Goal: Task Accomplishment & Management: Use online tool/utility

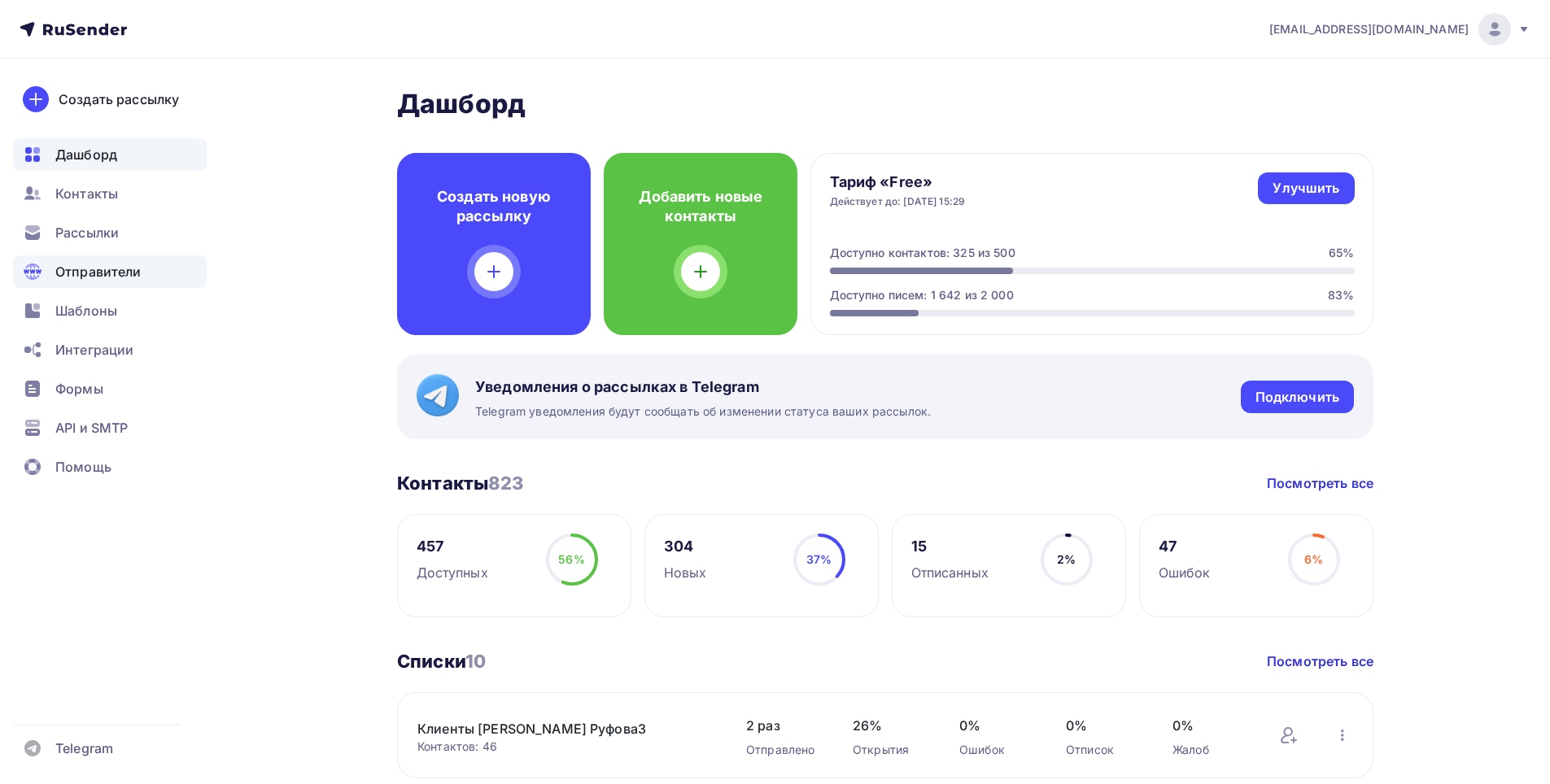
click at [101, 269] on span "Отправители" at bounding box center [98, 272] width 86 height 20
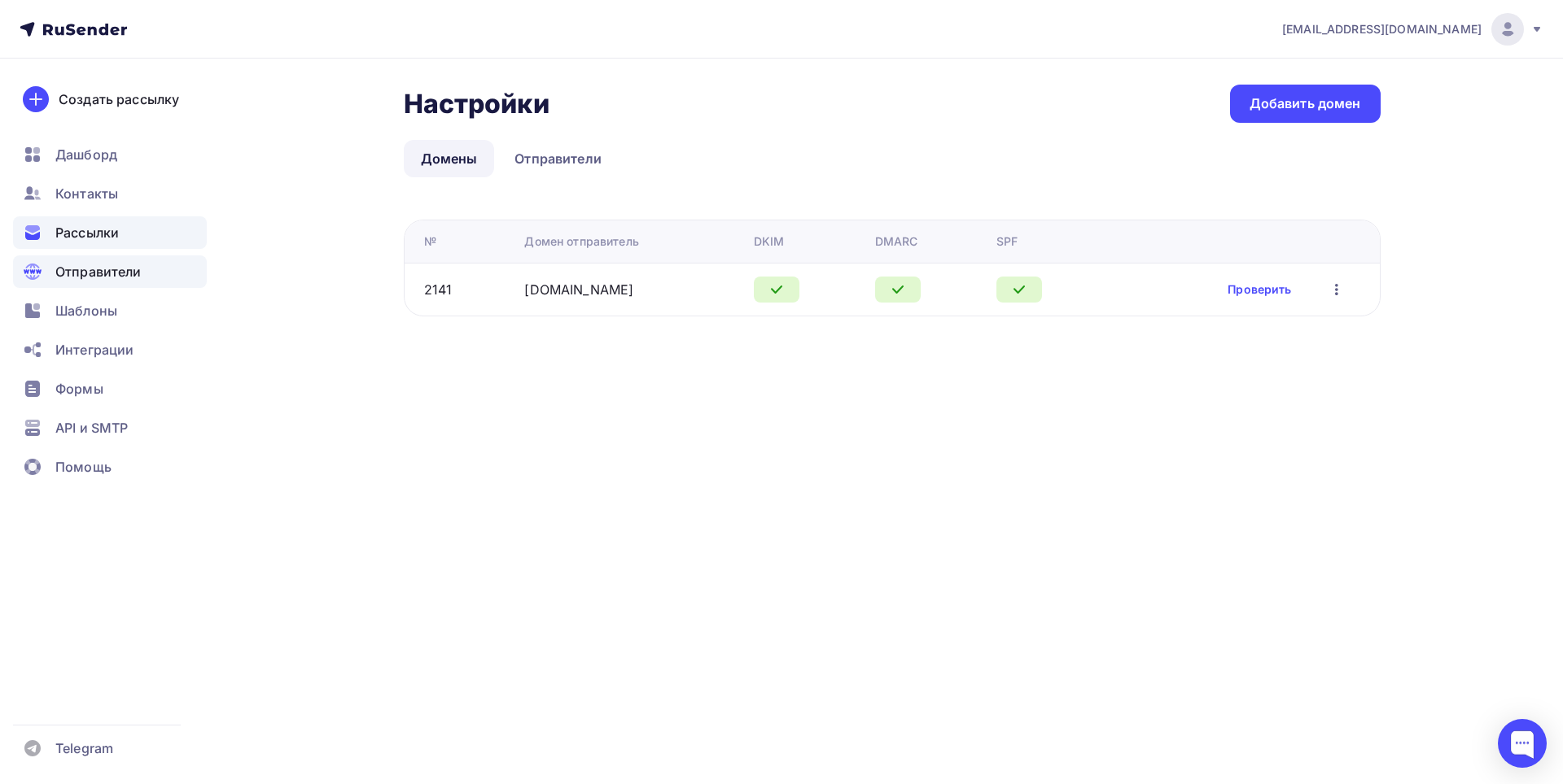
click at [114, 228] on span "Рассылки" at bounding box center [87, 233] width 63 height 20
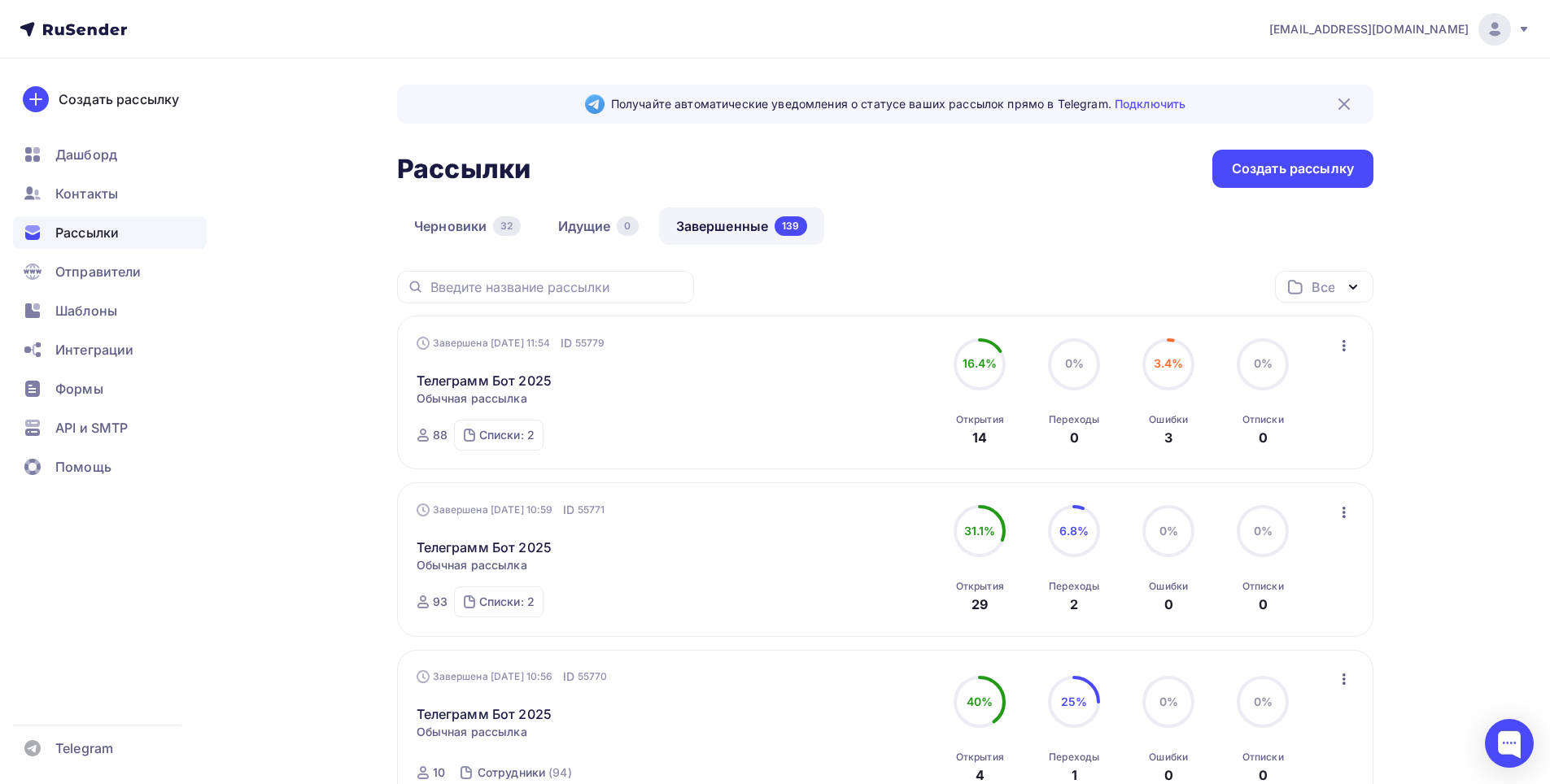
scroll to position [81, 0]
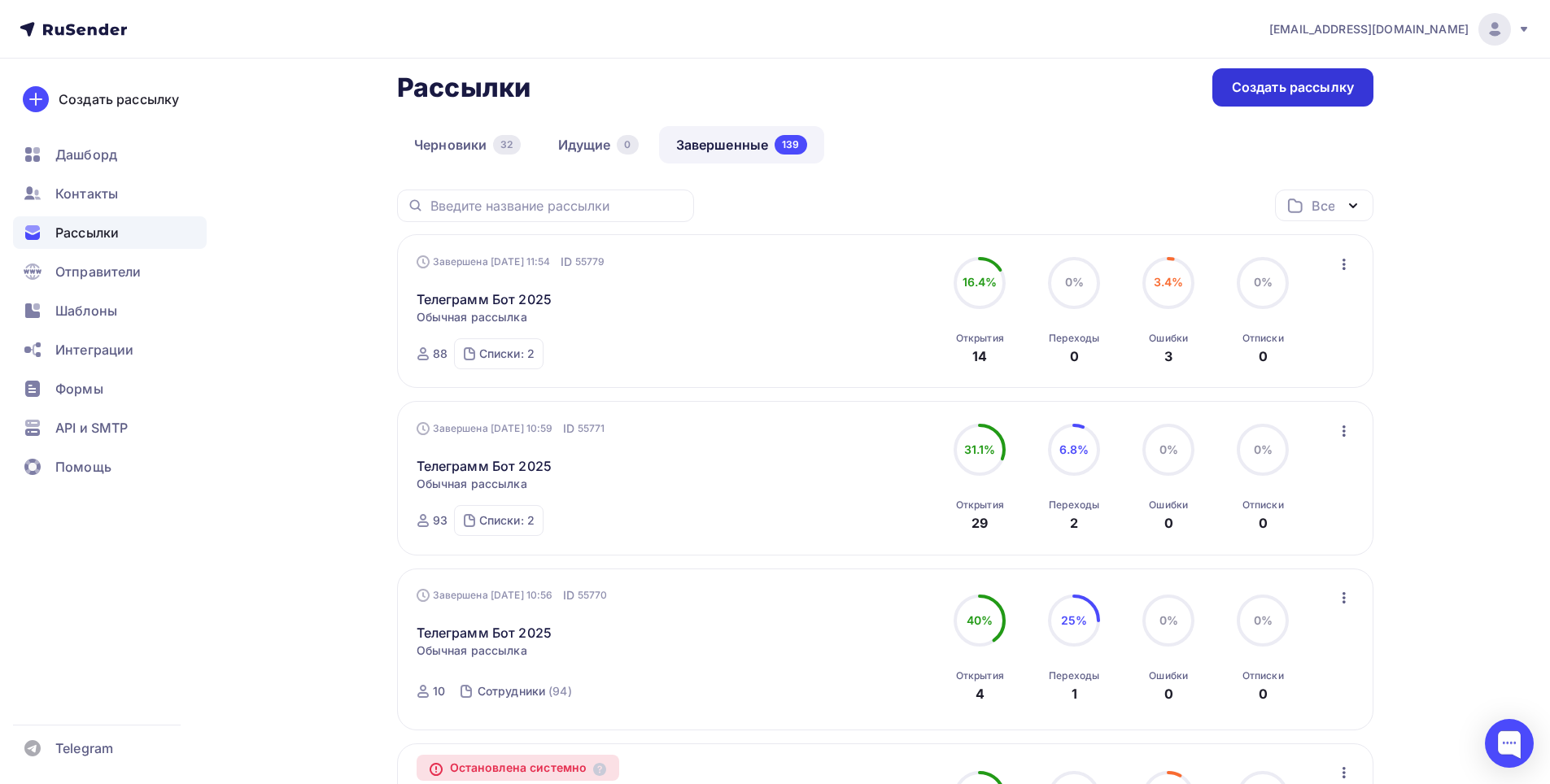
click at [1262, 87] on div "Создать рассылку" at bounding box center [1292, 87] width 122 height 19
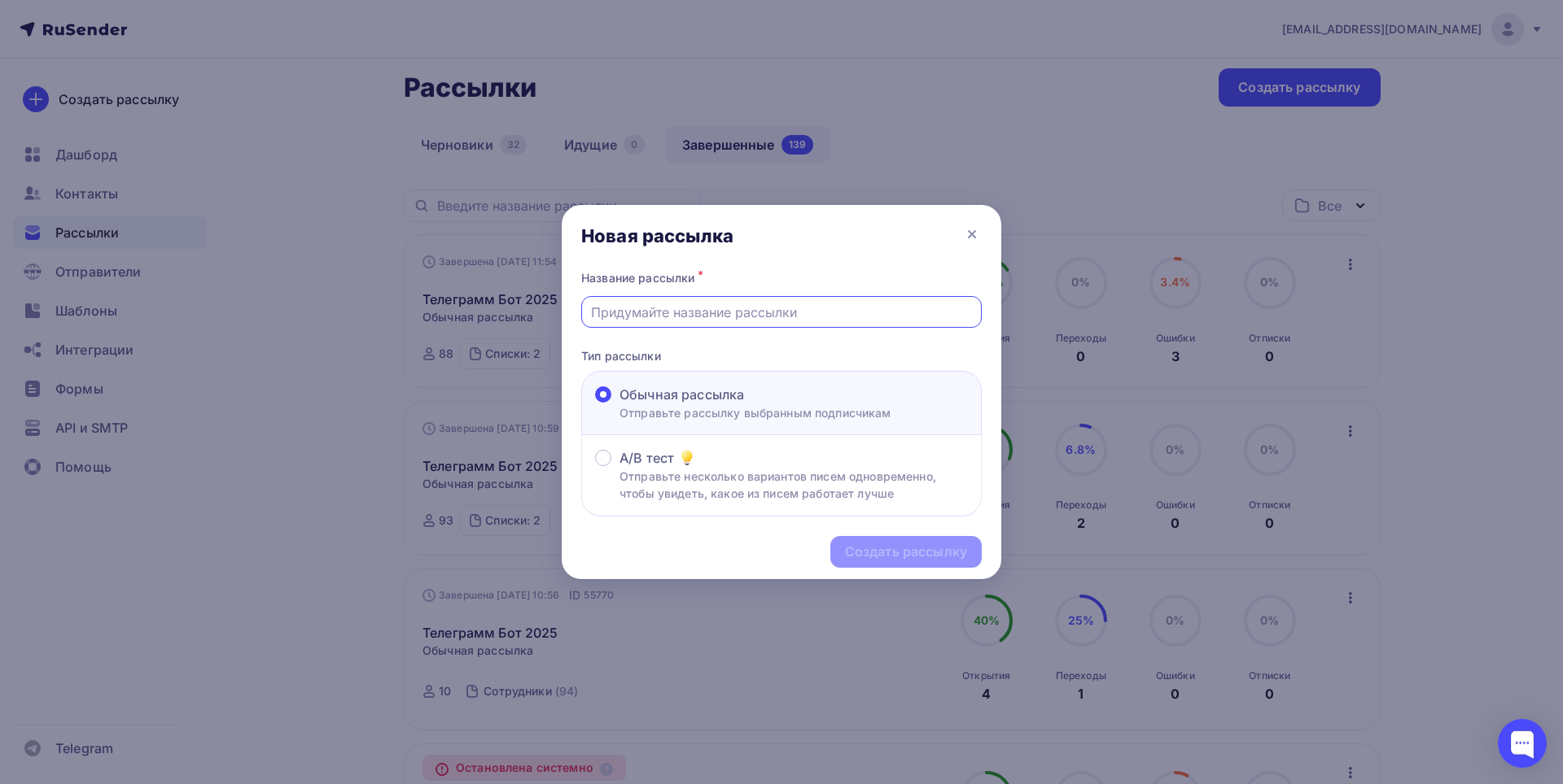
click at [687, 314] on input "text" at bounding box center [782, 313] width 382 height 20
type input "FARADAY Новинки [DATE]"
click at [881, 552] on div "Создать рассылку" at bounding box center [905, 552] width 122 height 19
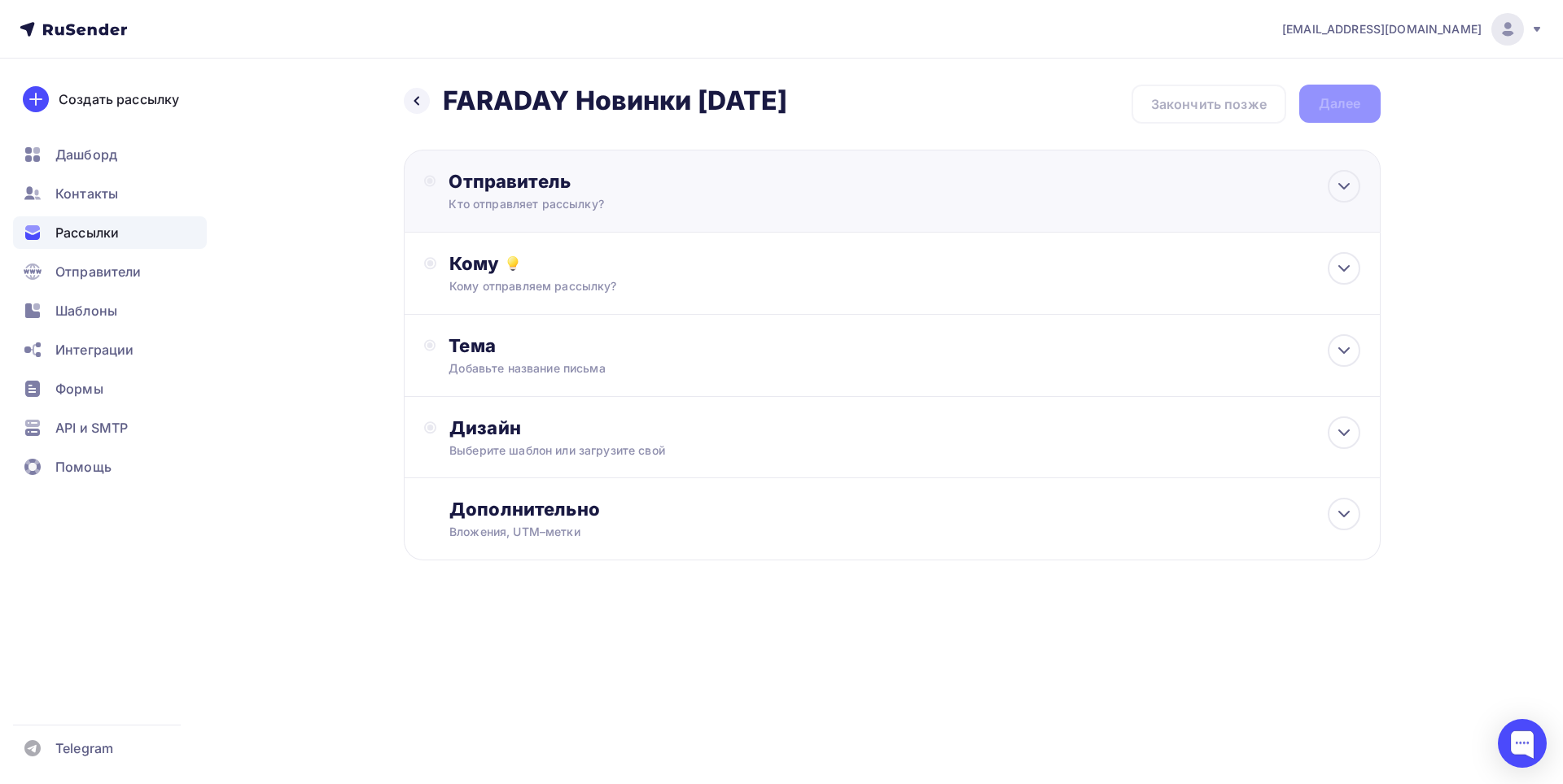
click at [804, 215] on div "Отправитель Кто отправляет рассылку? Email * [EMAIL_ADDRESS][DOMAIN_NAME] [EMAI…" at bounding box center [892, 192] width 977 height 83
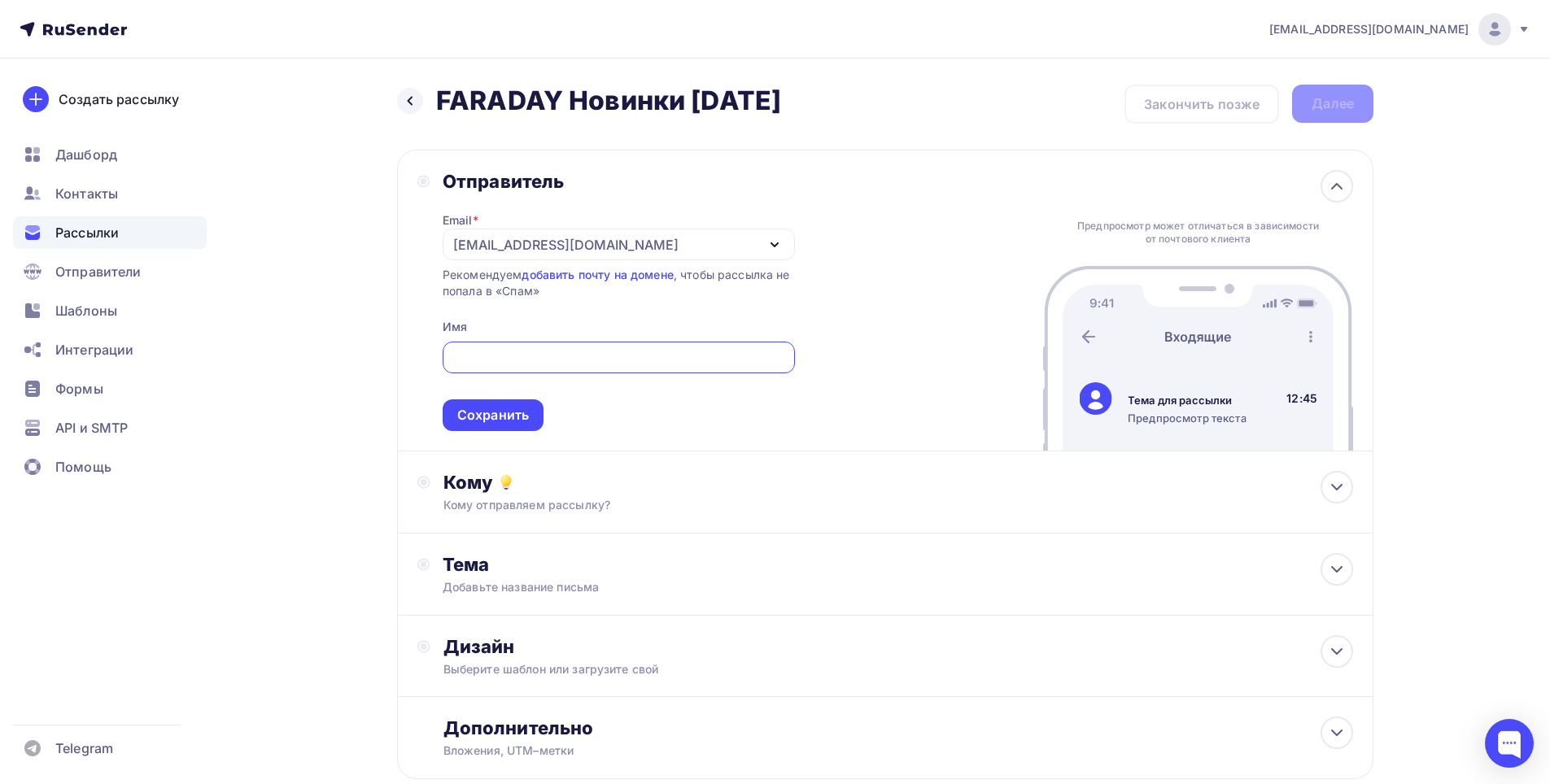
click at [751, 245] on div "[EMAIL_ADDRESS][DOMAIN_NAME]" at bounding box center [619, 244] width 353 height 32
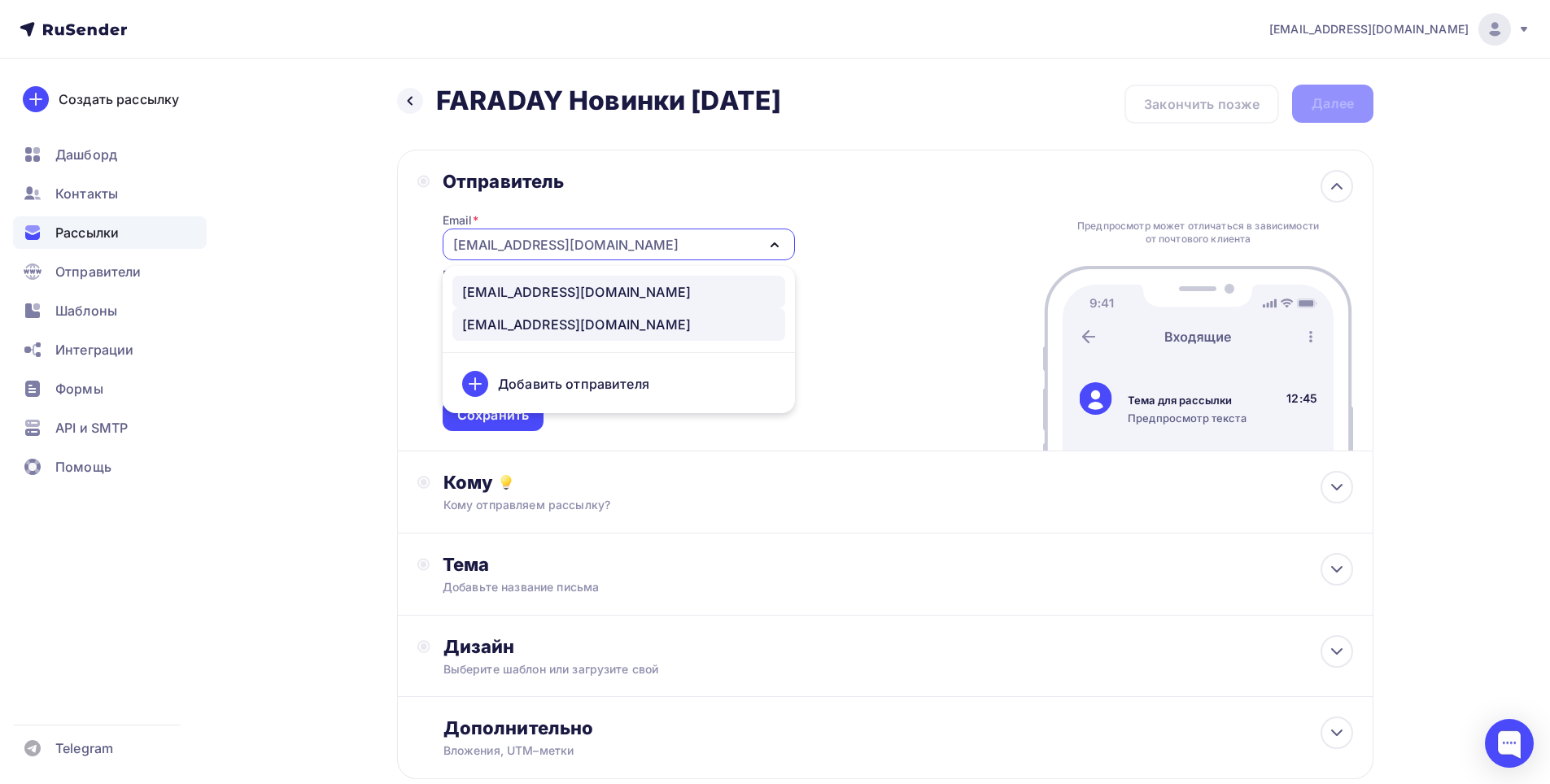
click at [590, 288] on div "[EMAIL_ADDRESS][DOMAIN_NAME]" at bounding box center [619, 292] width 313 height 20
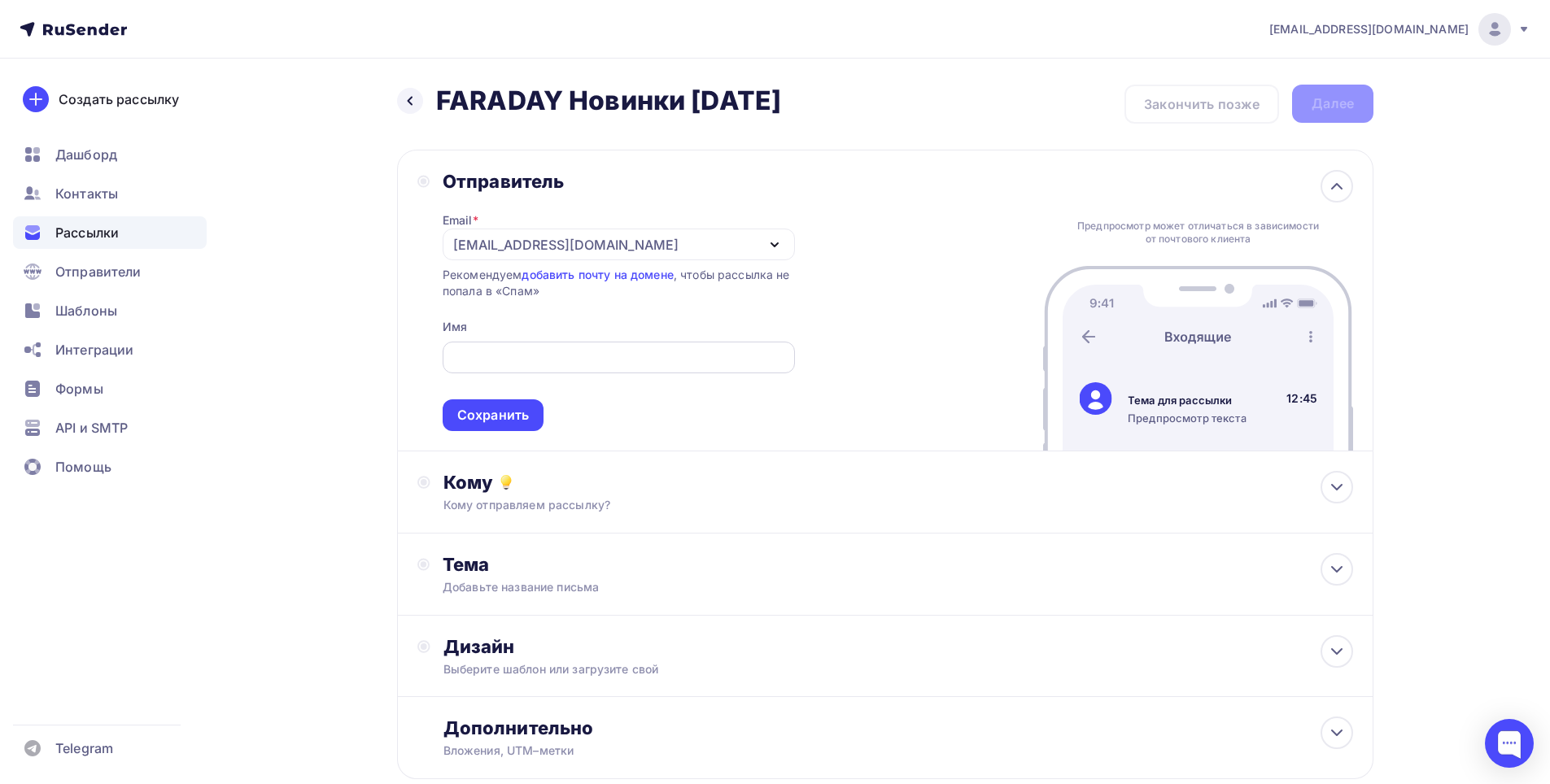
click at [508, 355] on input "text" at bounding box center [618, 358] width 334 height 20
type input "N"
type input "ТМ Fashun"
click at [510, 416] on div "Сохранить" at bounding box center [493, 415] width 71 height 19
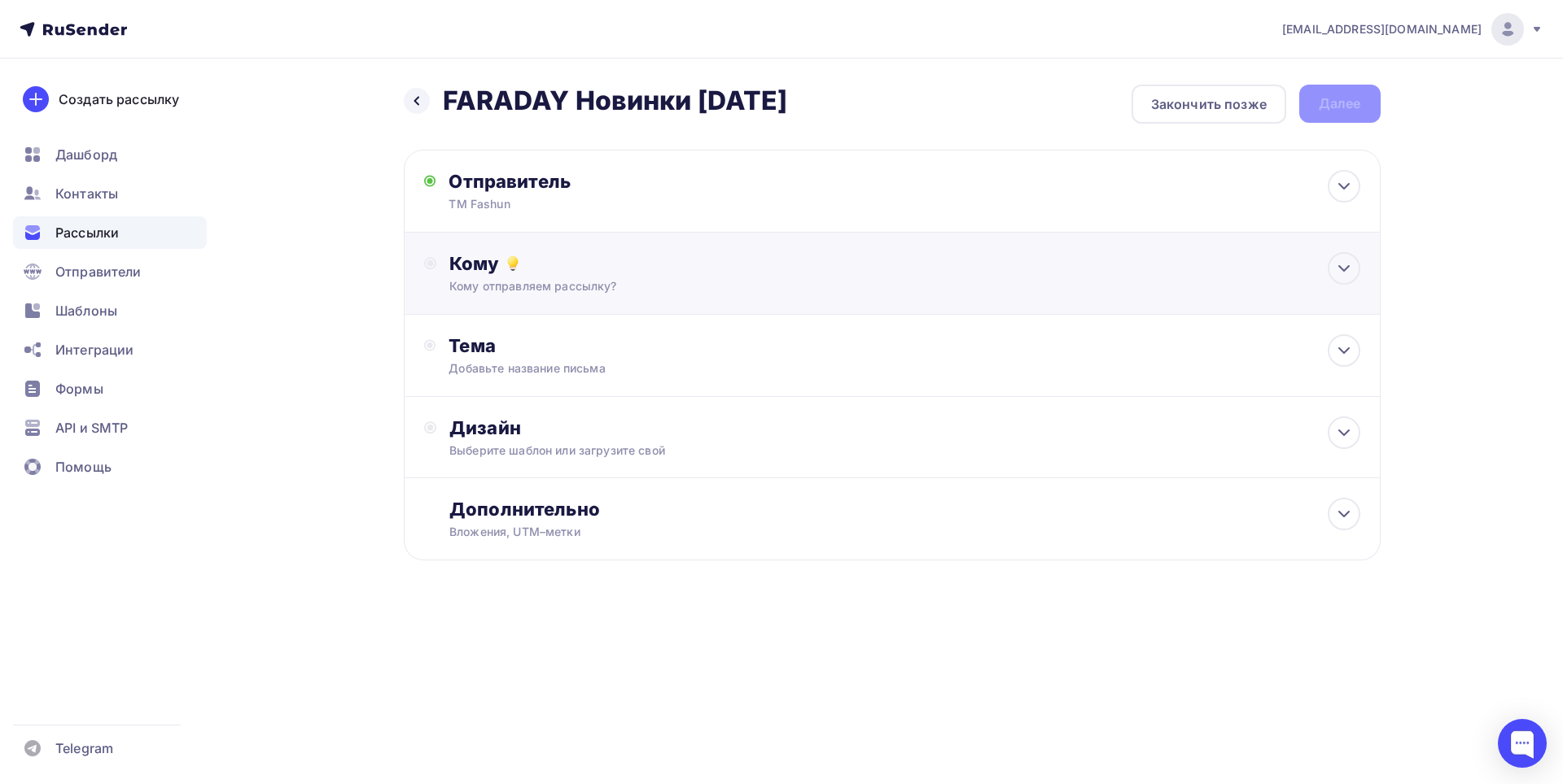
click at [640, 278] on div "Кому Кому отправляем рассылку? Списки получателей Выберите список Все списки id…" at bounding box center [905, 273] width 910 height 43
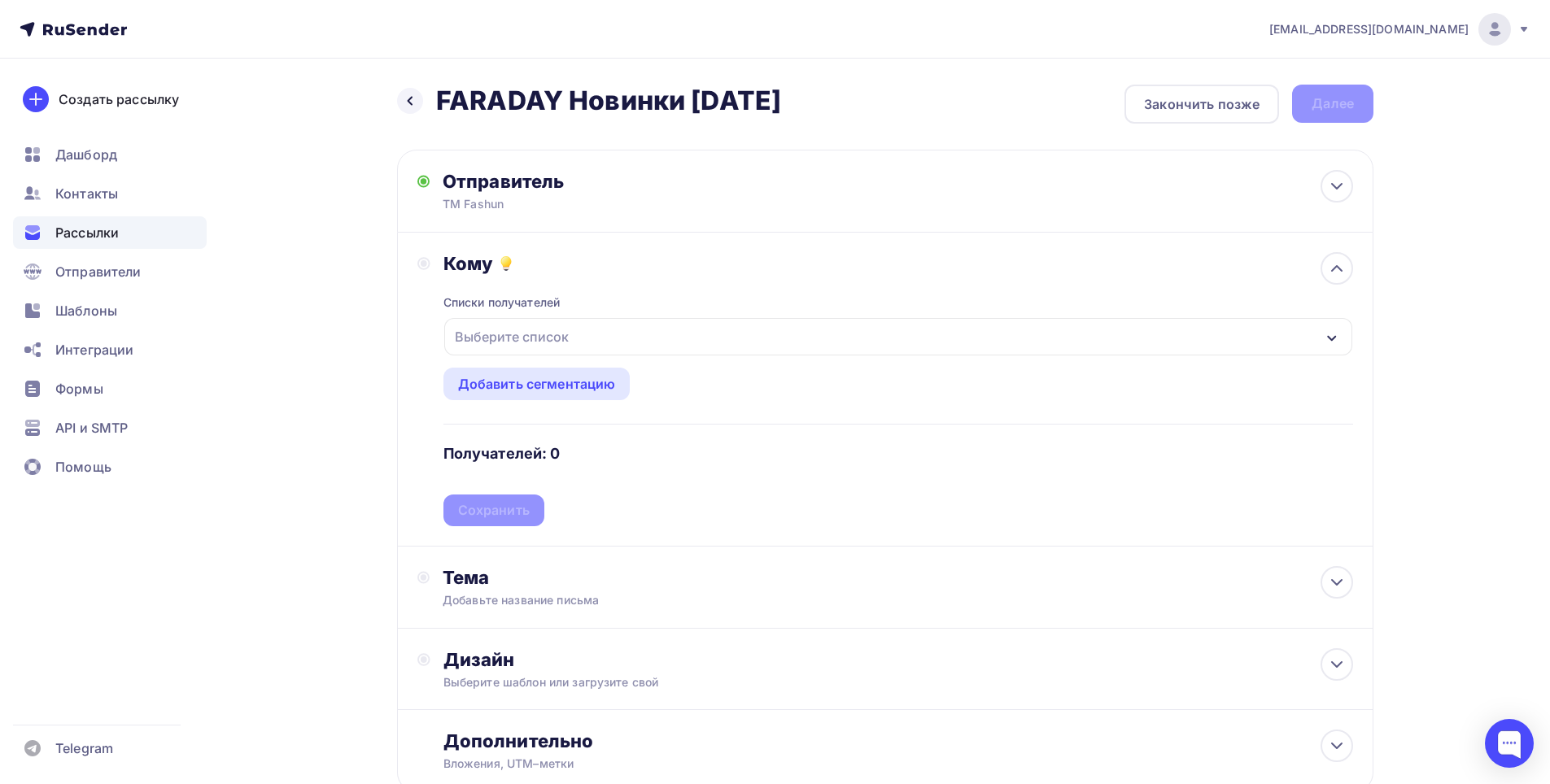
click at [628, 340] on div "Выберите список" at bounding box center [898, 336] width 908 height 37
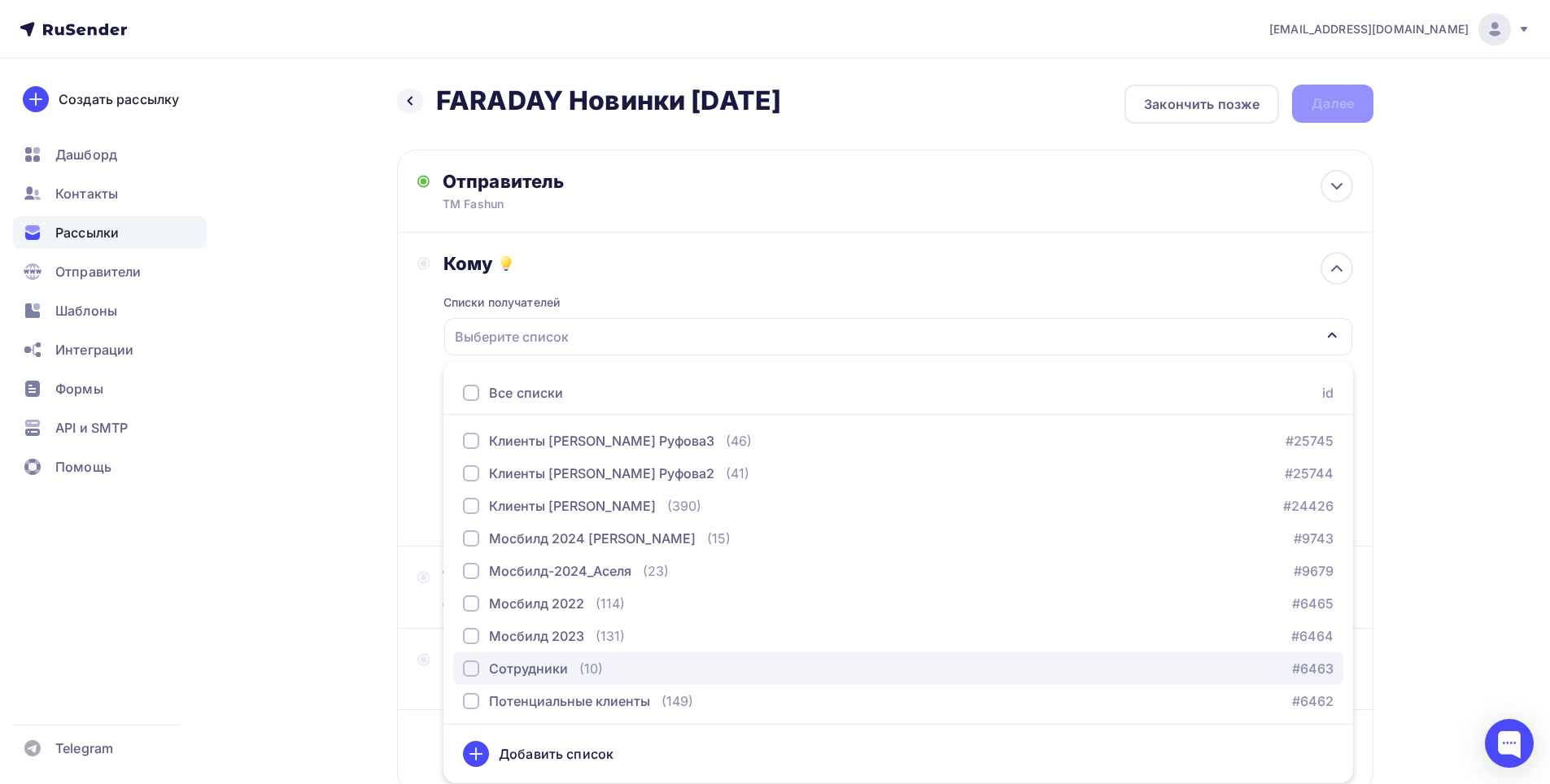
click at [554, 671] on div "Сотрудники" at bounding box center [528, 669] width 79 height 20
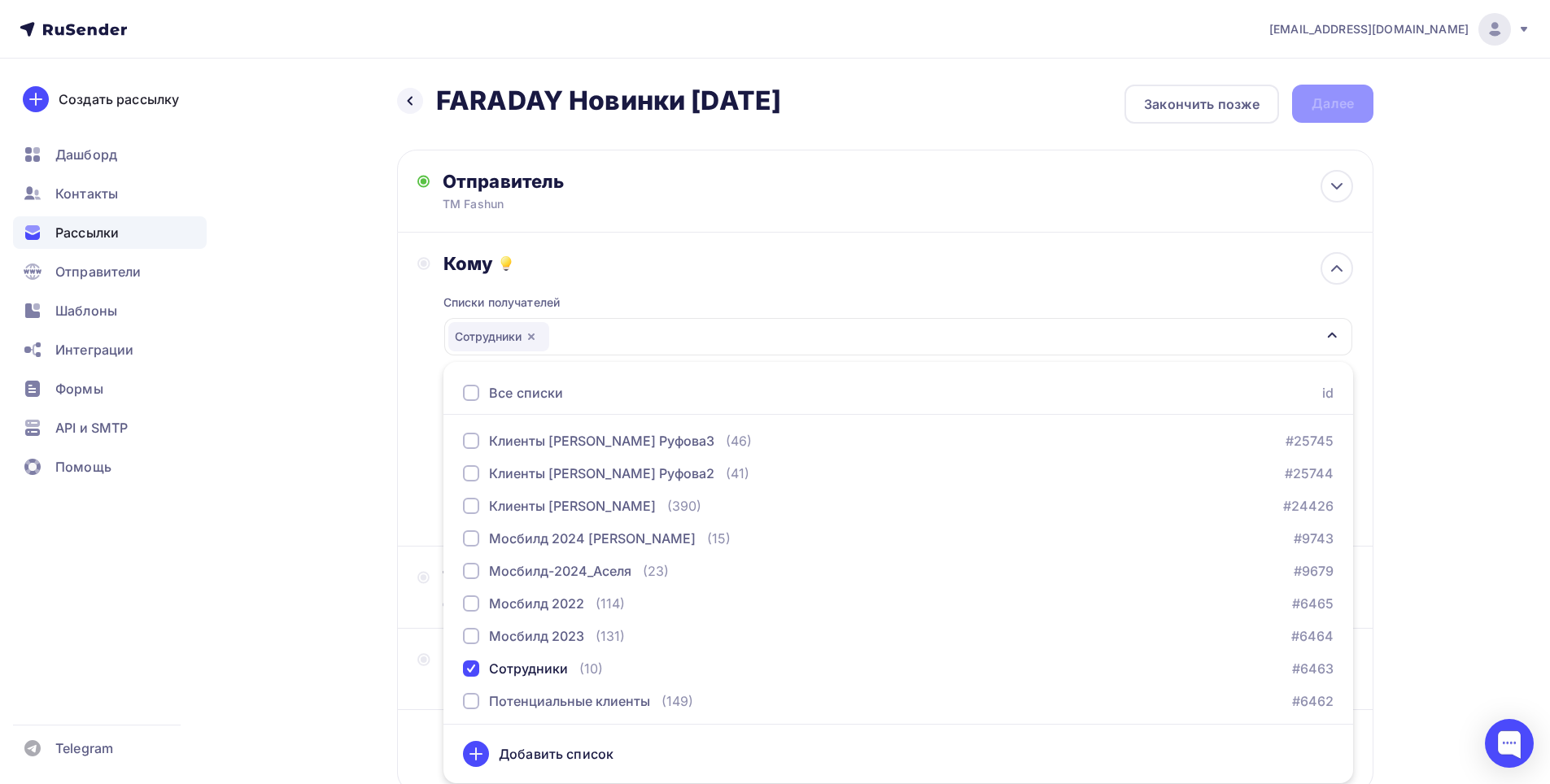
click at [1460, 427] on div "[EMAIL_ADDRESS][DOMAIN_NAME] Аккаунт Тарифы Выйти Создать рассылку [GEOGRAPHIC_…" at bounding box center [775, 449] width 1550 height 897
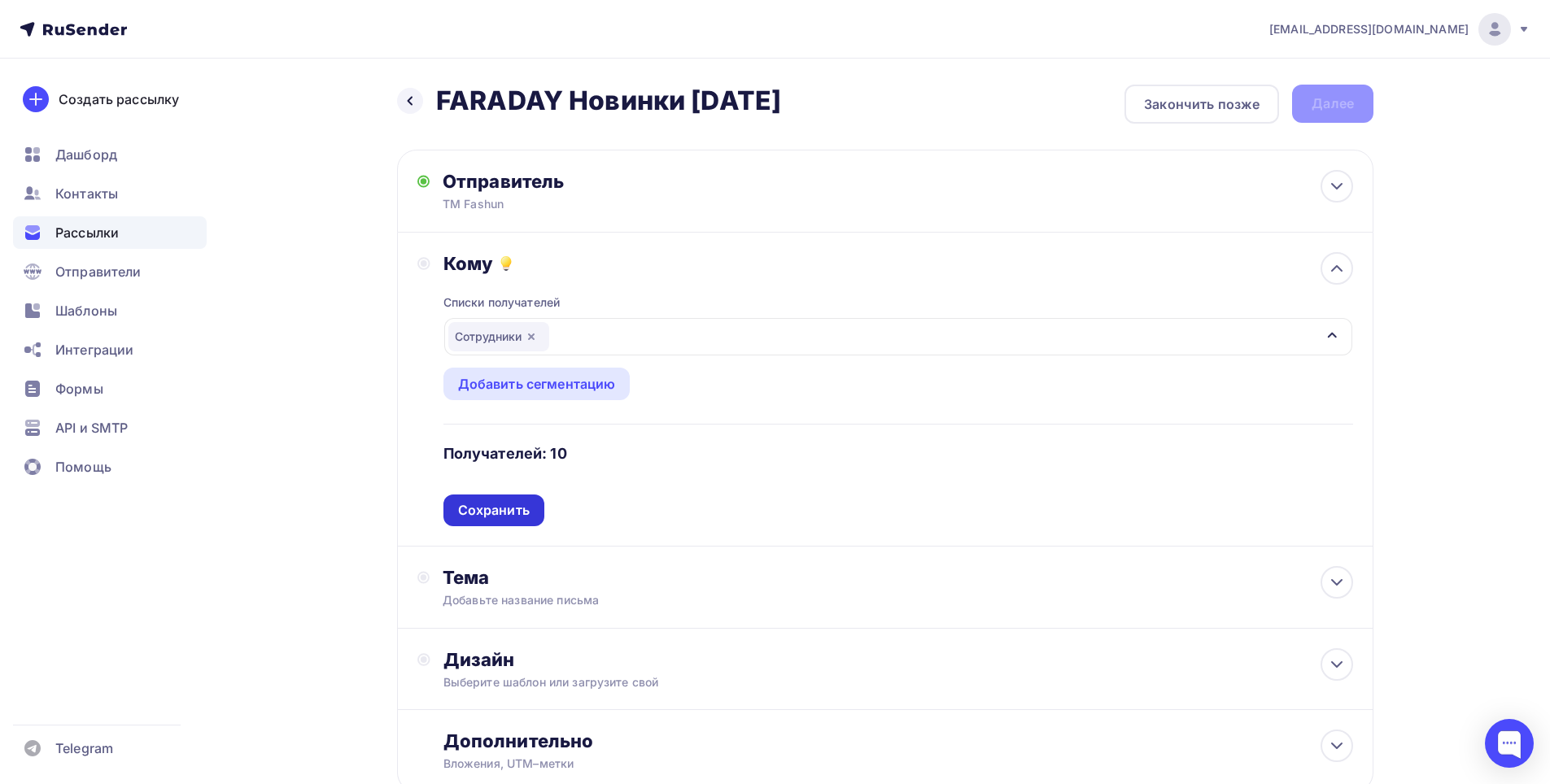
click at [524, 512] on div "Сохранить" at bounding box center [494, 510] width 71 height 19
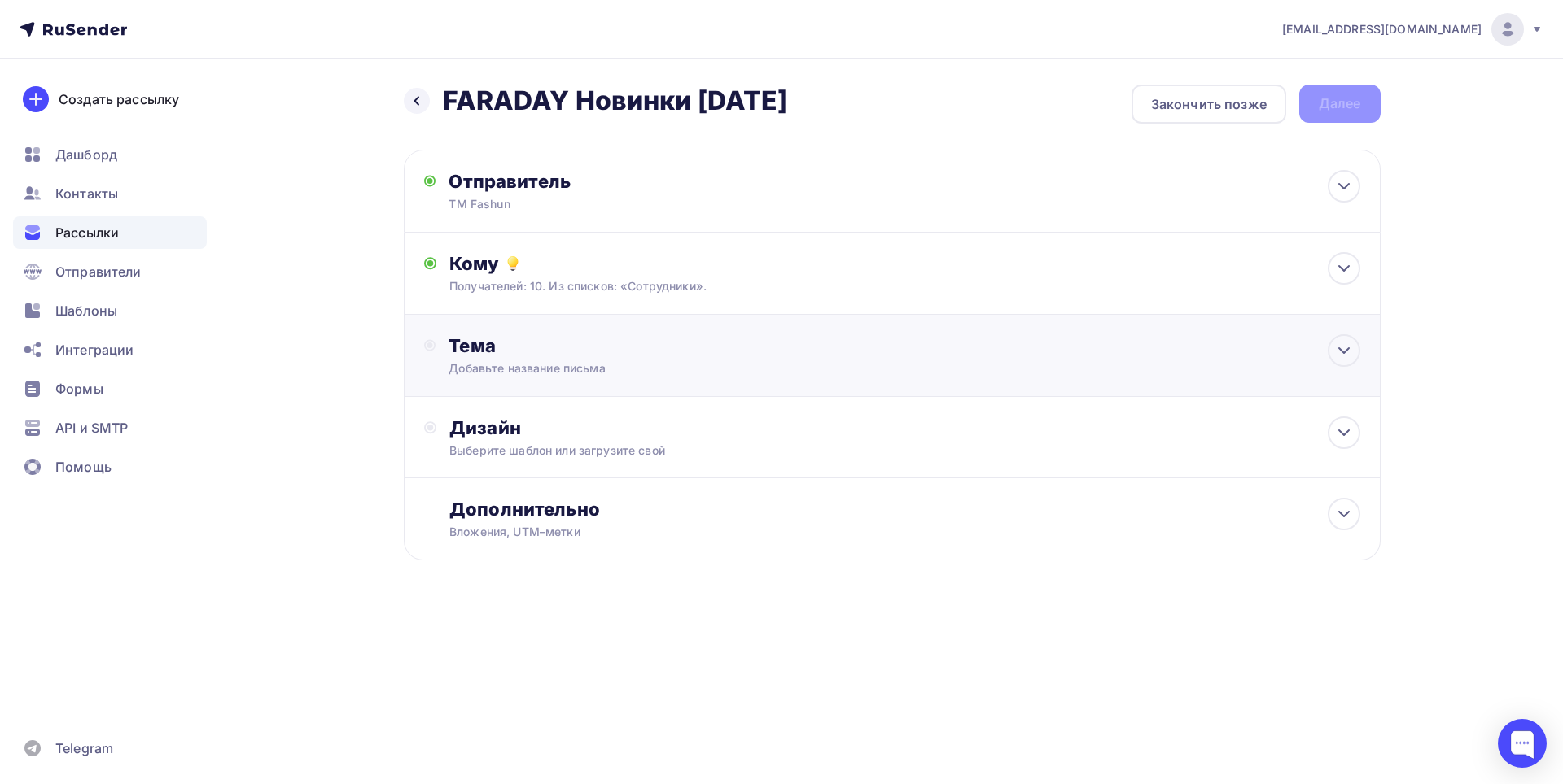
click at [679, 361] on div "Добавьте название письма" at bounding box center [593, 369] width 289 height 16
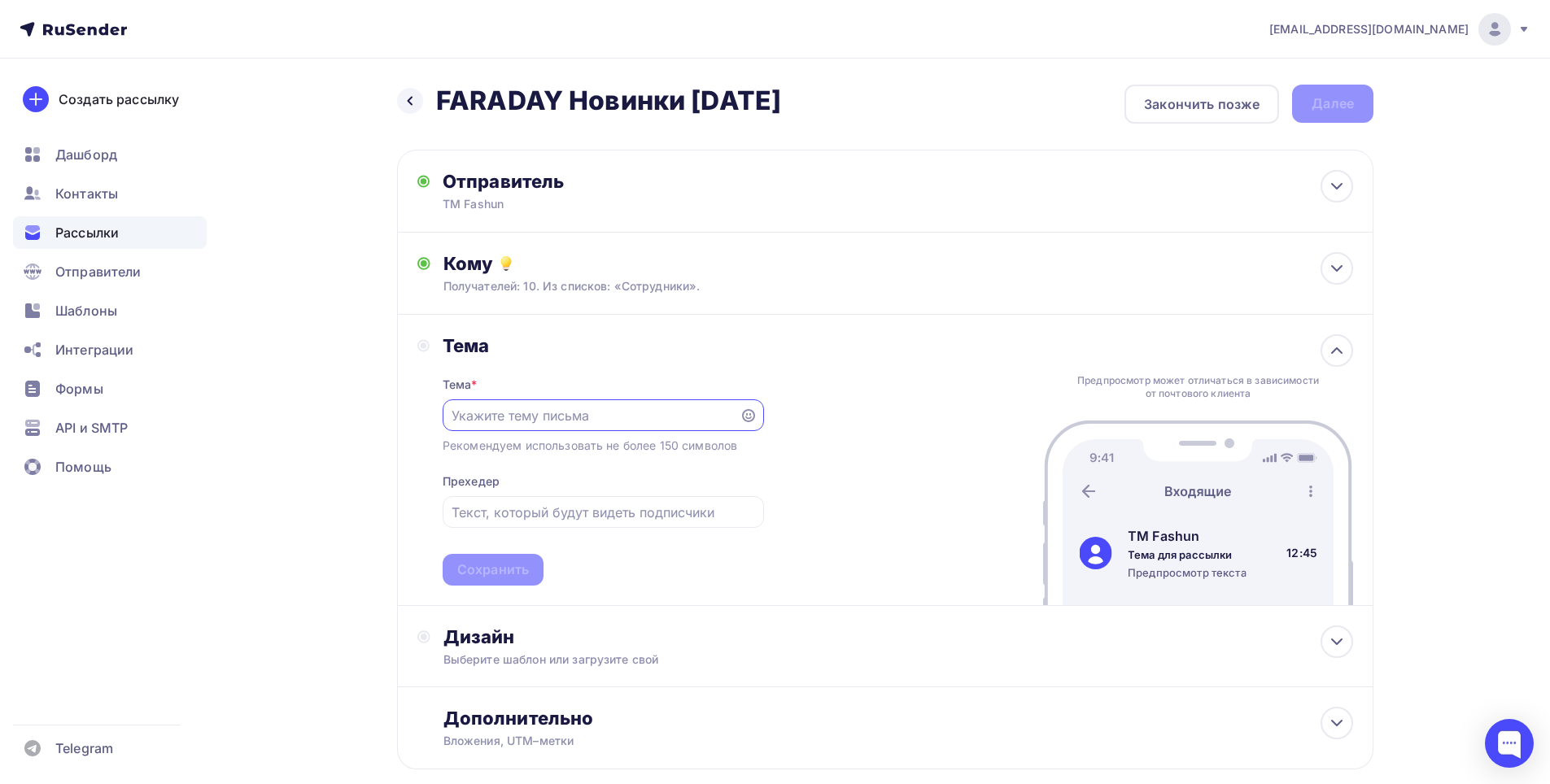
click at [539, 416] on input "text" at bounding box center [591, 416] width 279 height 20
type input "[PERSON_NAME]"
type input "FARADAY Новинки [DATE]"
click at [496, 572] on div "Сохранить" at bounding box center [493, 570] width 71 height 19
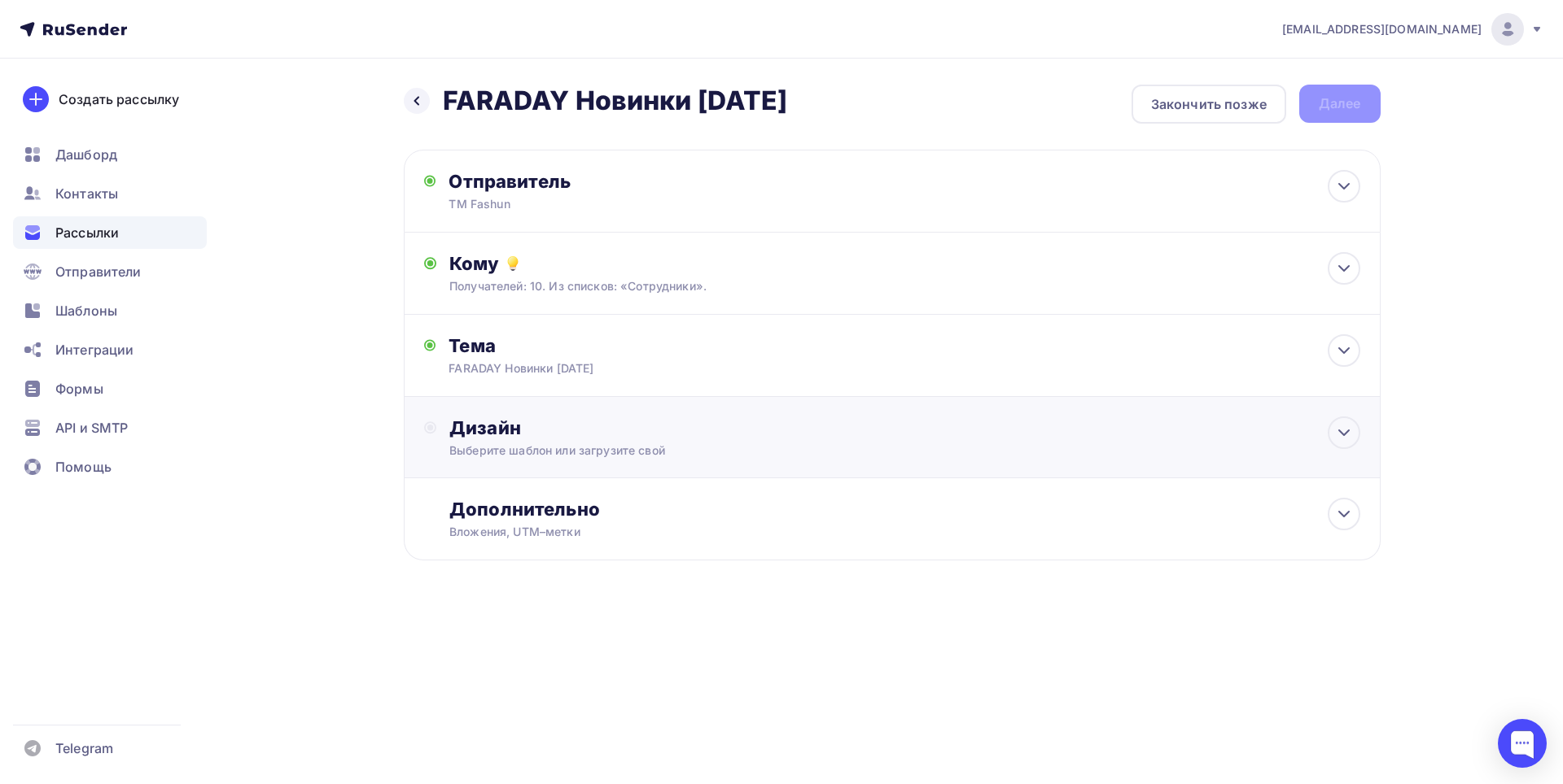
click at [671, 458] on div "Выберите шаблон или загрузите свой" at bounding box center [859, 450] width 819 height 16
click at [548, 496] on div "Выбрать шаблон" at bounding box center [520, 494] width 113 height 19
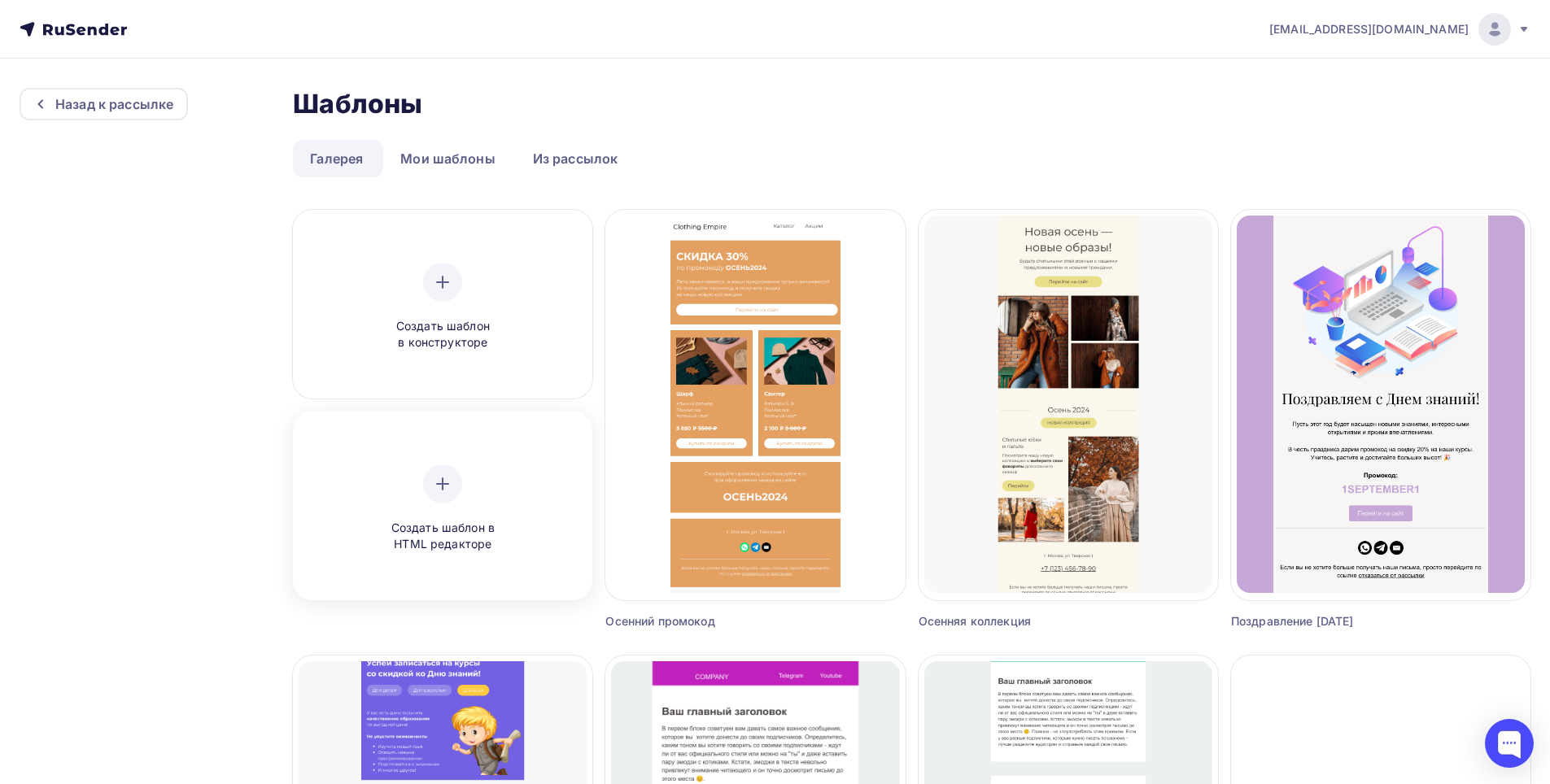
click at [455, 484] on div at bounding box center [442, 484] width 39 height 39
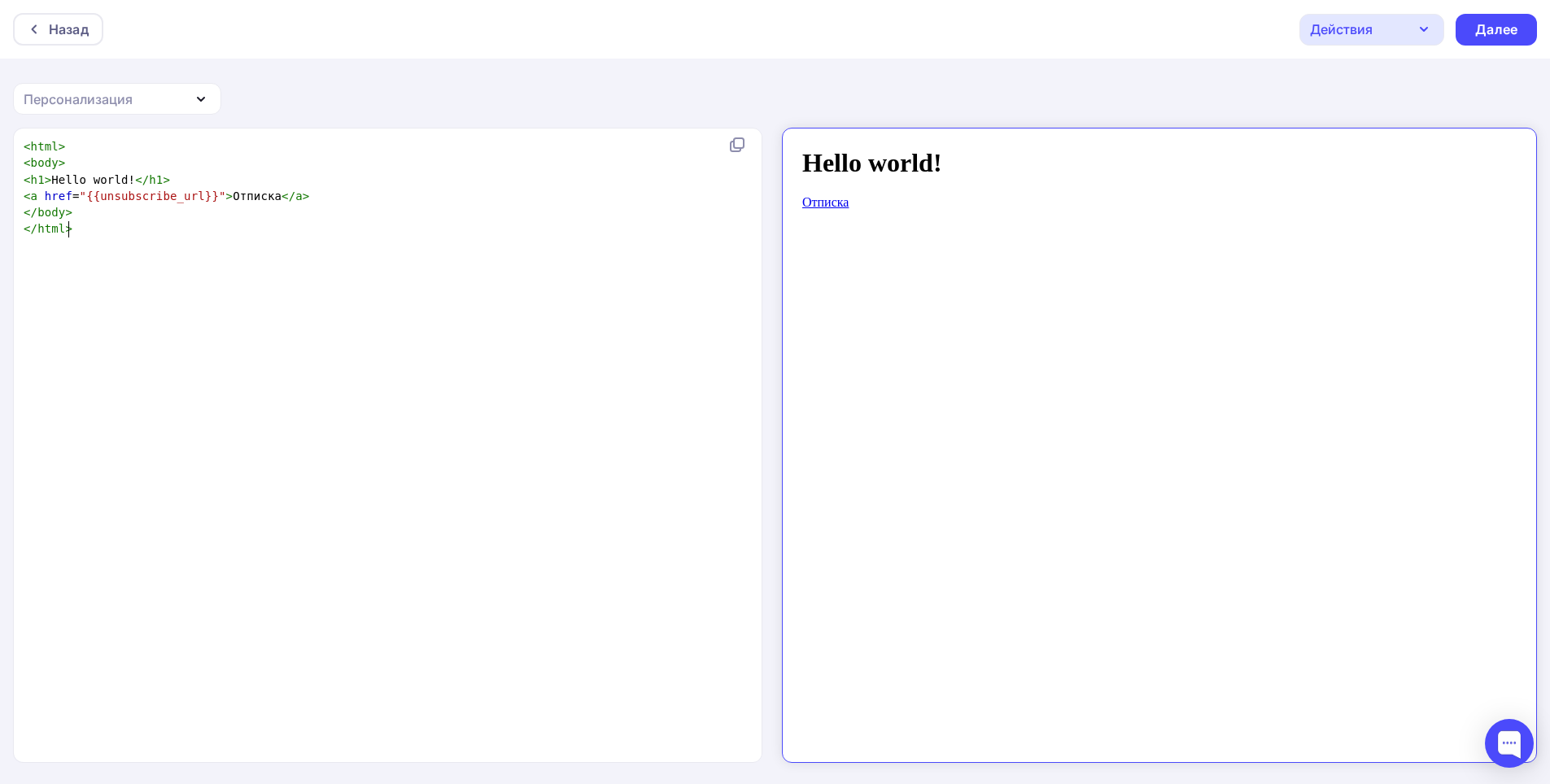
click at [153, 231] on pre "</ html >" at bounding box center [383, 229] width 728 height 16
type textarea "<h1>Hello world!</h1>"
drag, startPoint x: 184, startPoint y: 177, endPoint x: 0, endPoint y: 175, distance: 184.0
click at [0, 175] on div "<h1>Hello world!</h1> x < html > < body > < h1 > Hello world! </ h1 > < a href …" at bounding box center [775, 457] width 1550 height 658
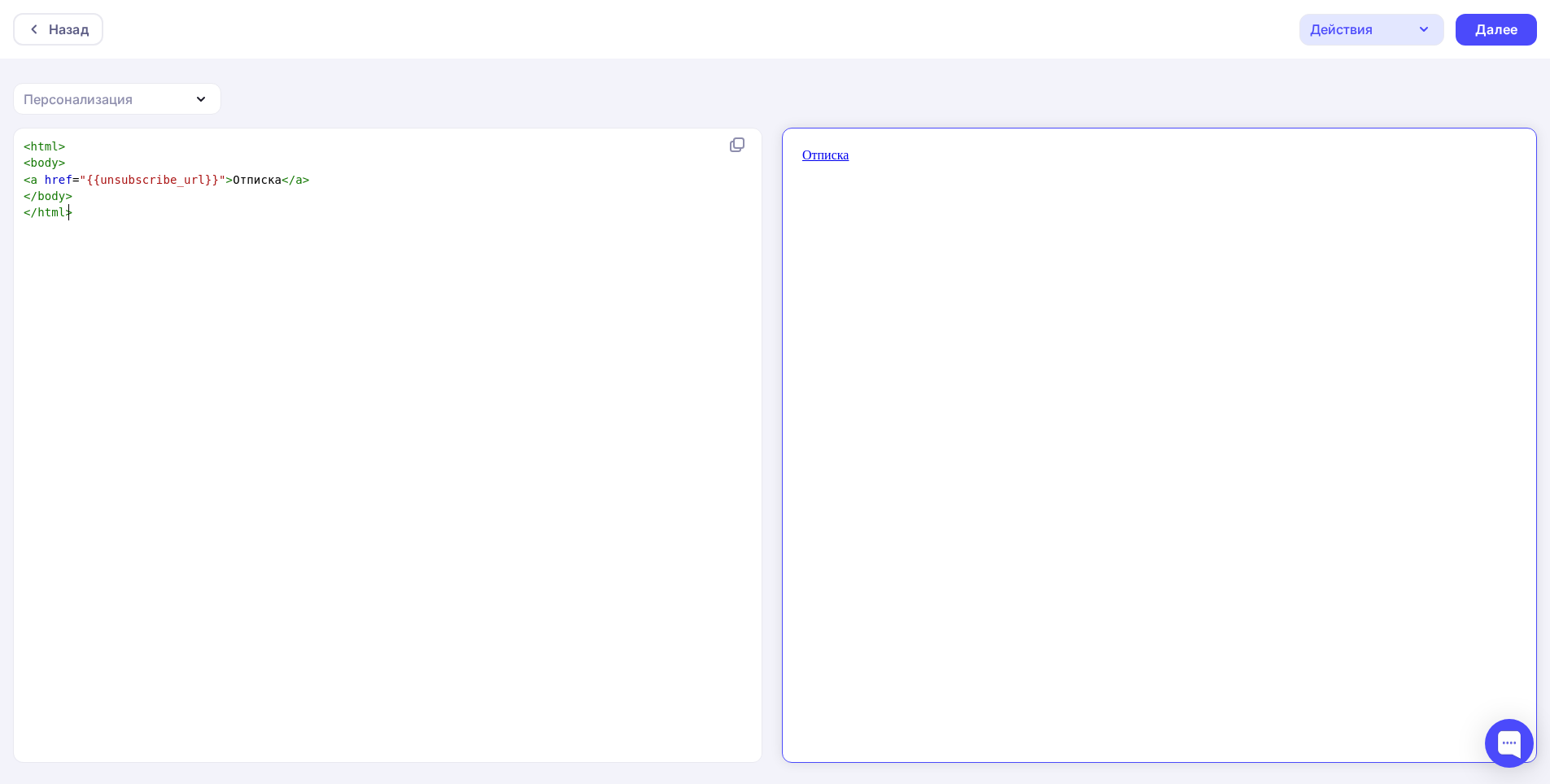
click at [80, 211] on pre "</ html >" at bounding box center [390, 213] width 741 height 16
type textarea "​"
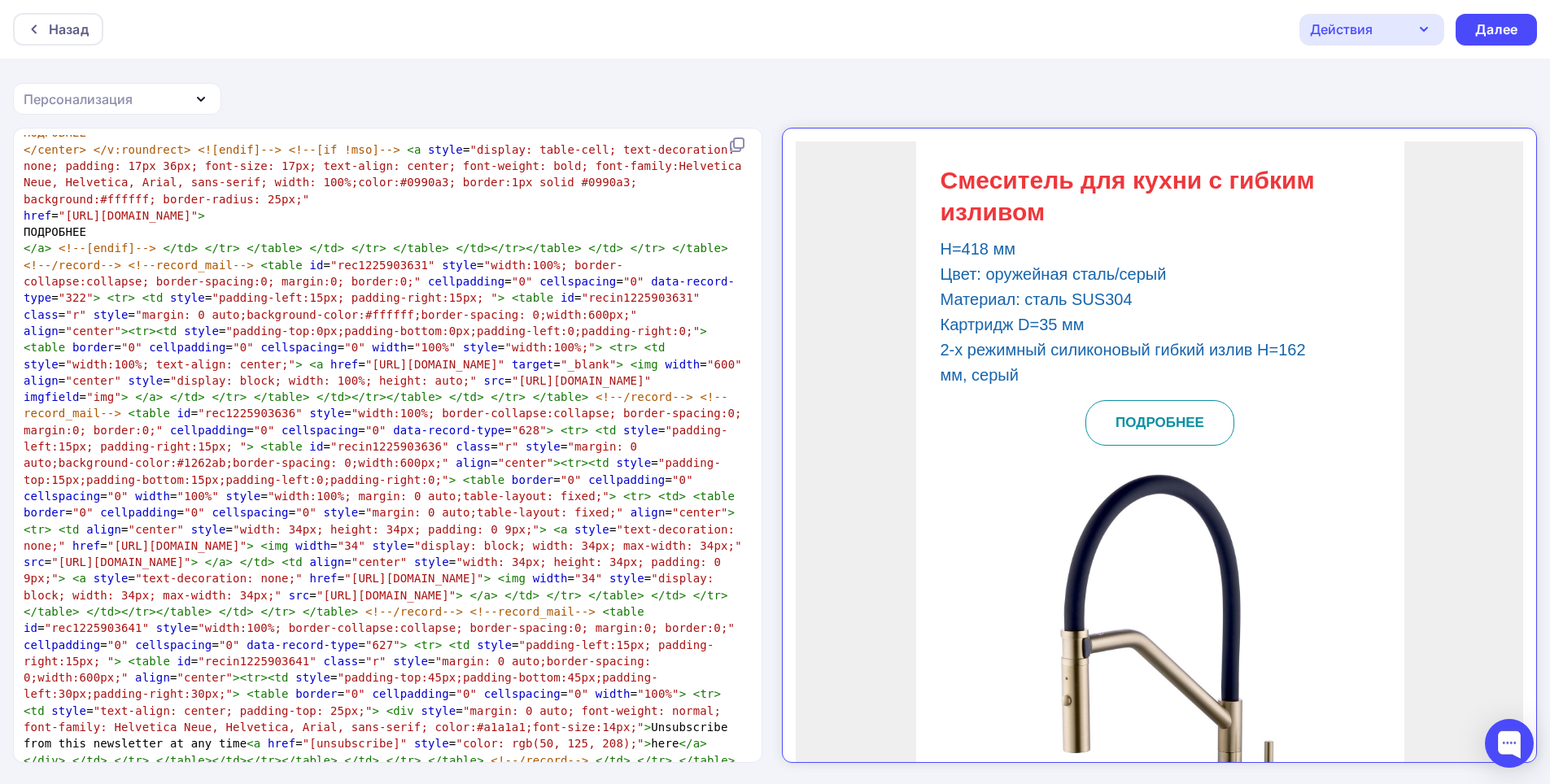
scroll to position [1541, 0]
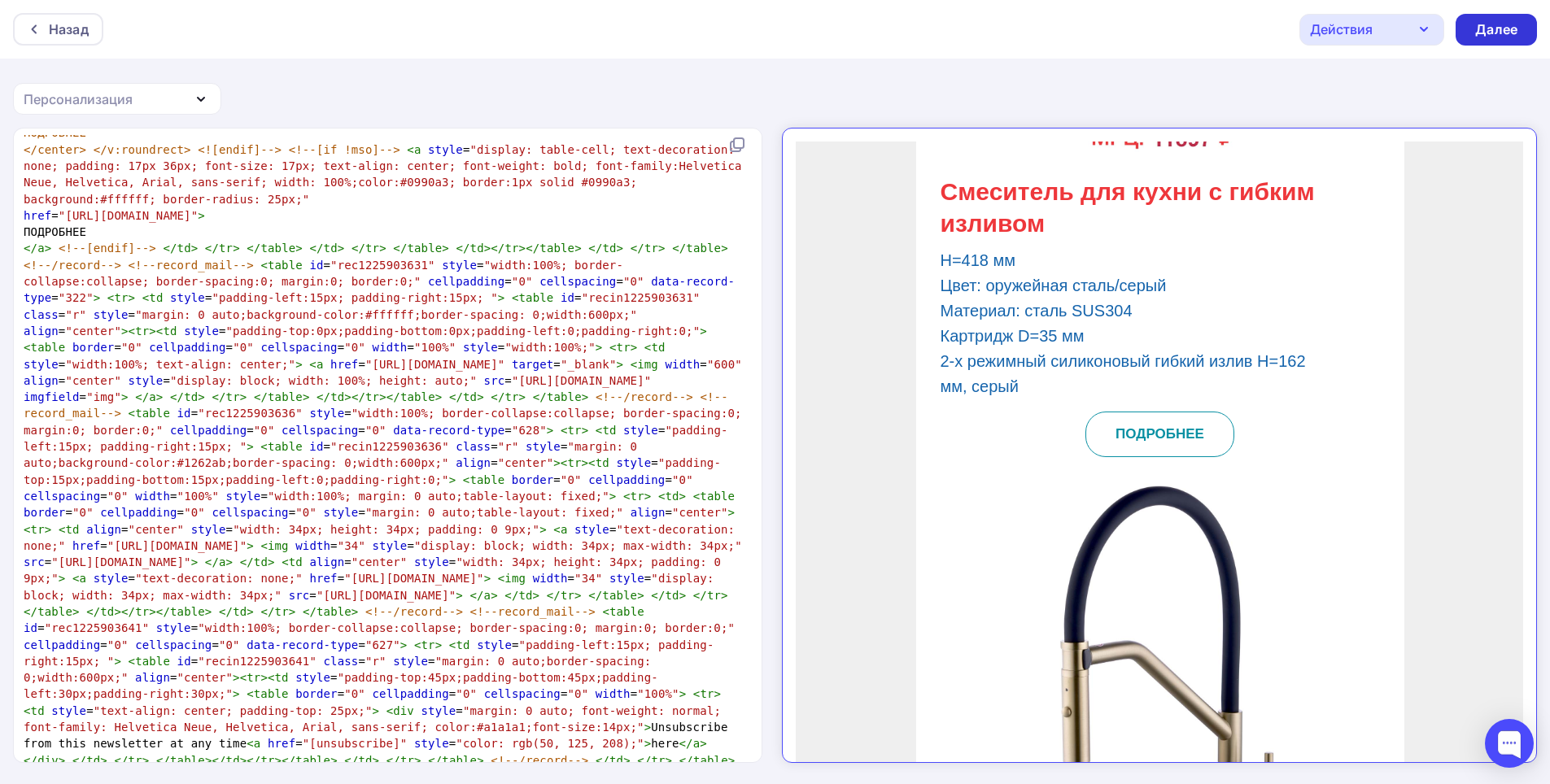
click at [1494, 31] on div "Далее" at bounding box center [1496, 29] width 43 height 19
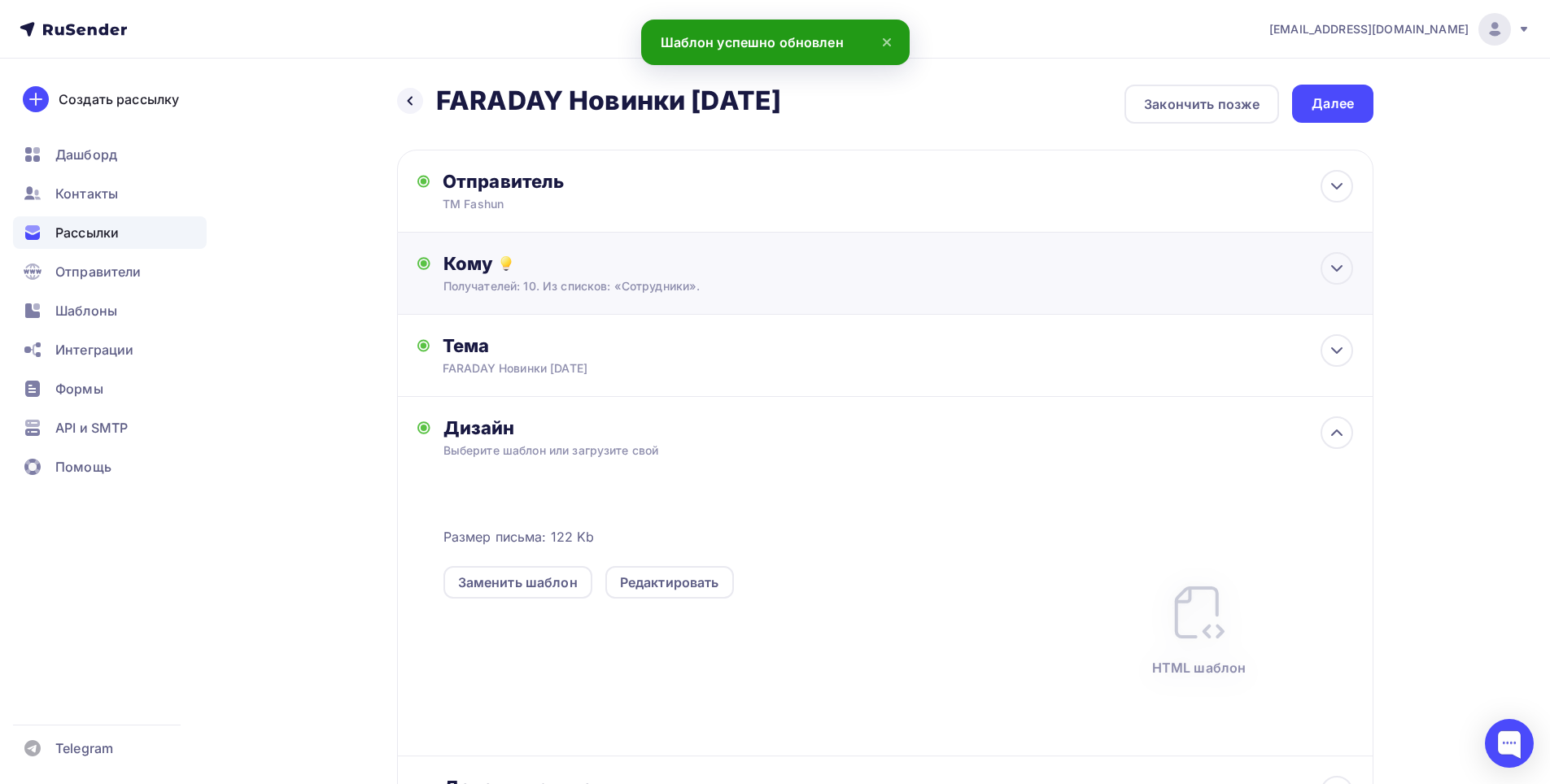
click at [825, 288] on div "Получателей: 10. Из списков: «Сотрудники»." at bounding box center [853, 287] width 819 height 16
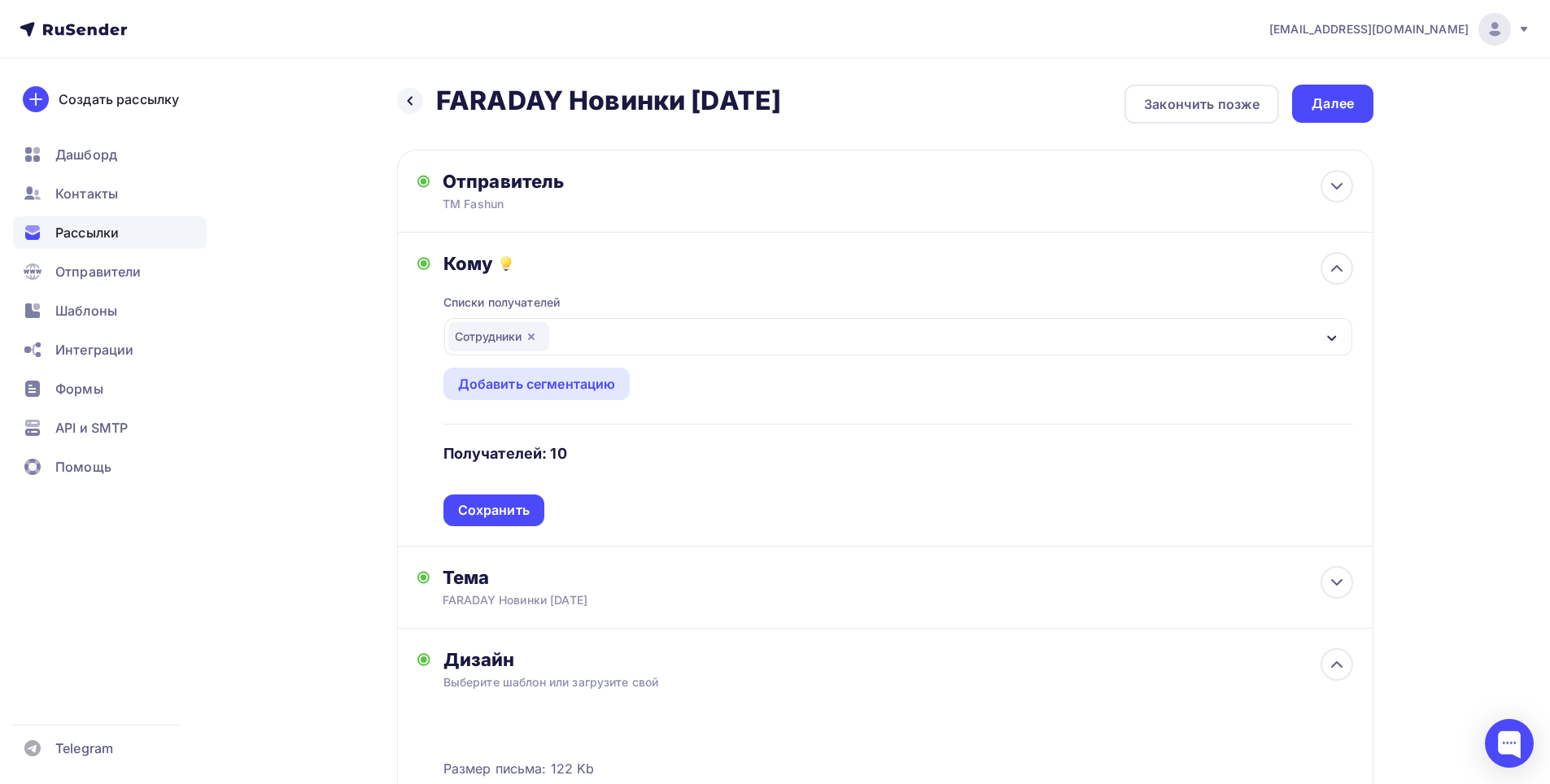
drag, startPoint x: 1345, startPoint y: 101, endPoint x: 1317, endPoint y: 131, distance: 41.0
click at [1345, 101] on div "Далее" at bounding box center [1332, 103] width 43 height 19
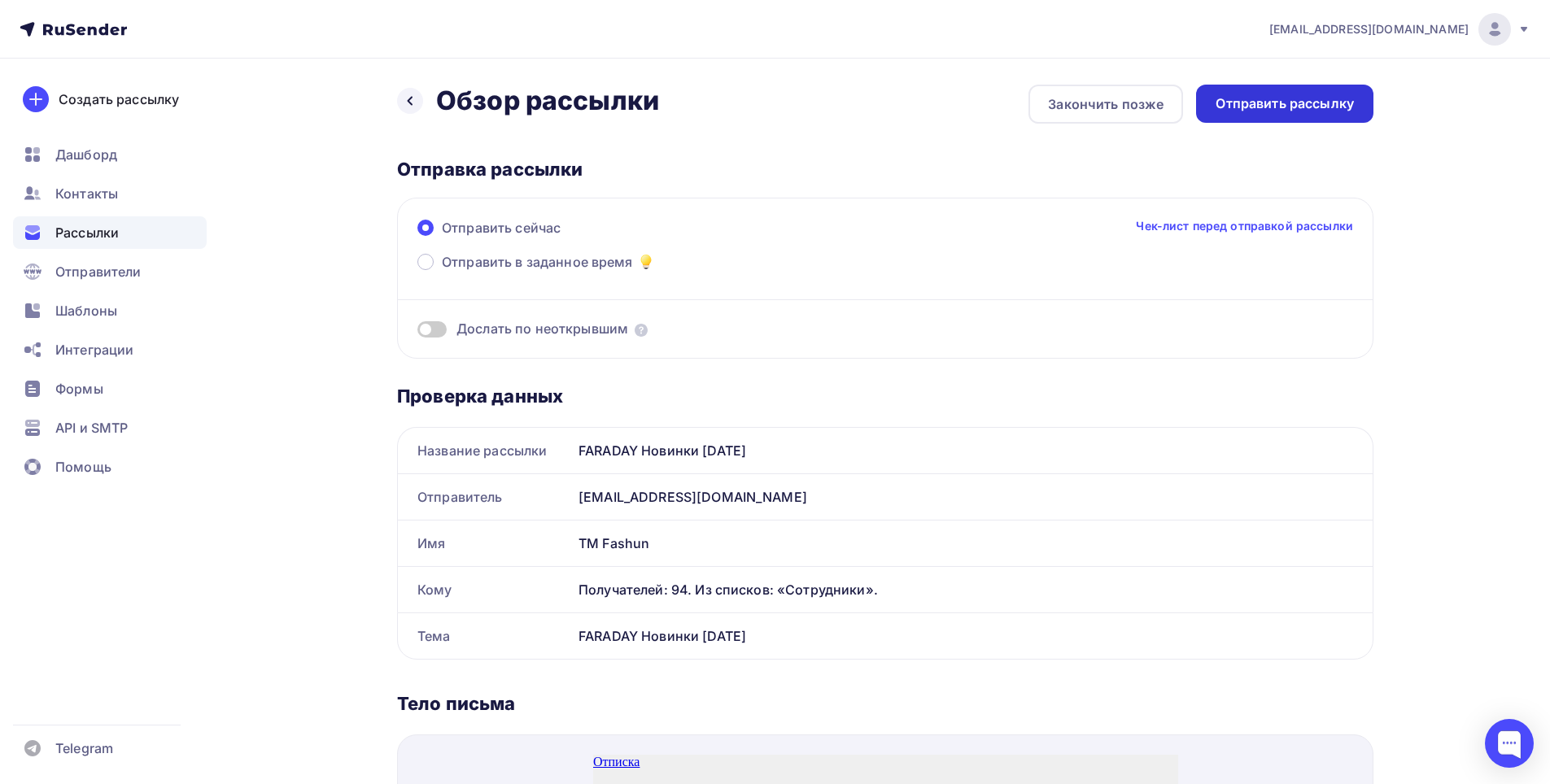
click at [1262, 109] on div "Отправить рассылку" at bounding box center [1284, 103] width 138 height 19
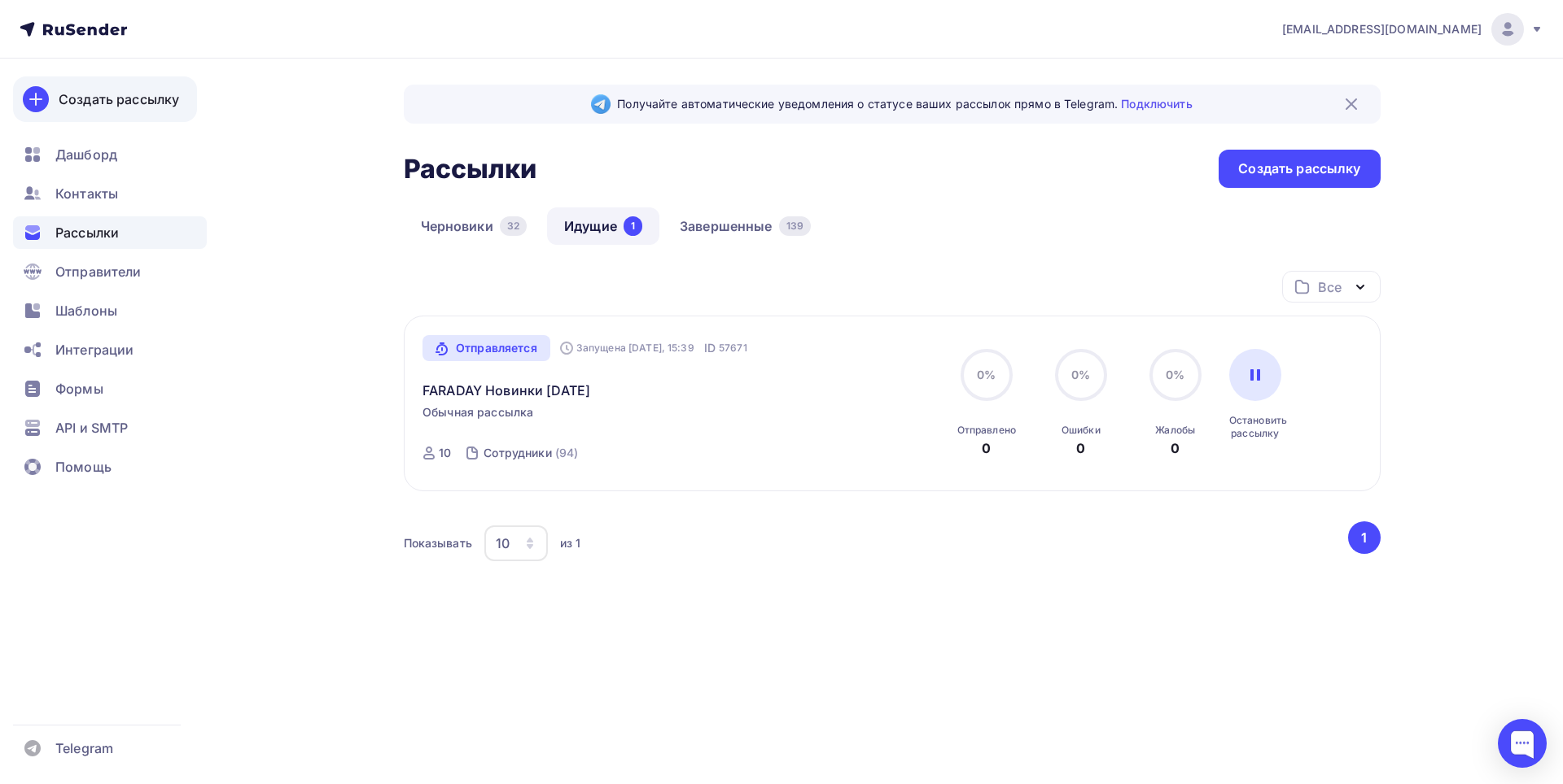
click at [135, 101] on div "Создать рассылку" at bounding box center [118, 99] width 120 height 20
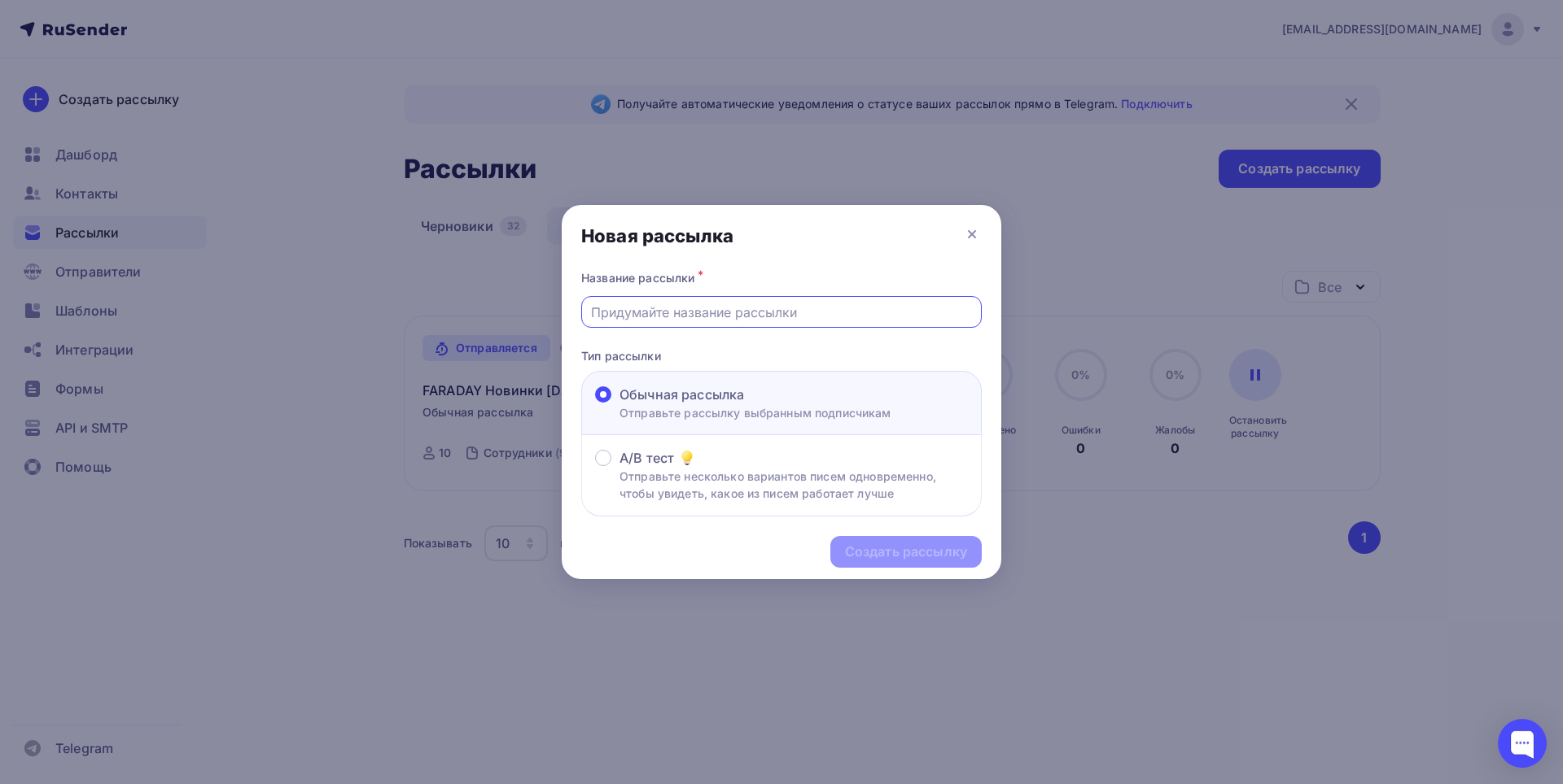
click at [695, 304] on input "text" at bounding box center [782, 313] width 382 height 20
type input "Новинки [DATE]"
click at [891, 554] on div "Создать рассылку" at bounding box center [905, 552] width 122 height 19
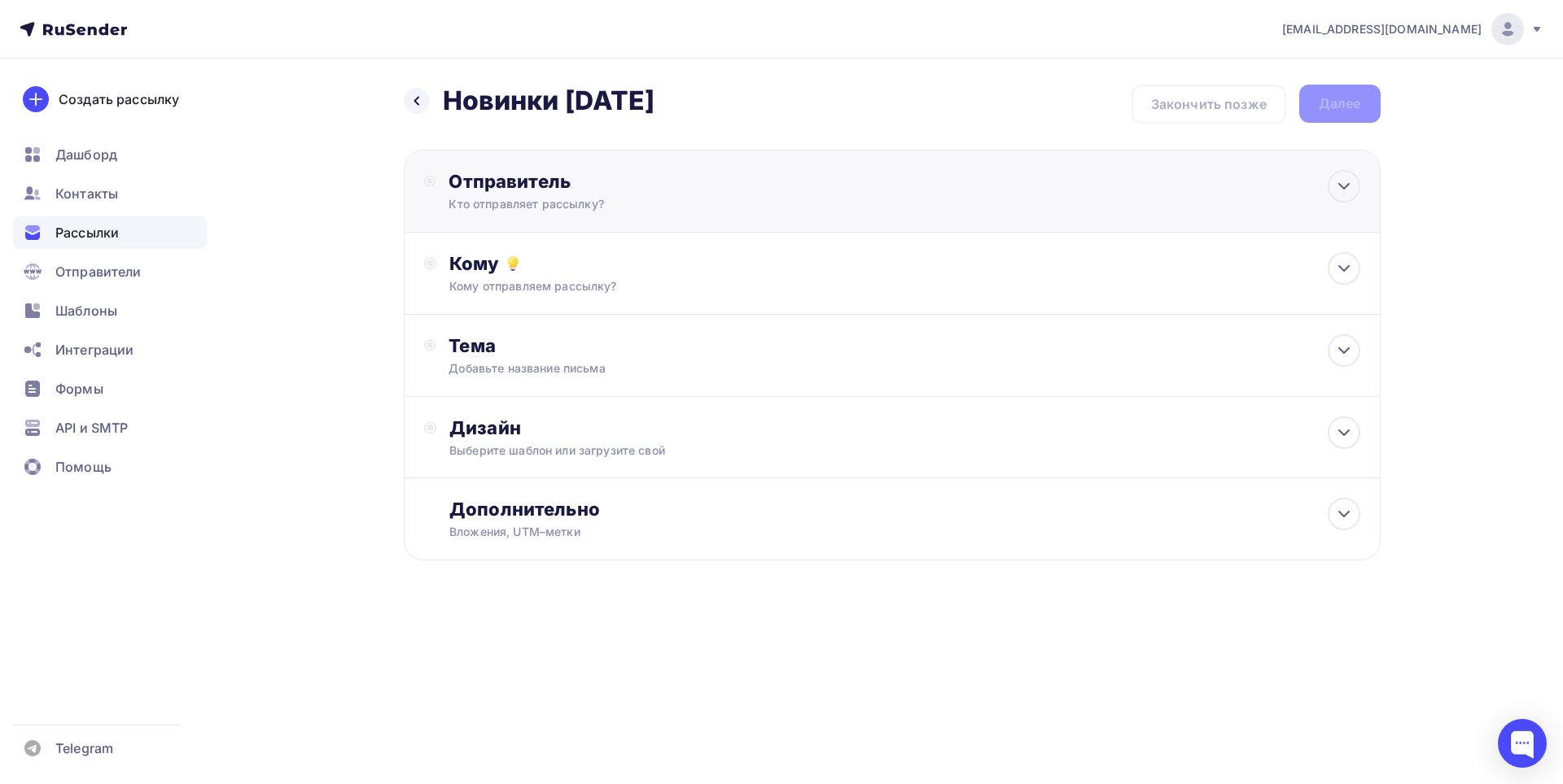
click at [704, 199] on div "Кто отправляет рассылку?" at bounding box center [607, 204] width 317 height 16
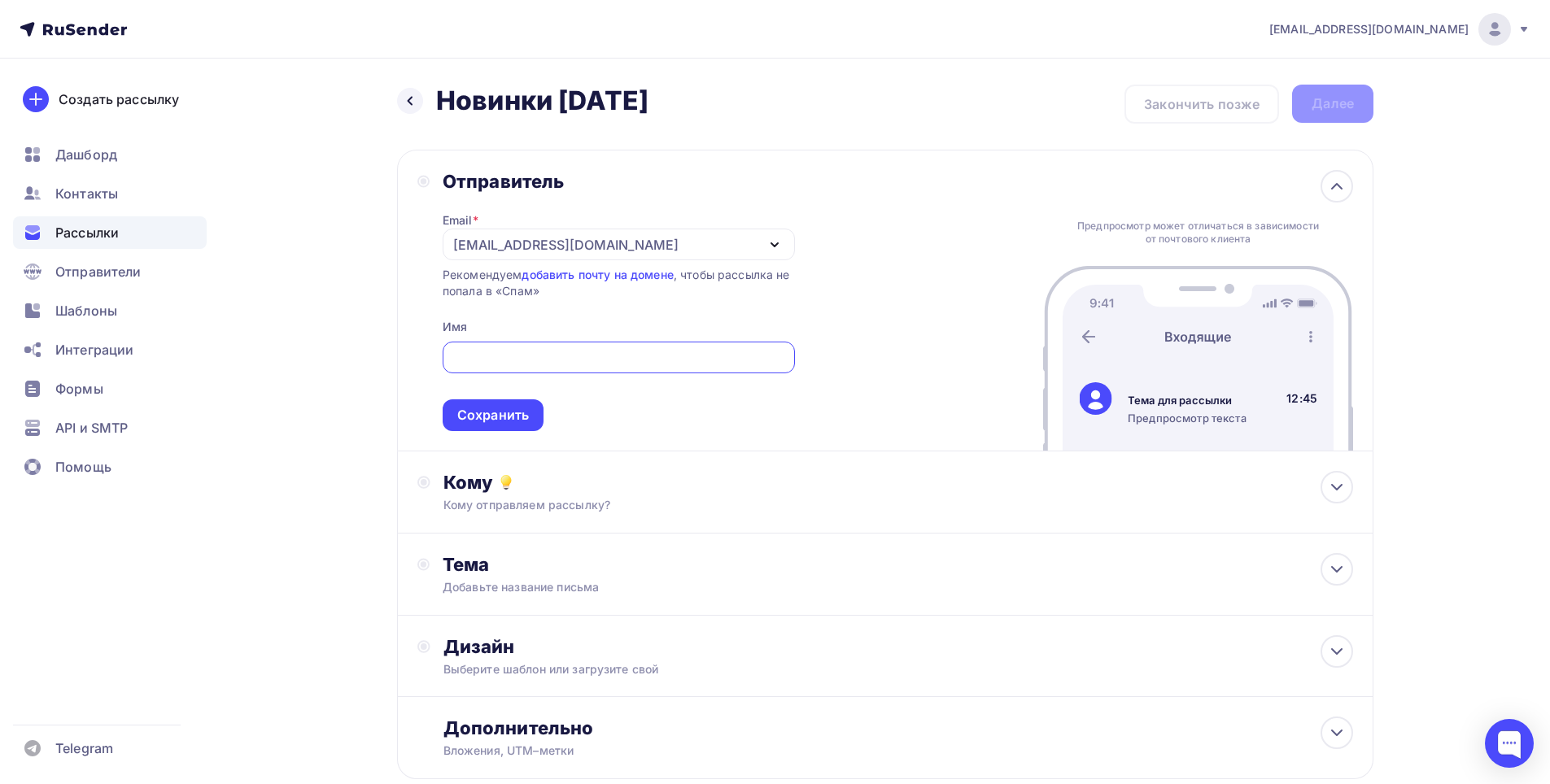
click at [775, 245] on icon "button" at bounding box center [774, 245] width 6 height 4
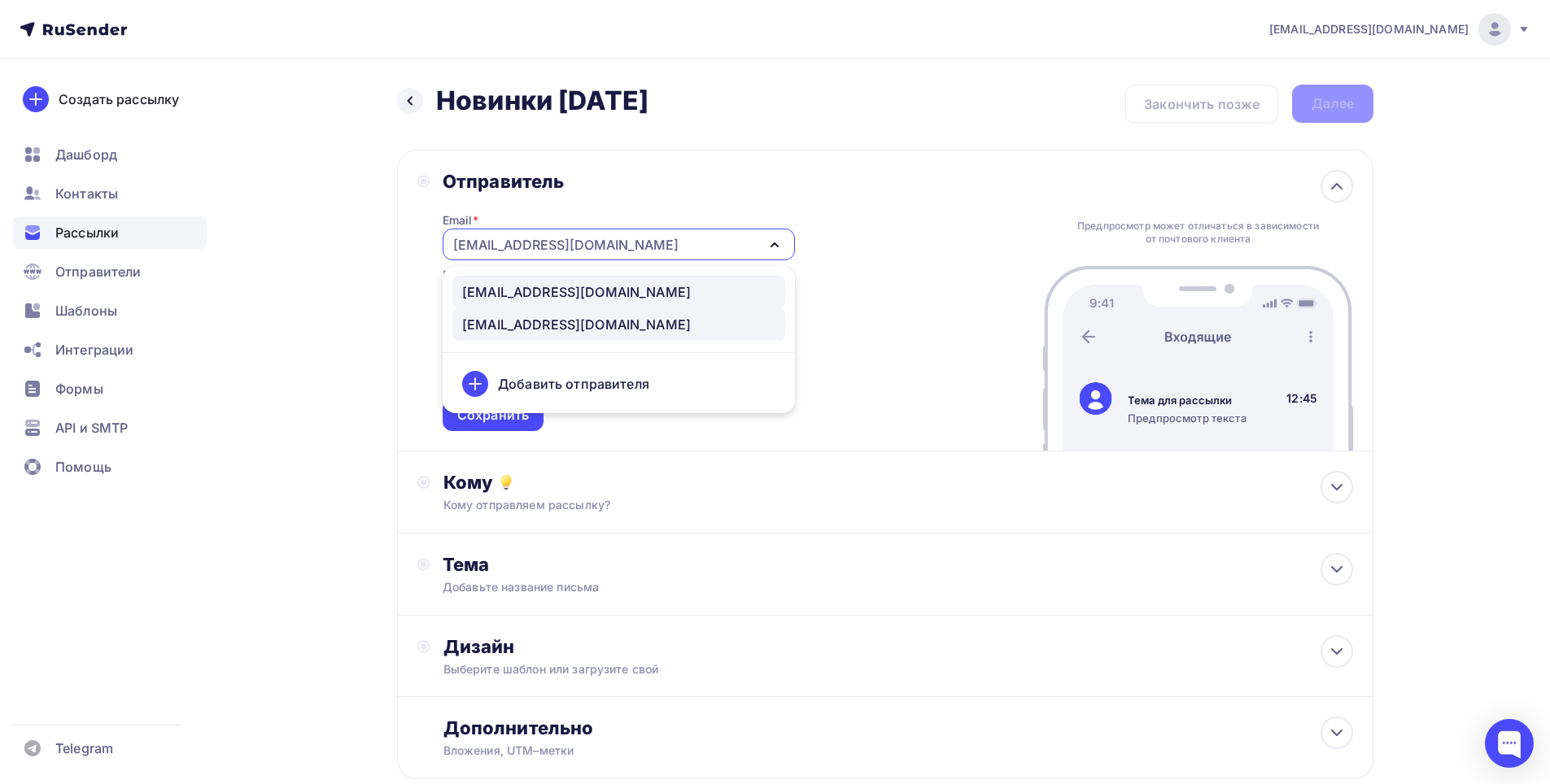
click at [524, 289] on div "[EMAIL_ADDRESS][DOMAIN_NAME]" at bounding box center [576, 292] width 229 height 20
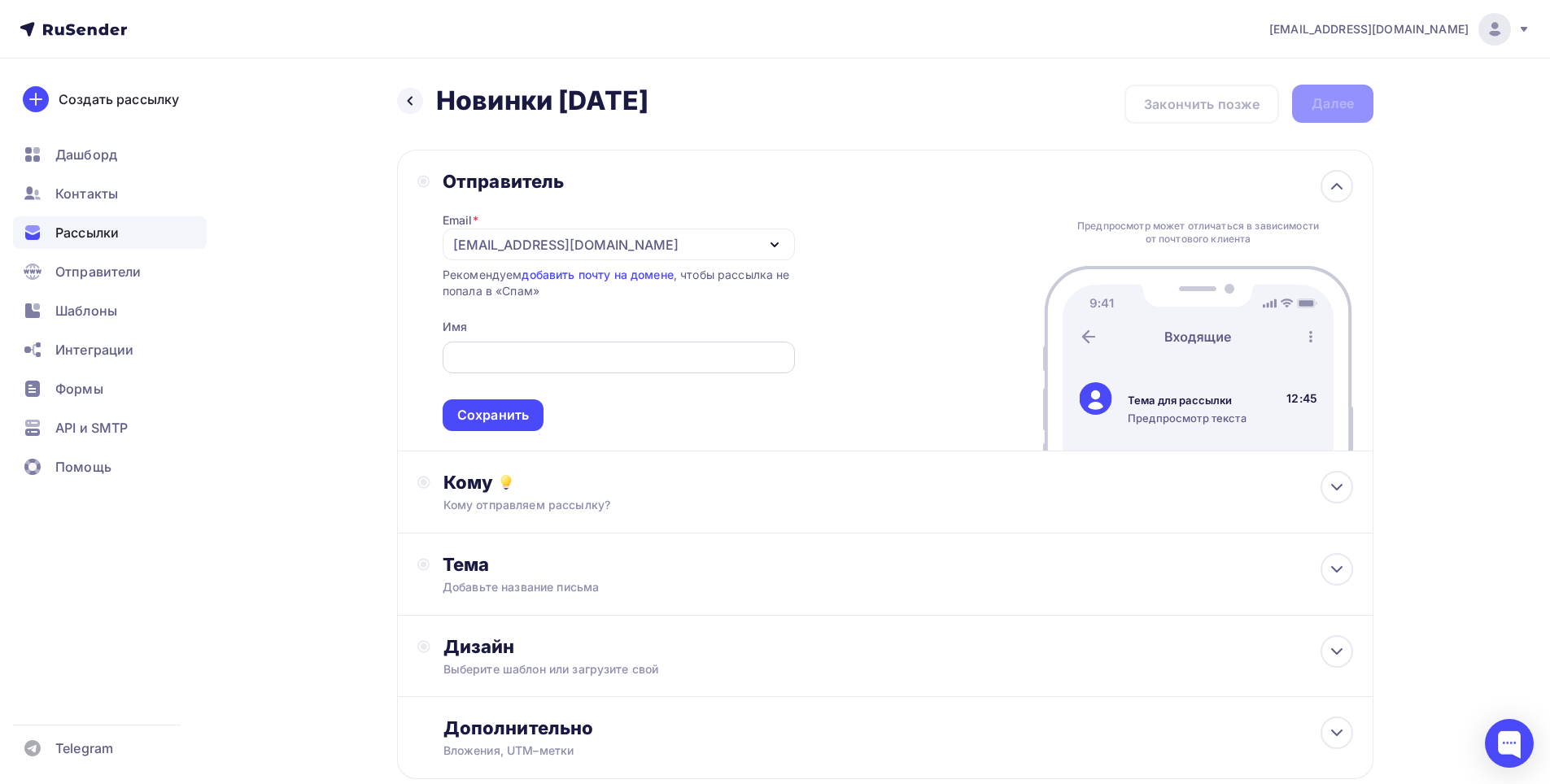
click at [518, 352] on input "text" at bounding box center [618, 358] width 334 height 20
type input "ТМ Fashun"
click at [502, 414] on div "Сохранить" at bounding box center [493, 415] width 71 height 19
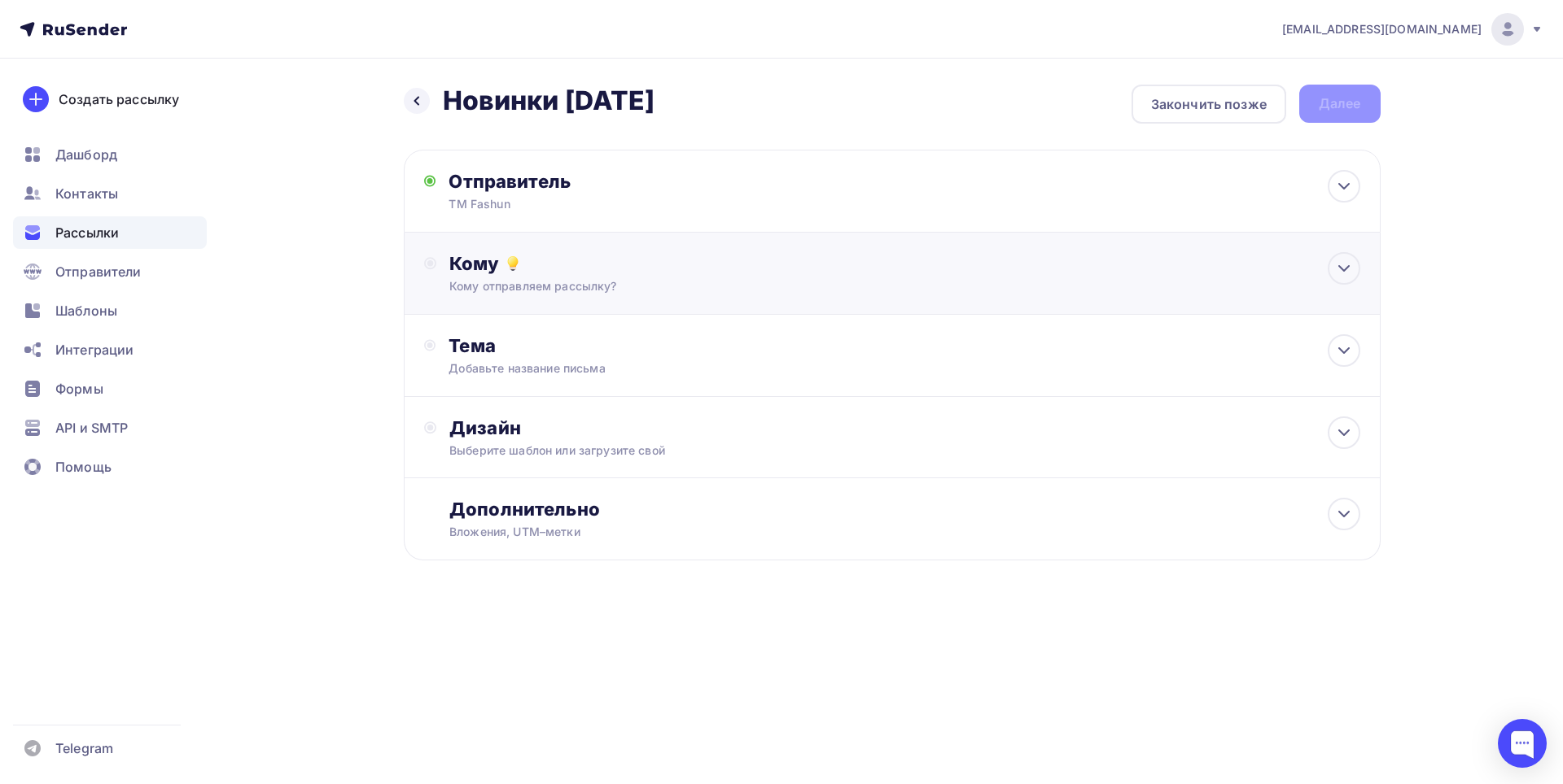
click at [547, 294] on div "Кому отправляем рассылку?" at bounding box center [859, 287] width 819 height 16
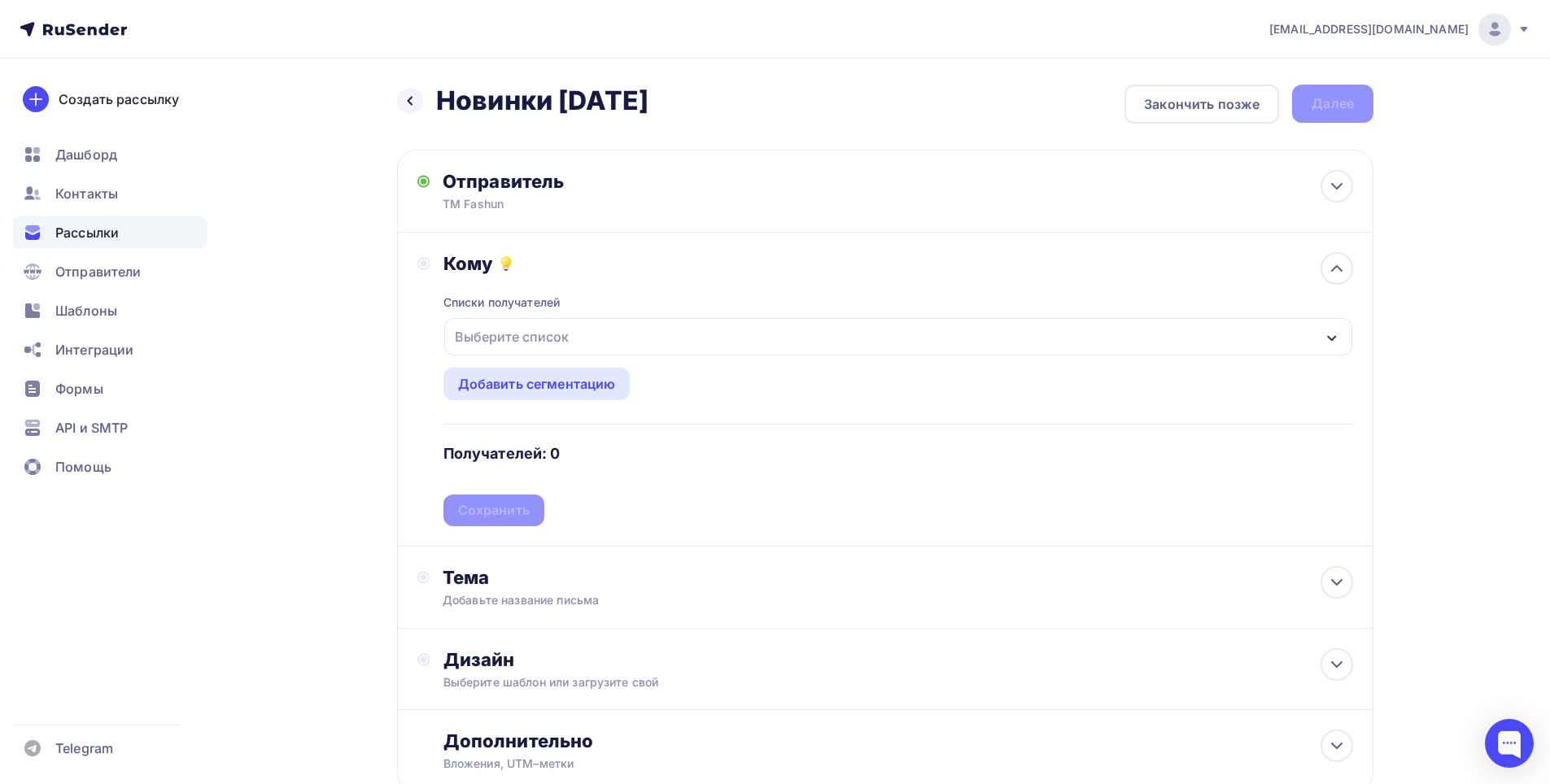
click at [542, 336] on div "Выберите список" at bounding box center [512, 336] width 127 height 29
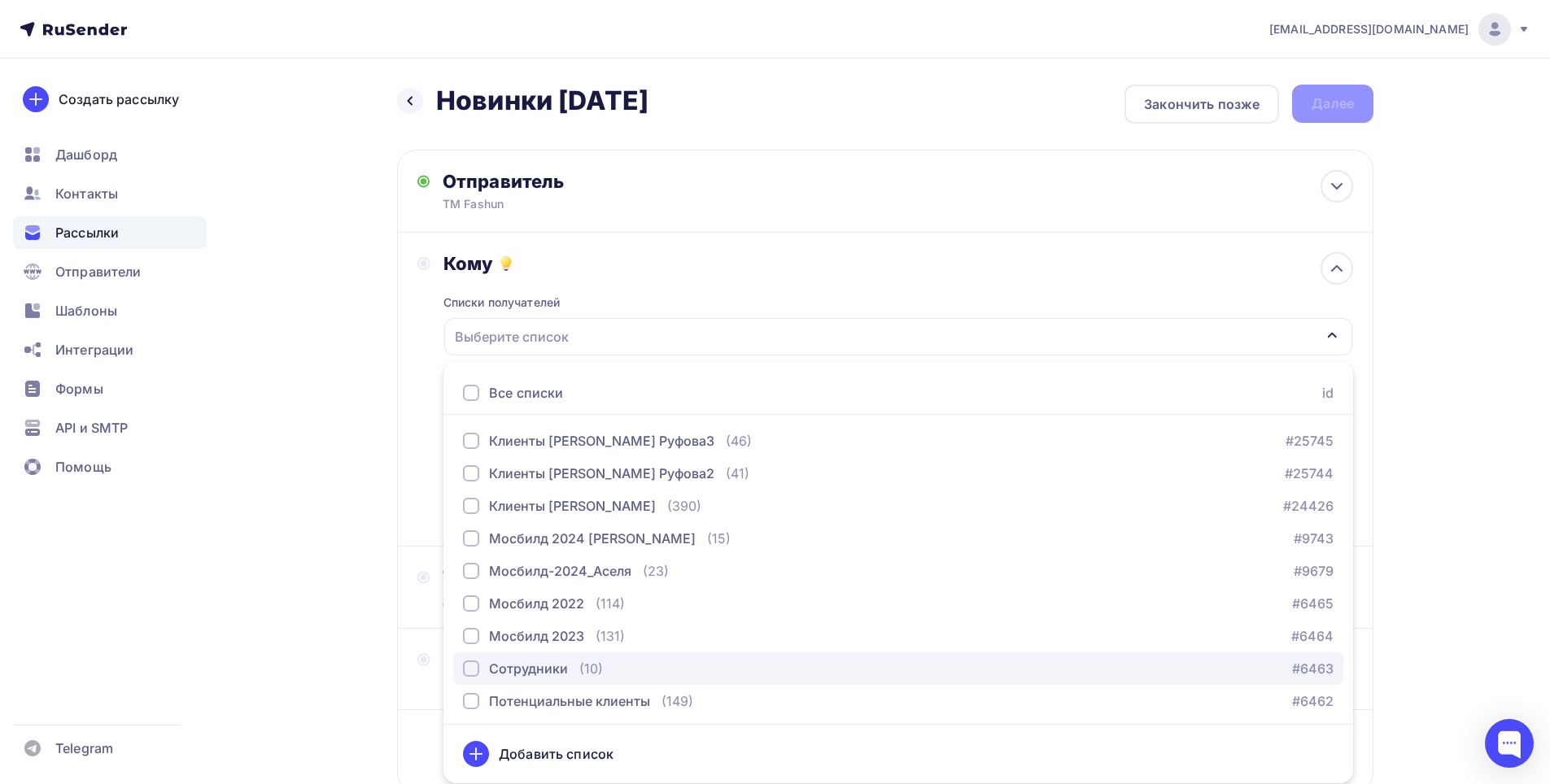
click at [553, 671] on div "Сотрудники" at bounding box center [528, 669] width 79 height 20
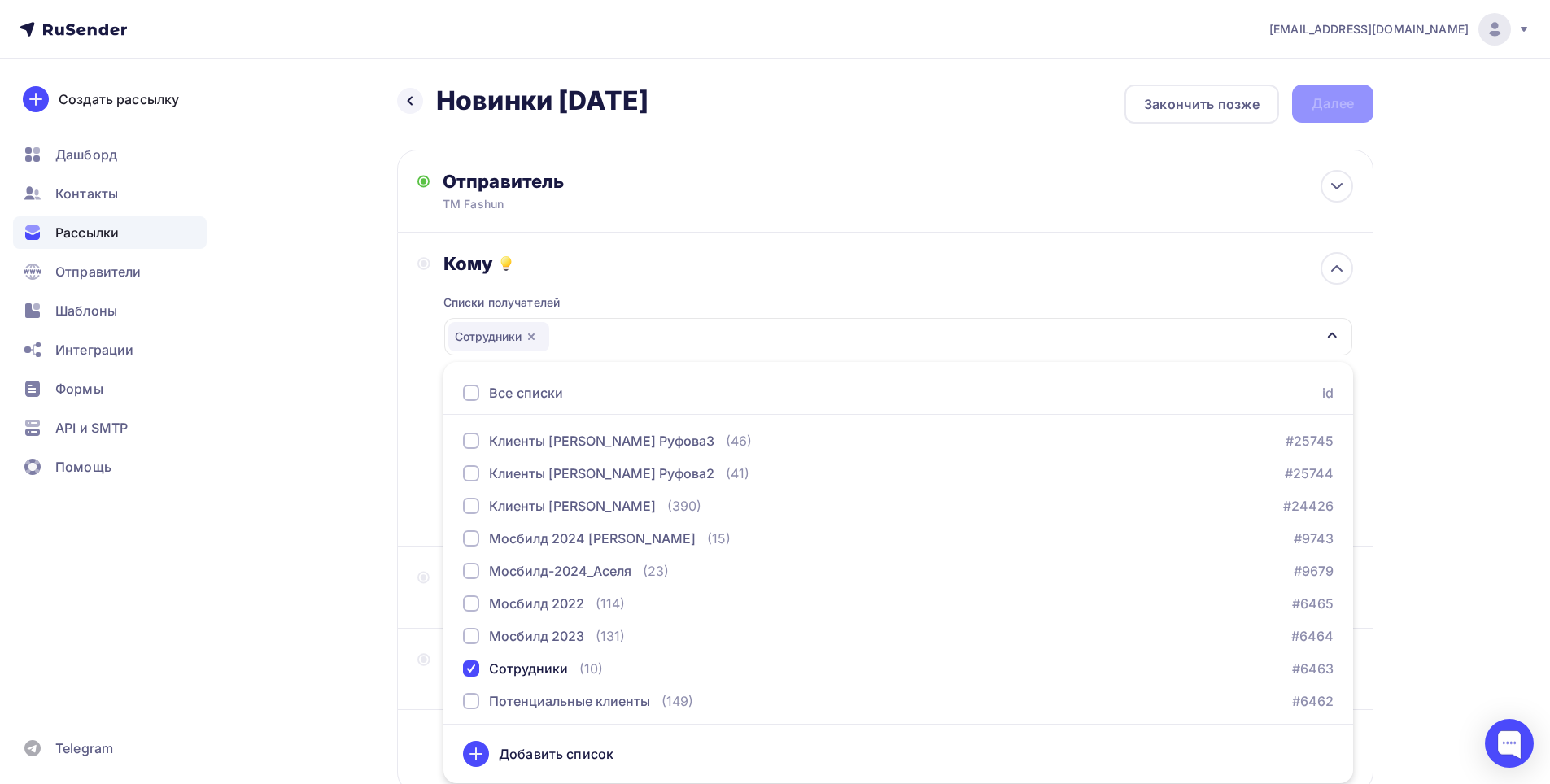
click at [321, 468] on div "Назад Новинки [DATE] Новинки [DATE] Закончить позже Далее Отправитель ТМ Fashun…" at bounding box center [775, 478] width 1334 height 839
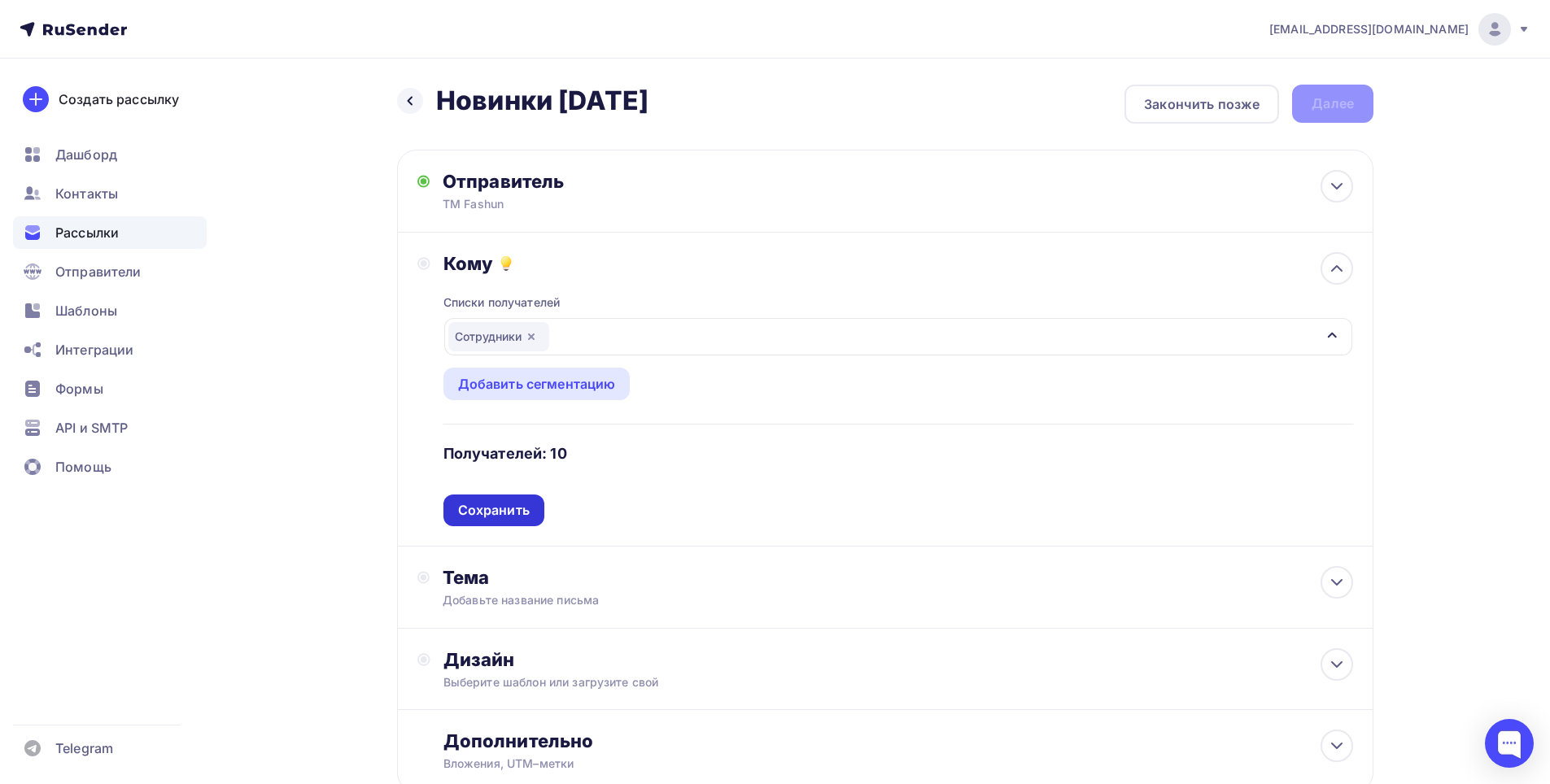
click at [503, 516] on div "Сохранить" at bounding box center [494, 510] width 71 height 19
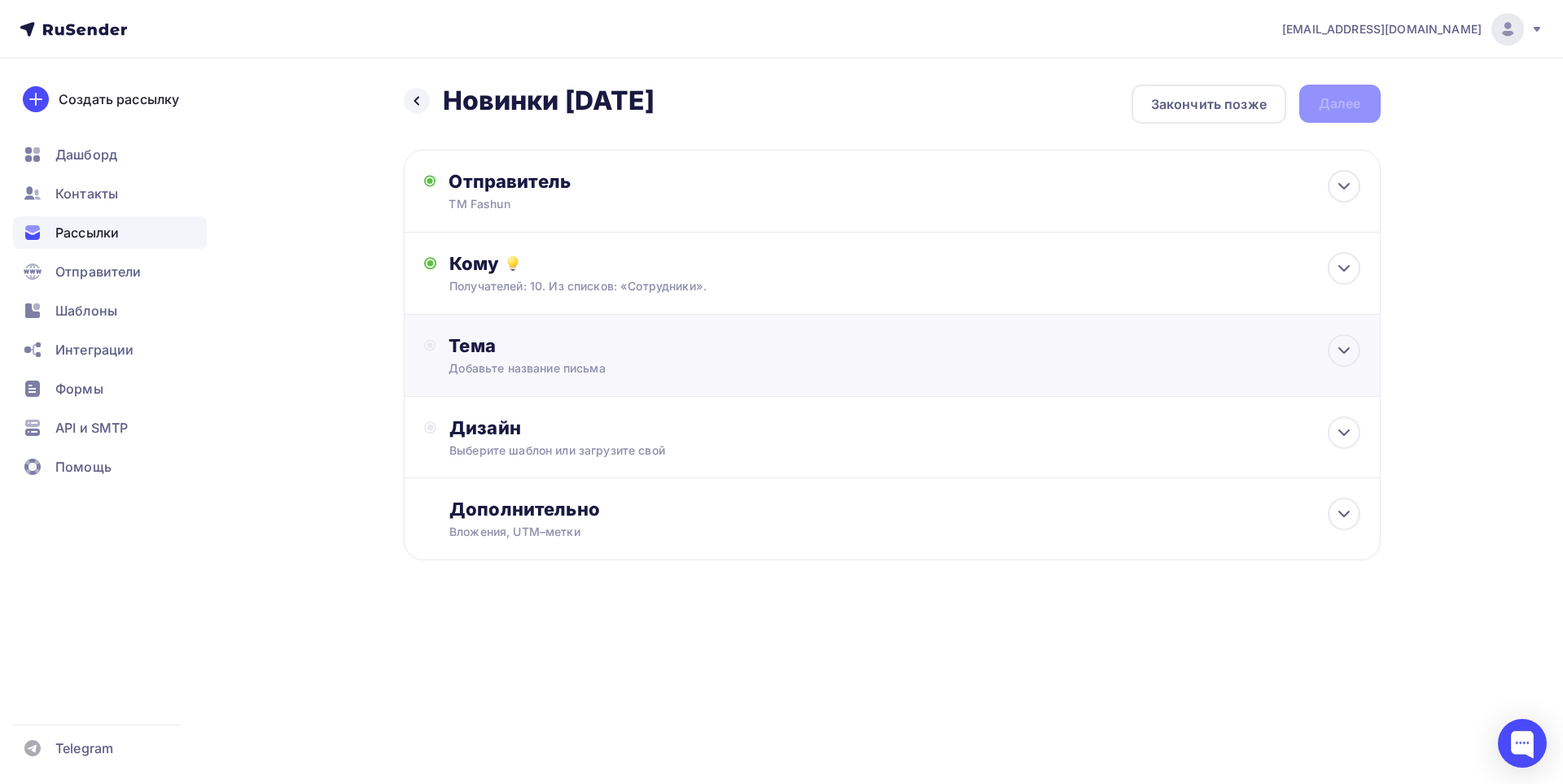
click at [573, 363] on div "Добавьте название письма" at bounding box center [593, 369] width 289 height 16
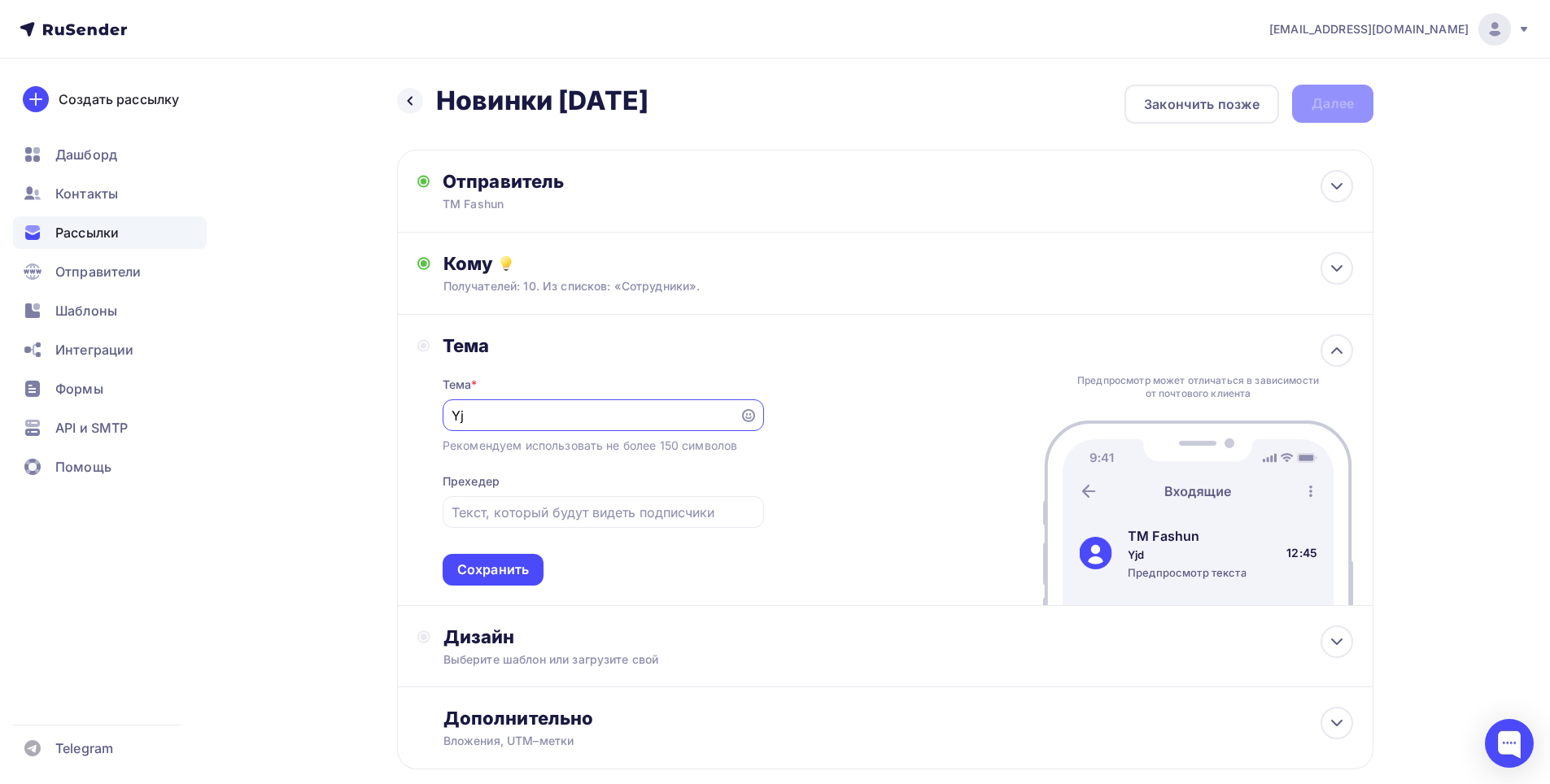
type input "Y"
type input "Новинки [DATE]"
click at [513, 567] on div "Сохранить" at bounding box center [493, 570] width 71 height 19
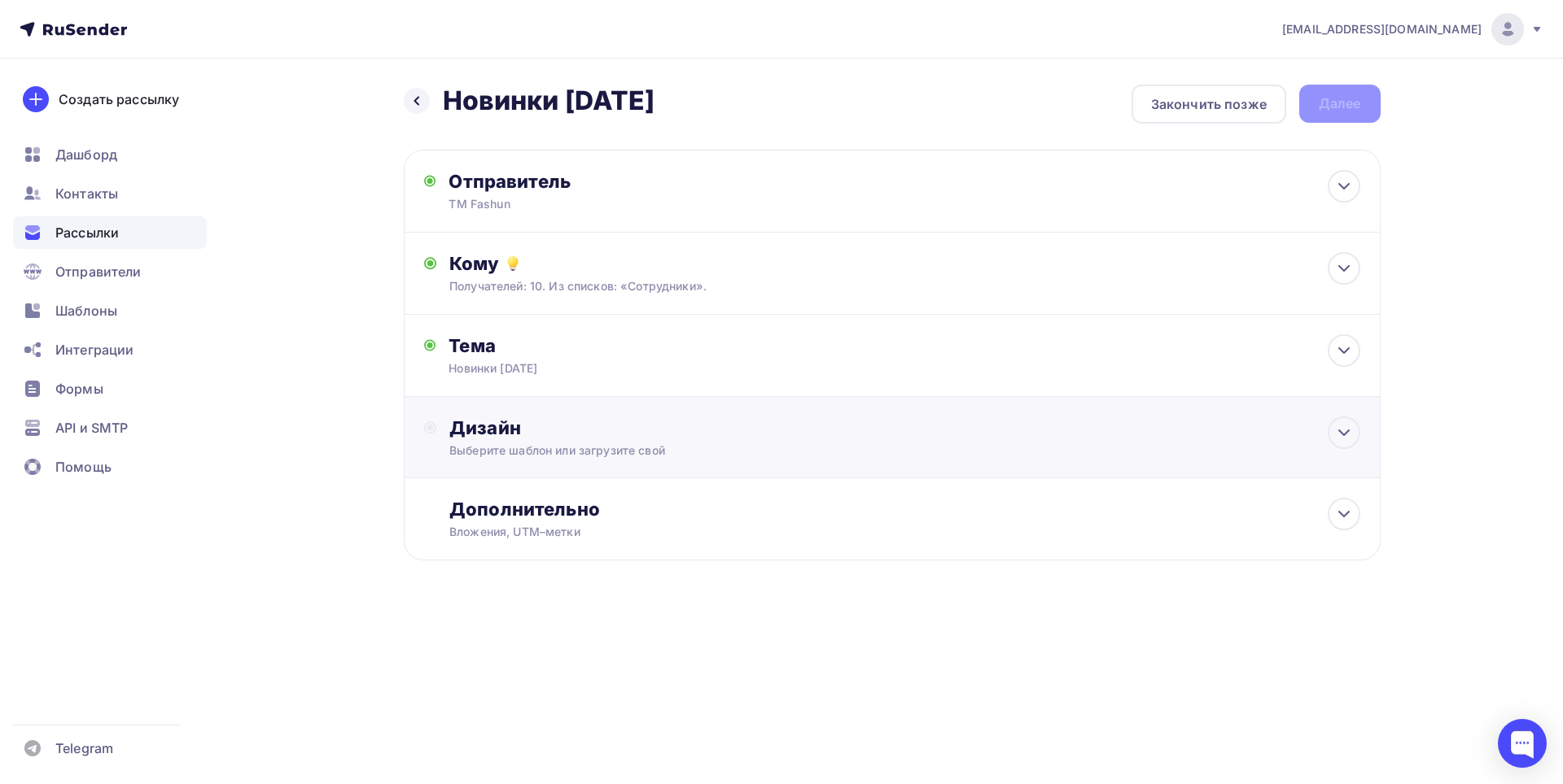
click at [608, 446] on div "Выберите шаблон или загрузите свой" at bounding box center [859, 450] width 819 height 16
click at [559, 493] on div "Выбрать шаблон" at bounding box center [520, 494] width 113 height 19
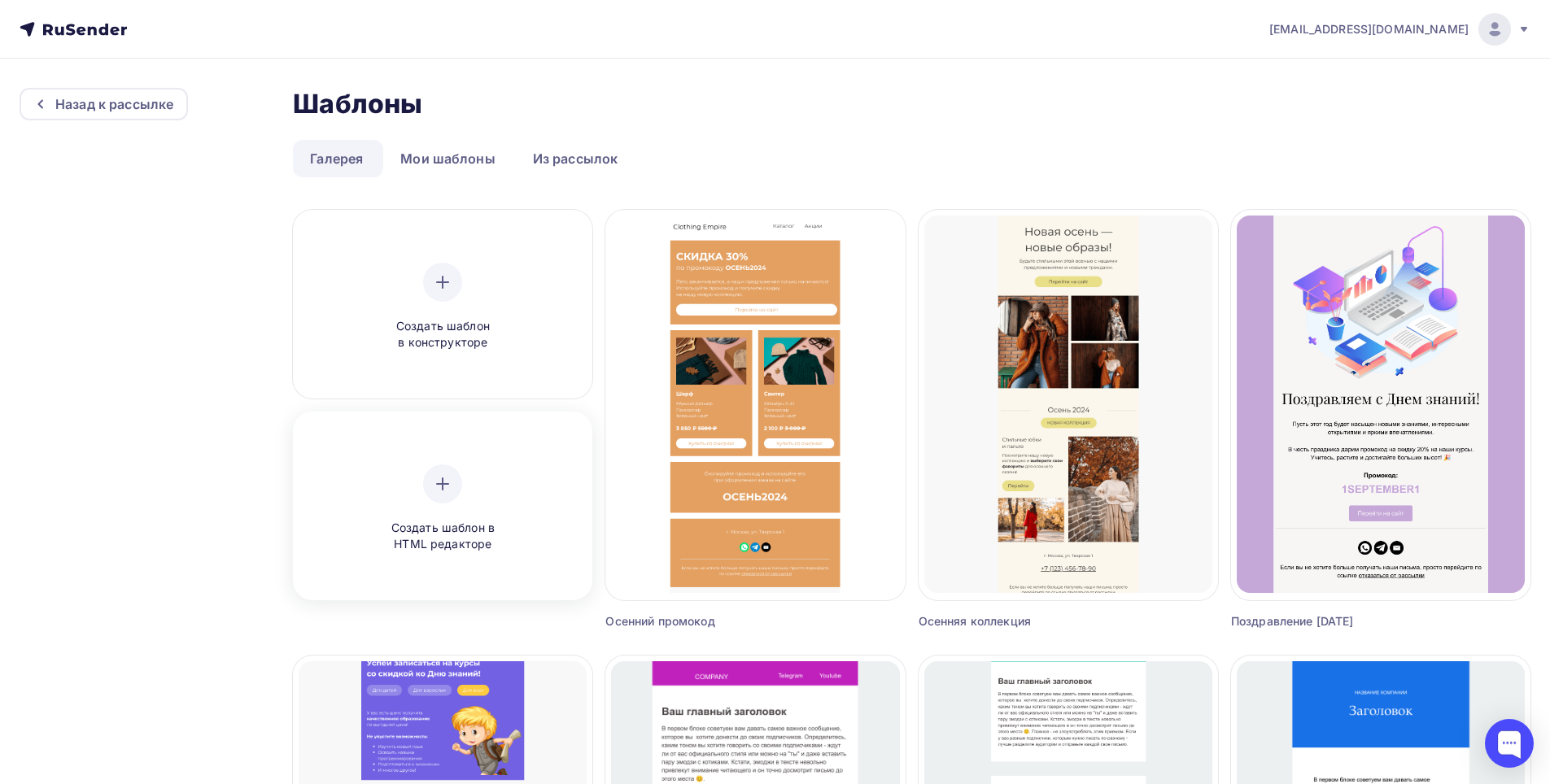
click at [493, 477] on div "Создать шаблон в HTML редакторе" at bounding box center [442, 509] width 155 height 89
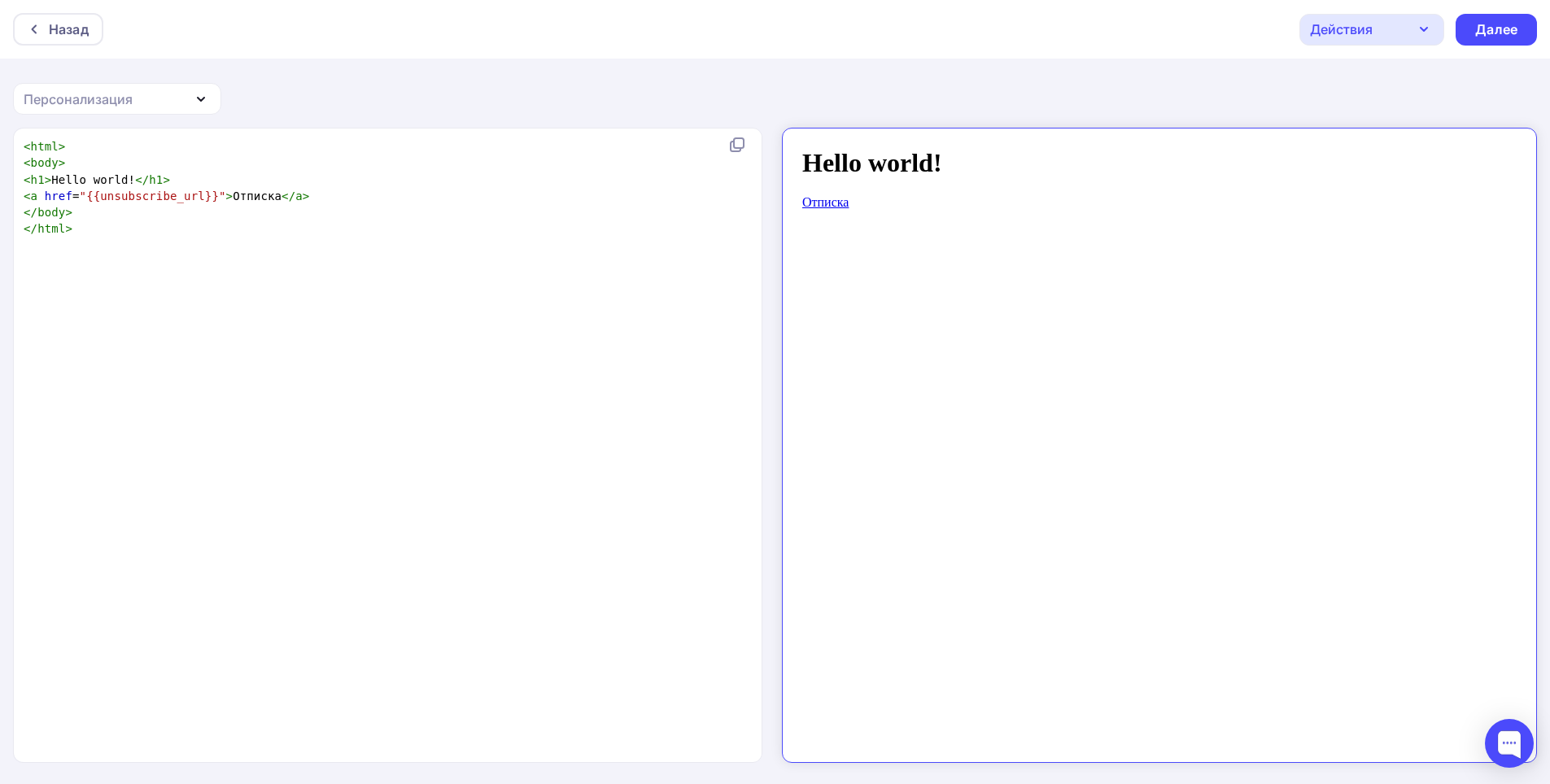
drag, startPoint x: 172, startPoint y: 230, endPoint x: 191, endPoint y: 215, distance: 24.2
click at [172, 230] on pre "</ html >" at bounding box center [383, 229] width 728 height 16
type textarea "<h1>Hello world!</h1>"
drag, startPoint x: 189, startPoint y: 178, endPoint x: 0, endPoint y: 175, distance: 189.0
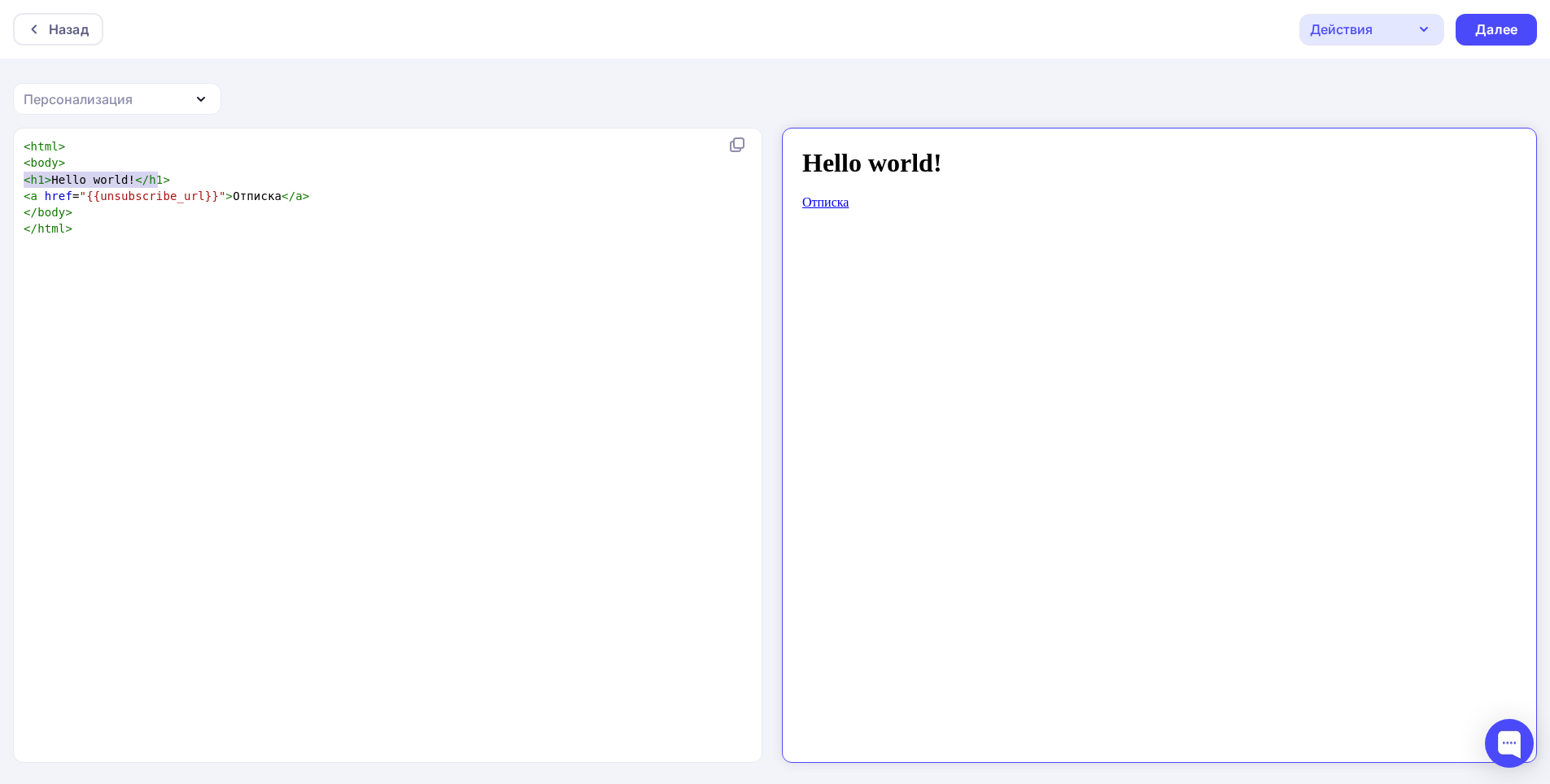
click at [0, 175] on div "<h1>Hello world!</h1> x < html > < body > < h1 > Hello world! </ h1 > < a href …" at bounding box center [775, 457] width 1550 height 658
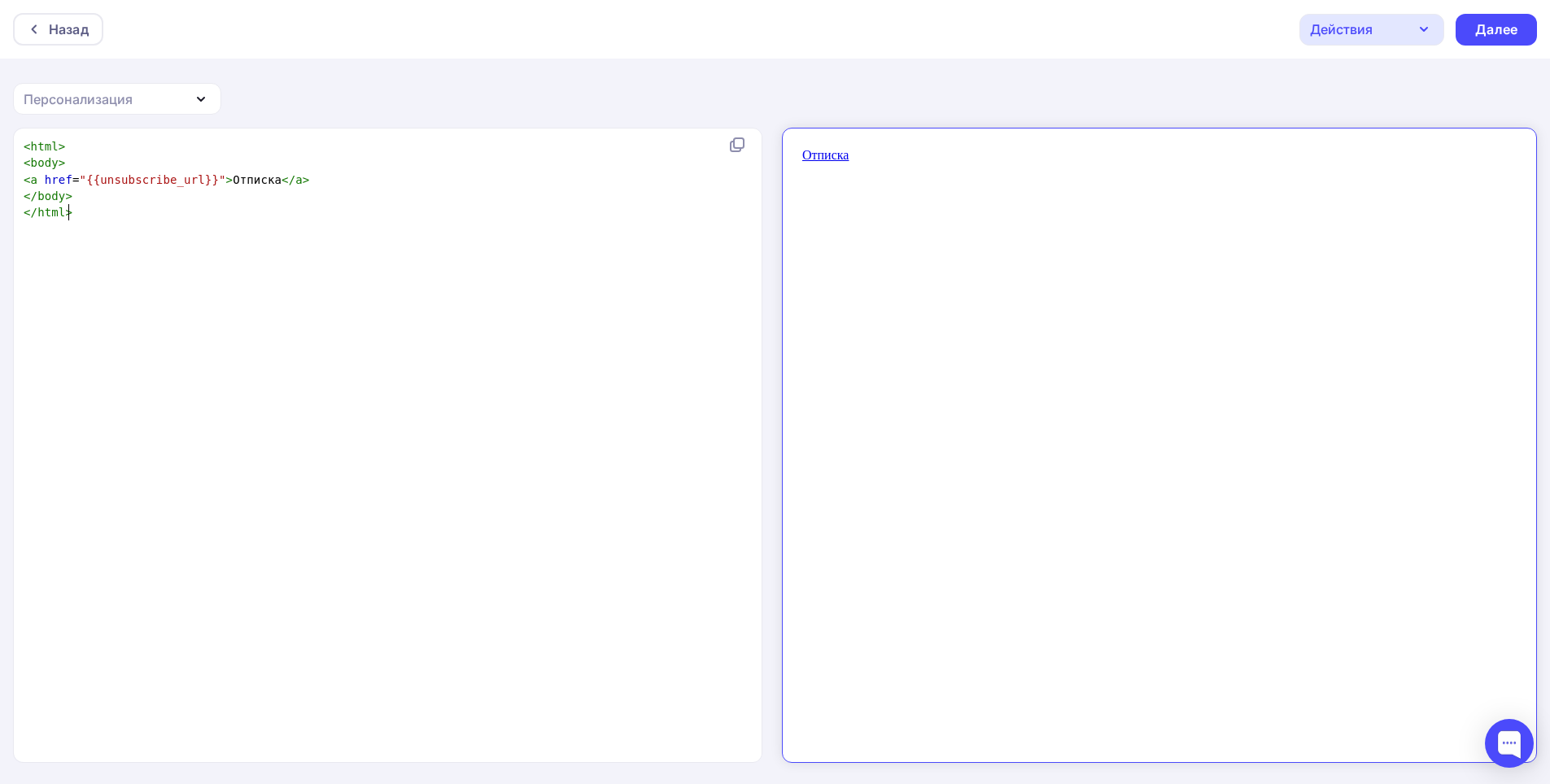
click at [84, 207] on pre "</ html >" at bounding box center [390, 213] width 741 height 16
type textarea "​"
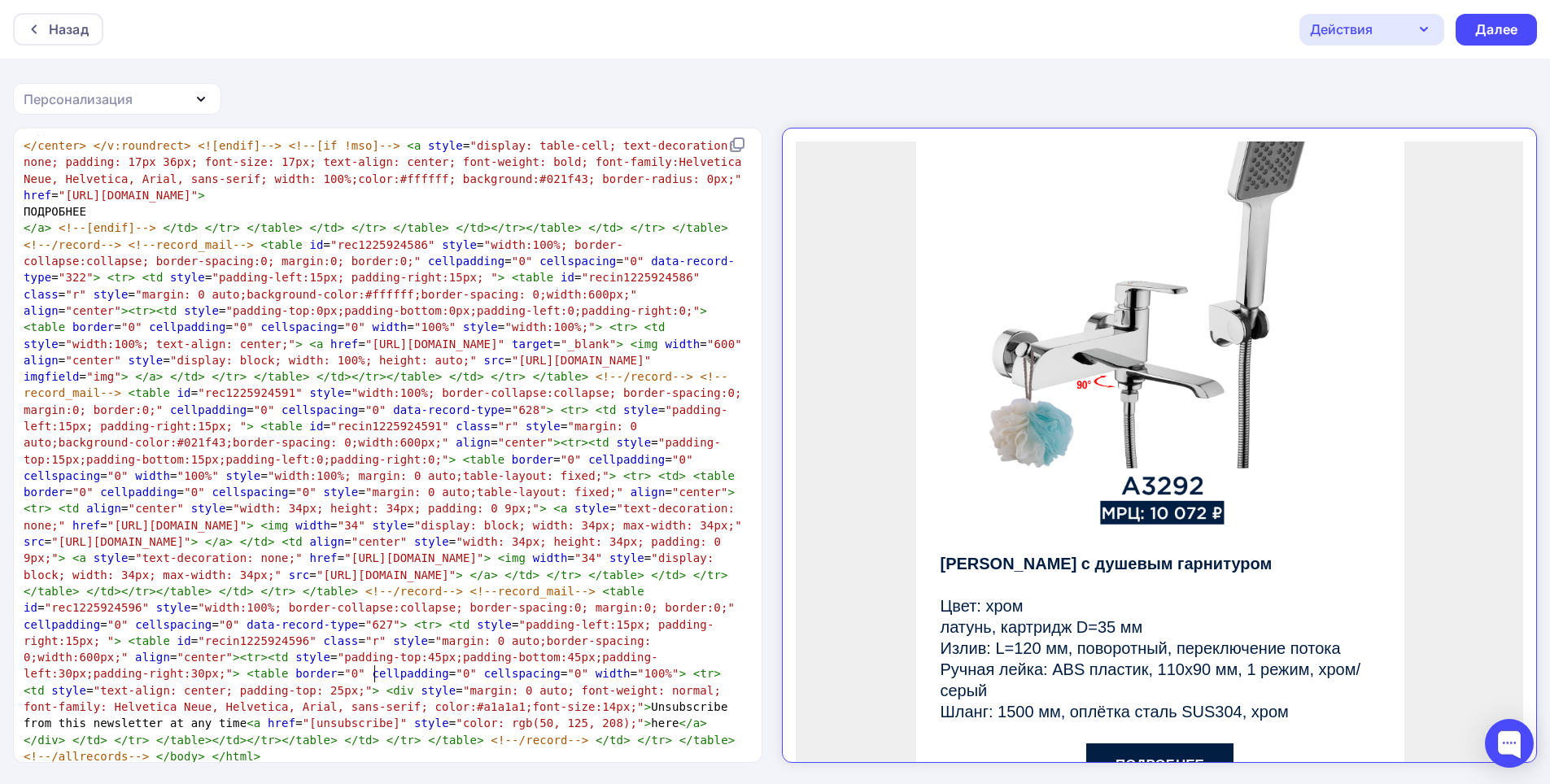
scroll to position [5507, 0]
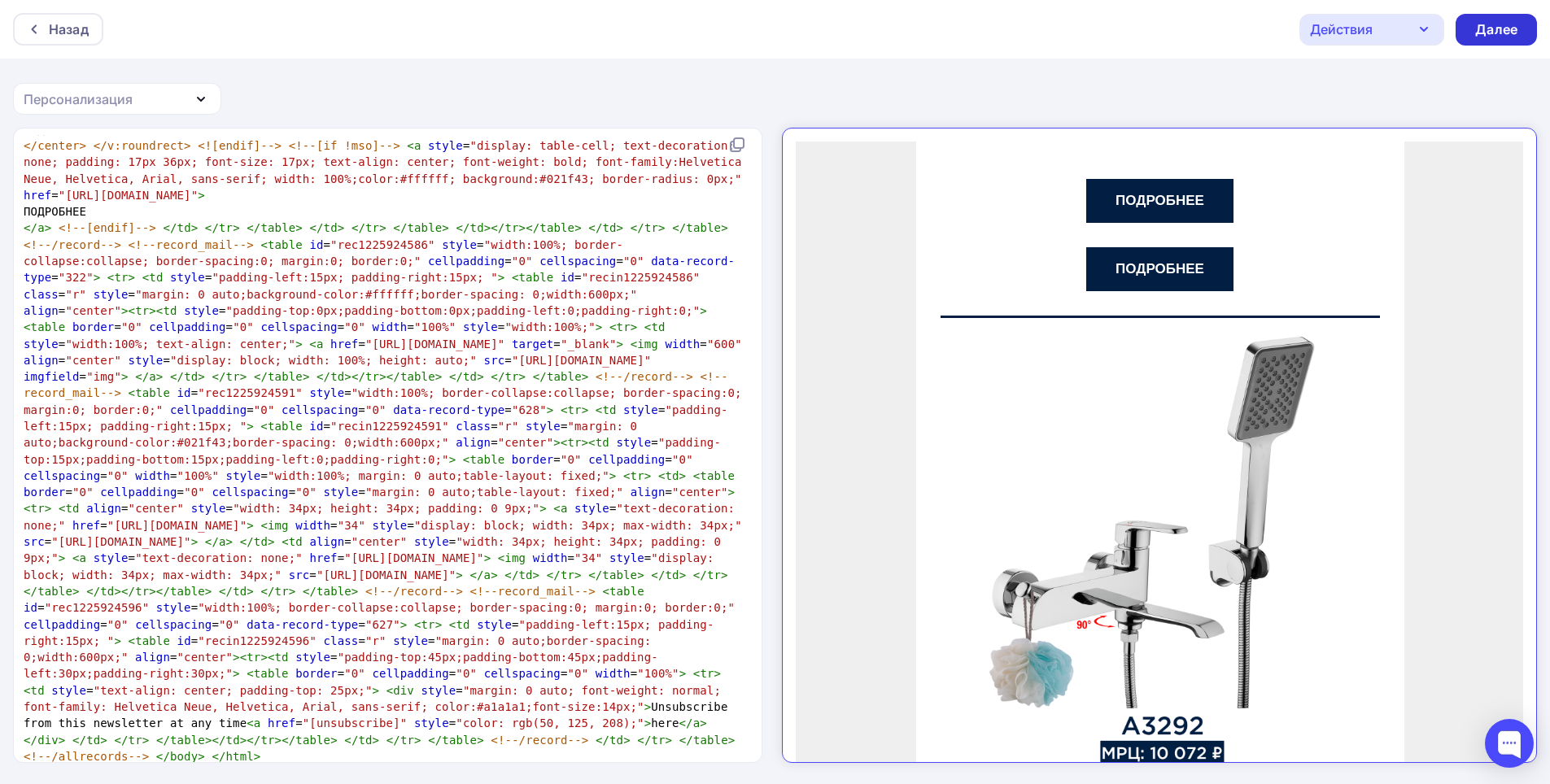
click at [1511, 34] on div "Далее" at bounding box center [1496, 29] width 43 height 19
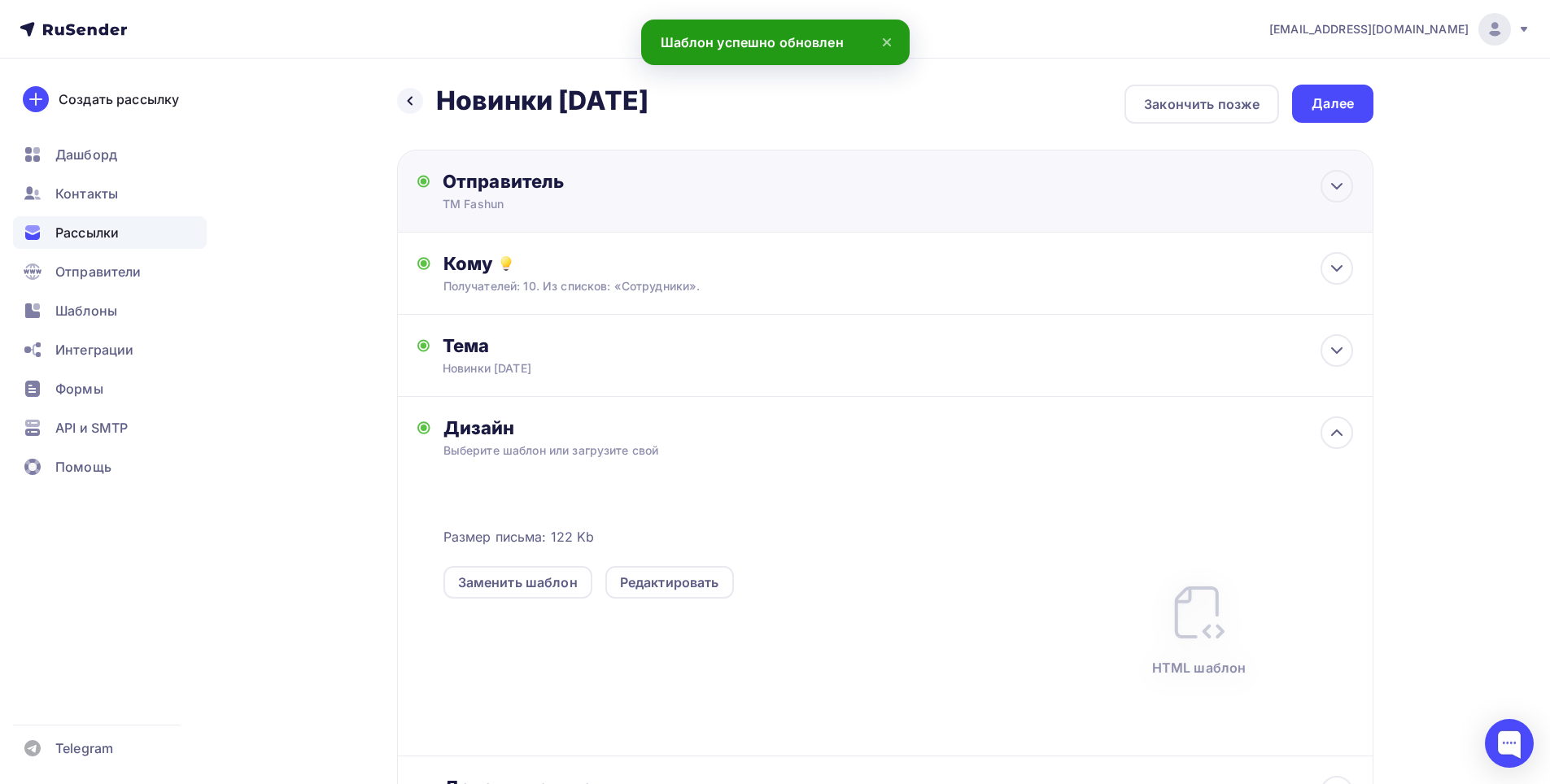
click at [613, 196] on div "ТМ Fashun" at bounding box center [600, 204] width 317 height 16
type input "ТМ Fashun"
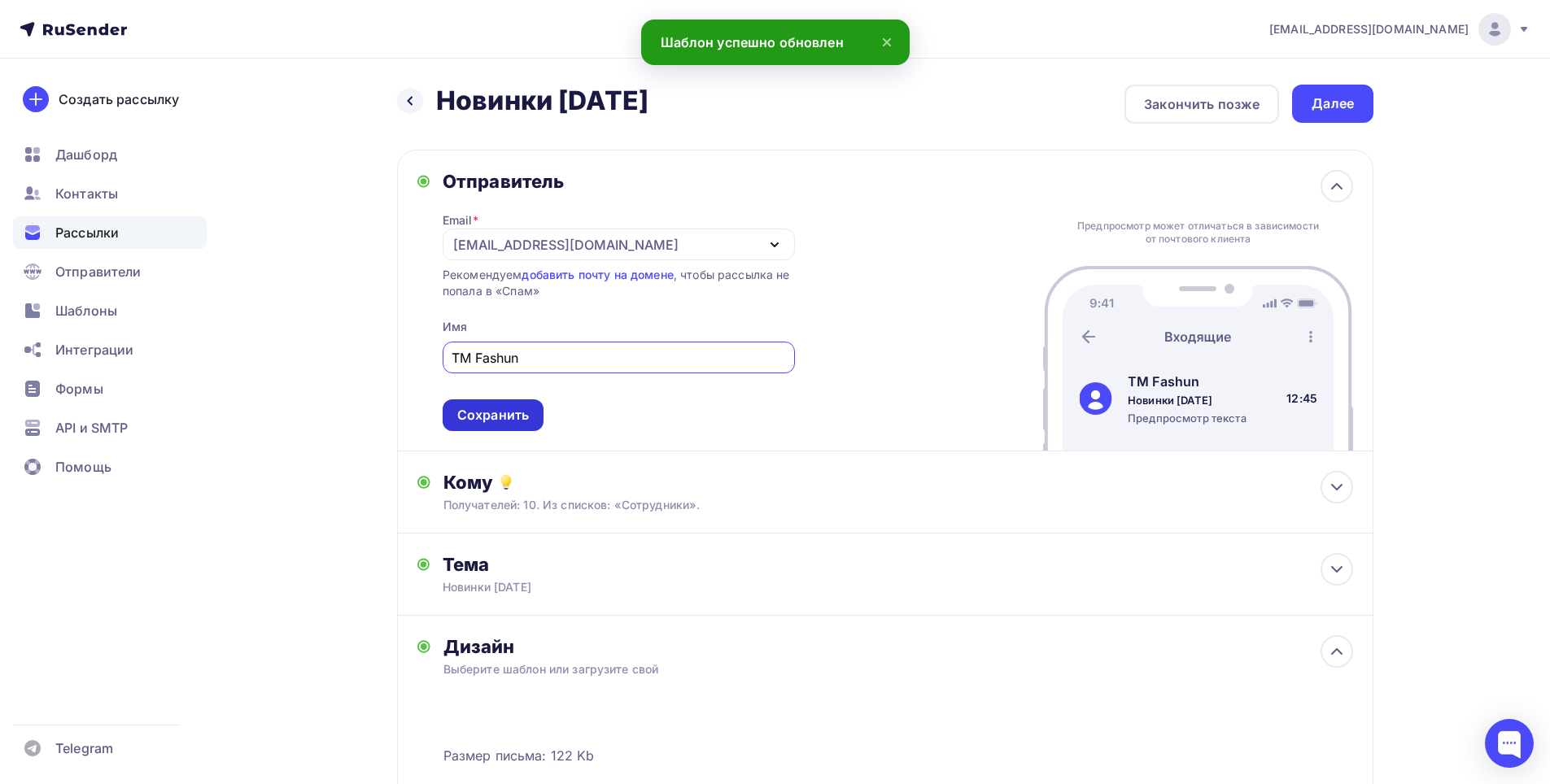
click at [515, 424] on div "Сохранить" at bounding box center [493, 415] width 71 height 19
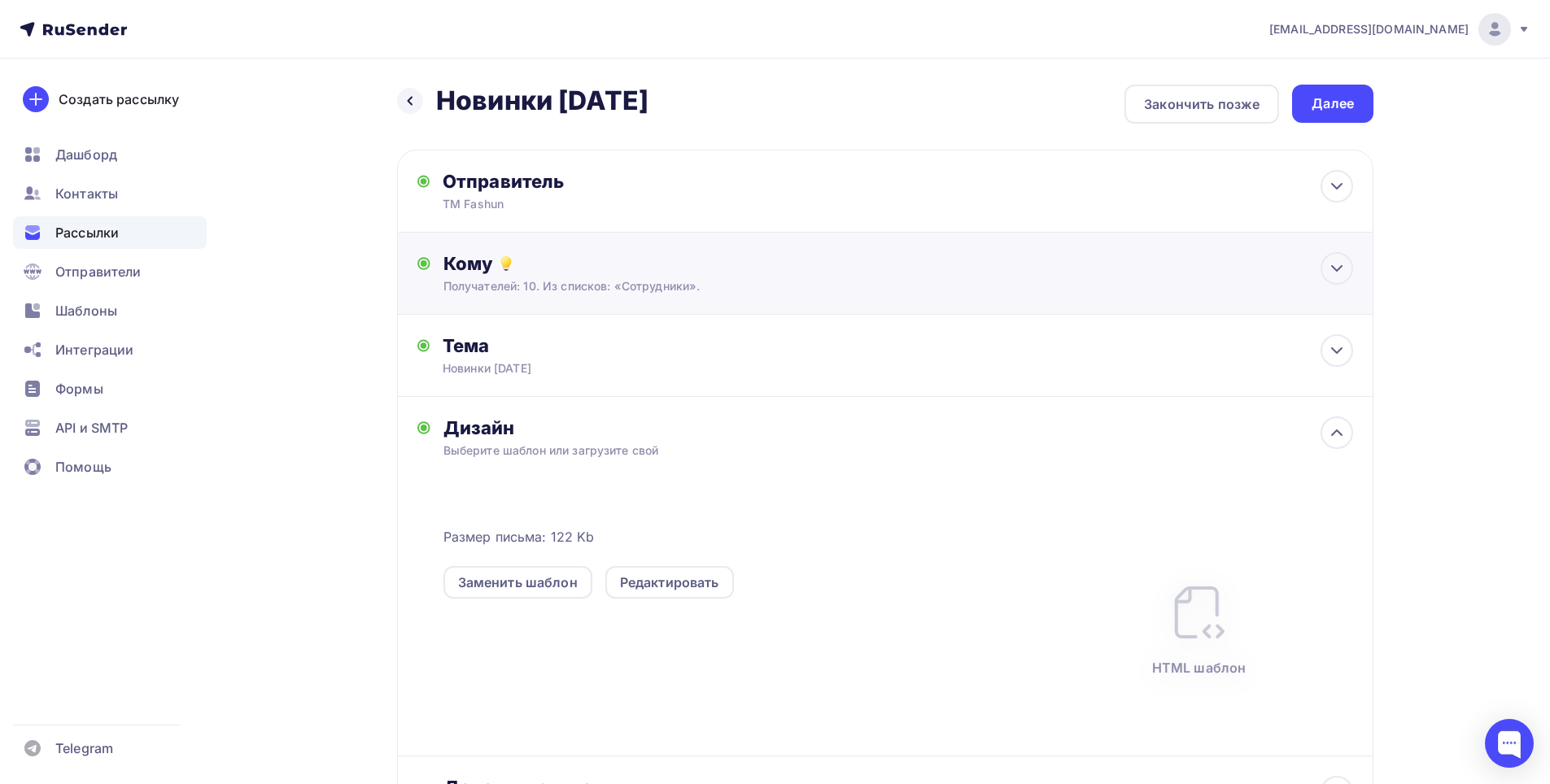
click at [602, 276] on div "Кому Получателей: 10. Из списков: «Сотрудники». Списки получателей Сотрудники В…" at bounding box center [898, 273] width 910 height 43
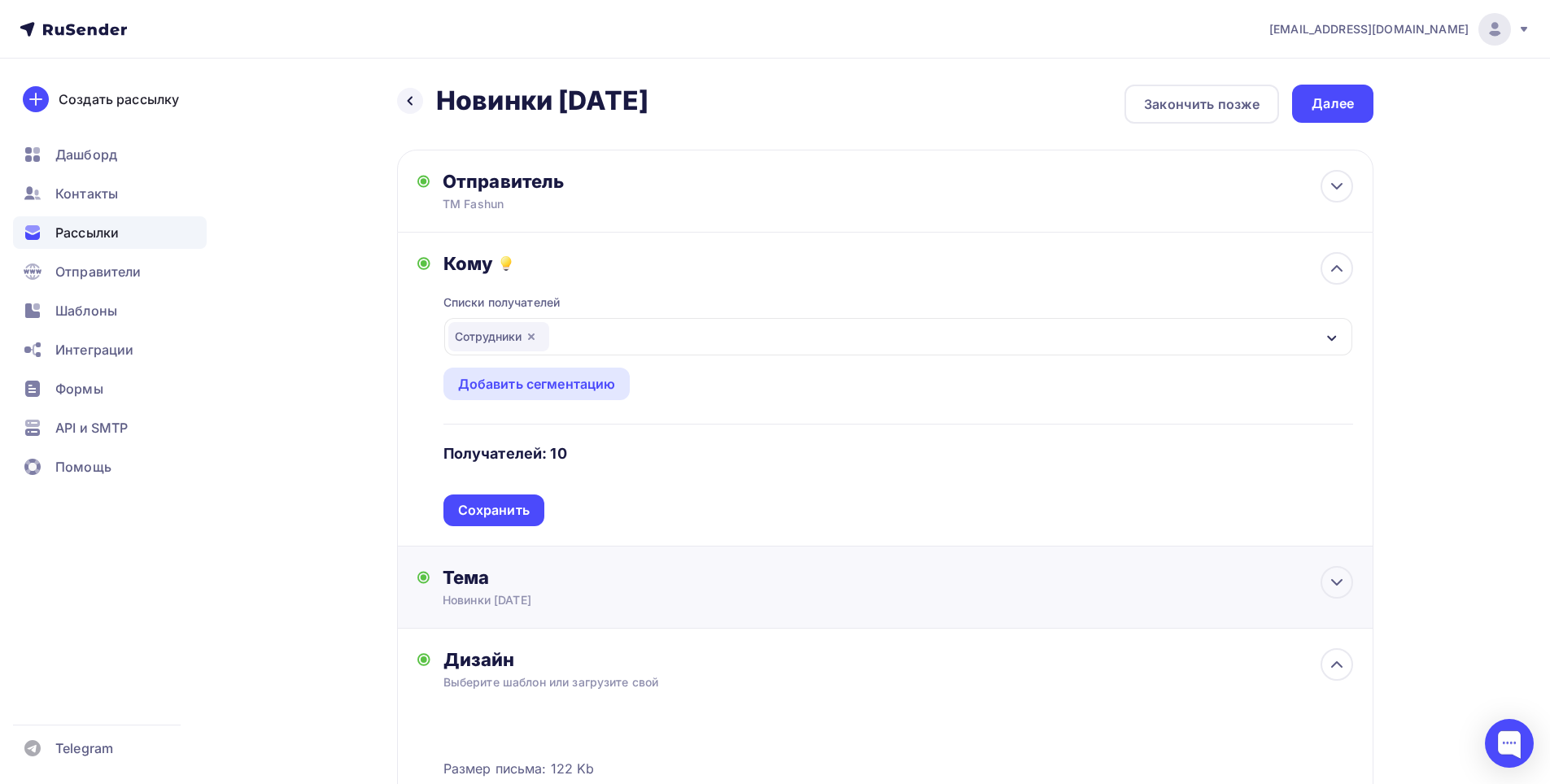
drag, startPoint x: 512, startPoint y: 504, endPoint x: 525, endPoint y: 501, distance: 13.3
click at [512, 505] on div "Сохранить" at bounding box center [494, 510] width 71 height 19
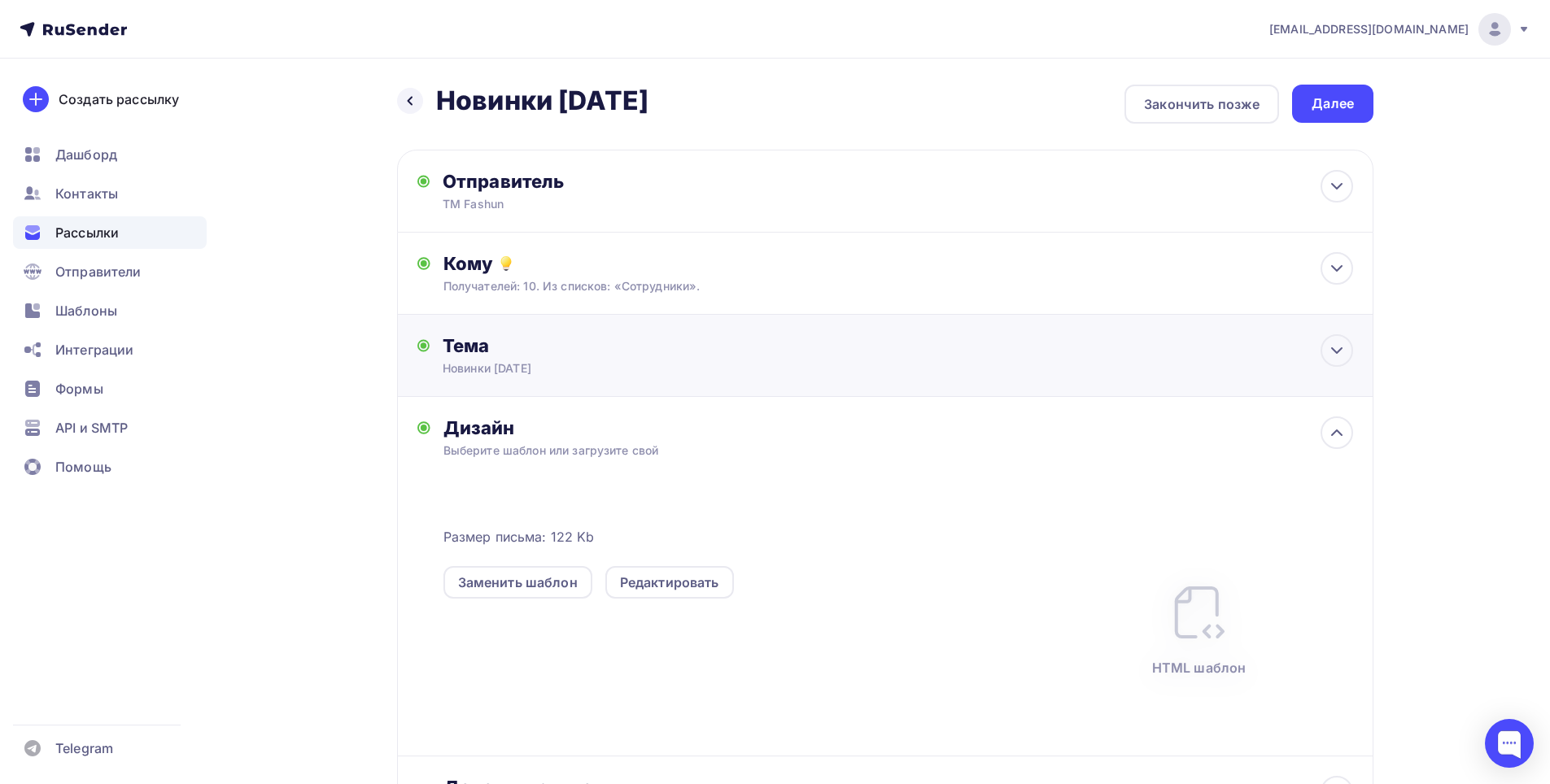
click at [591, 377] on div "Тема Новинки [DATE] Тема * Новинки [DATE] Рекомендуем использовать не более 150…" at bounding box center [885, 355] width 977 height 82
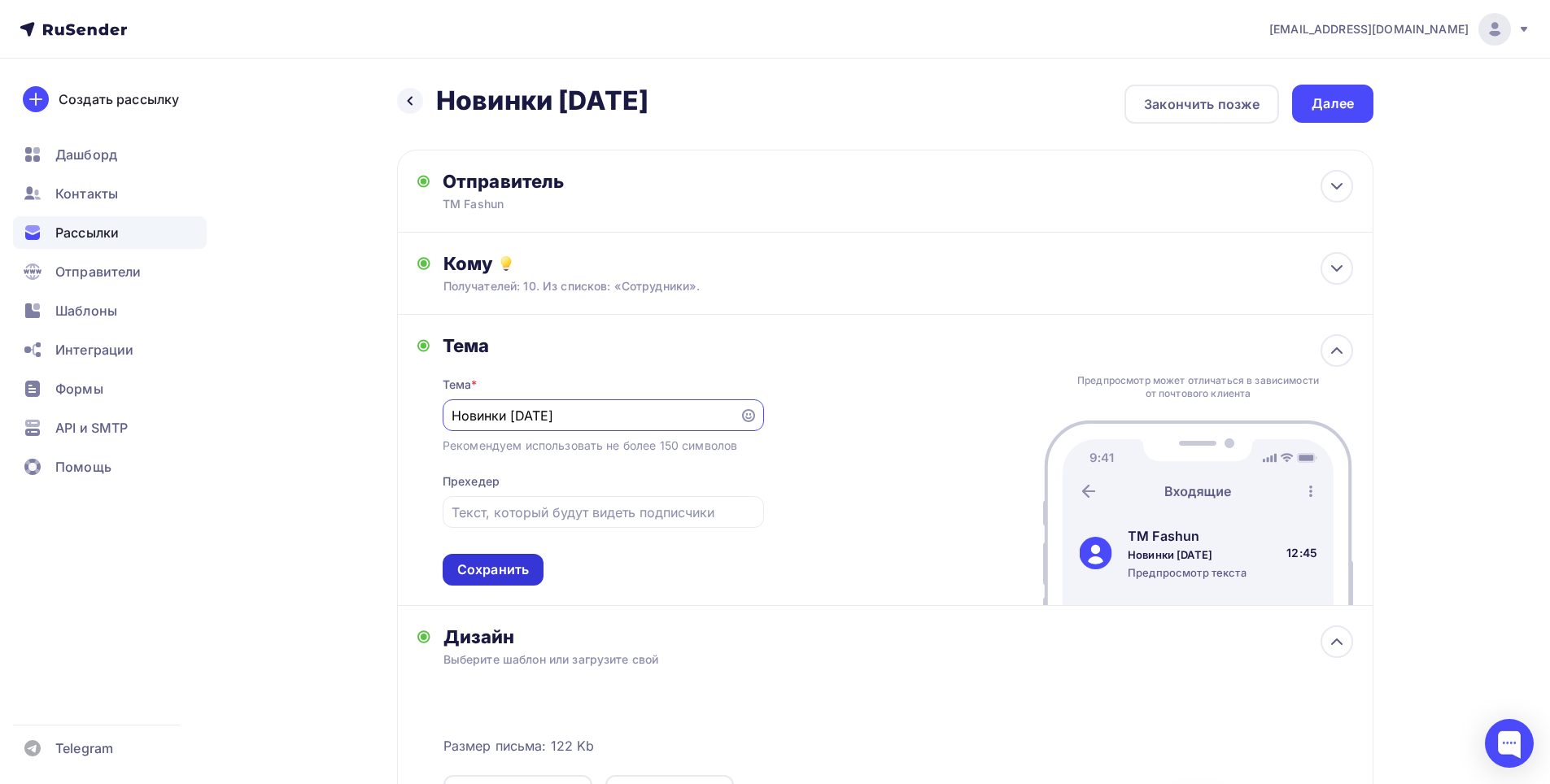
click at [526, 570] on div "Сохранить" at bounding box center [493, 570] width 71 height 19
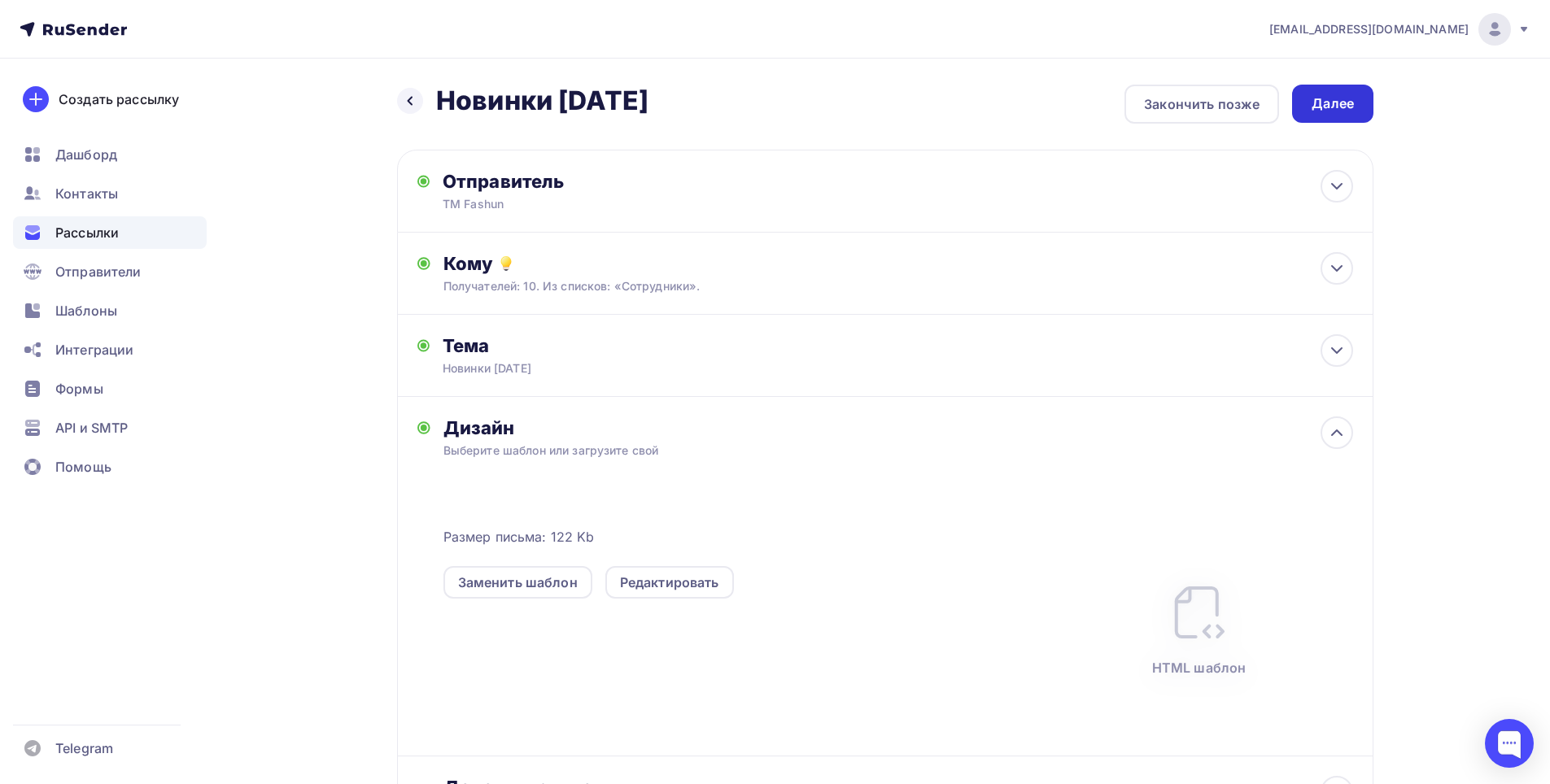
click at [1337, 107] on div "Далее" at bounding box center [1332, 103] width 43 height 19
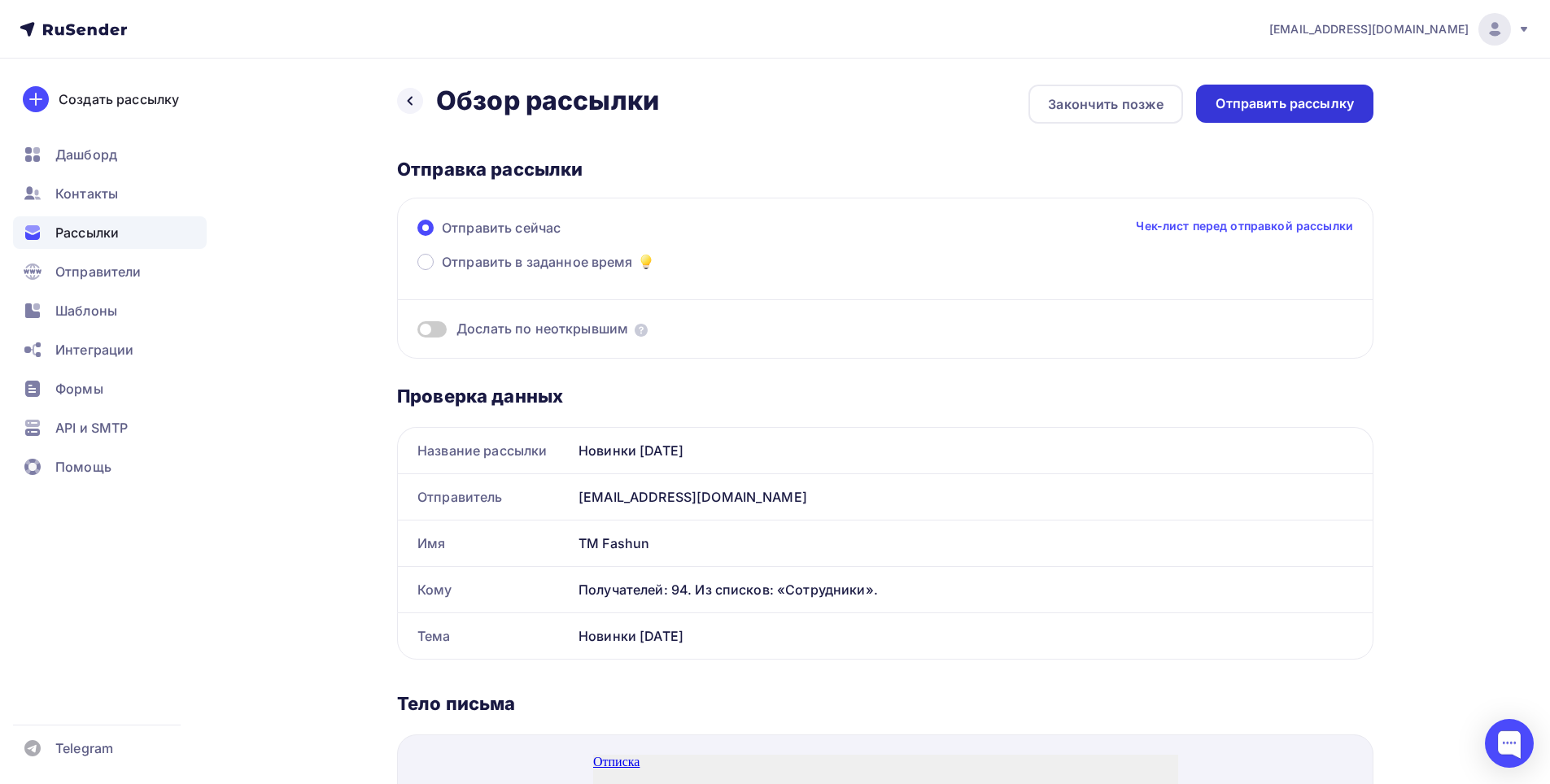
click at [1252, 102] on div "Отправить рассылку" at bounding box center [1284, 103] width 138 height 19
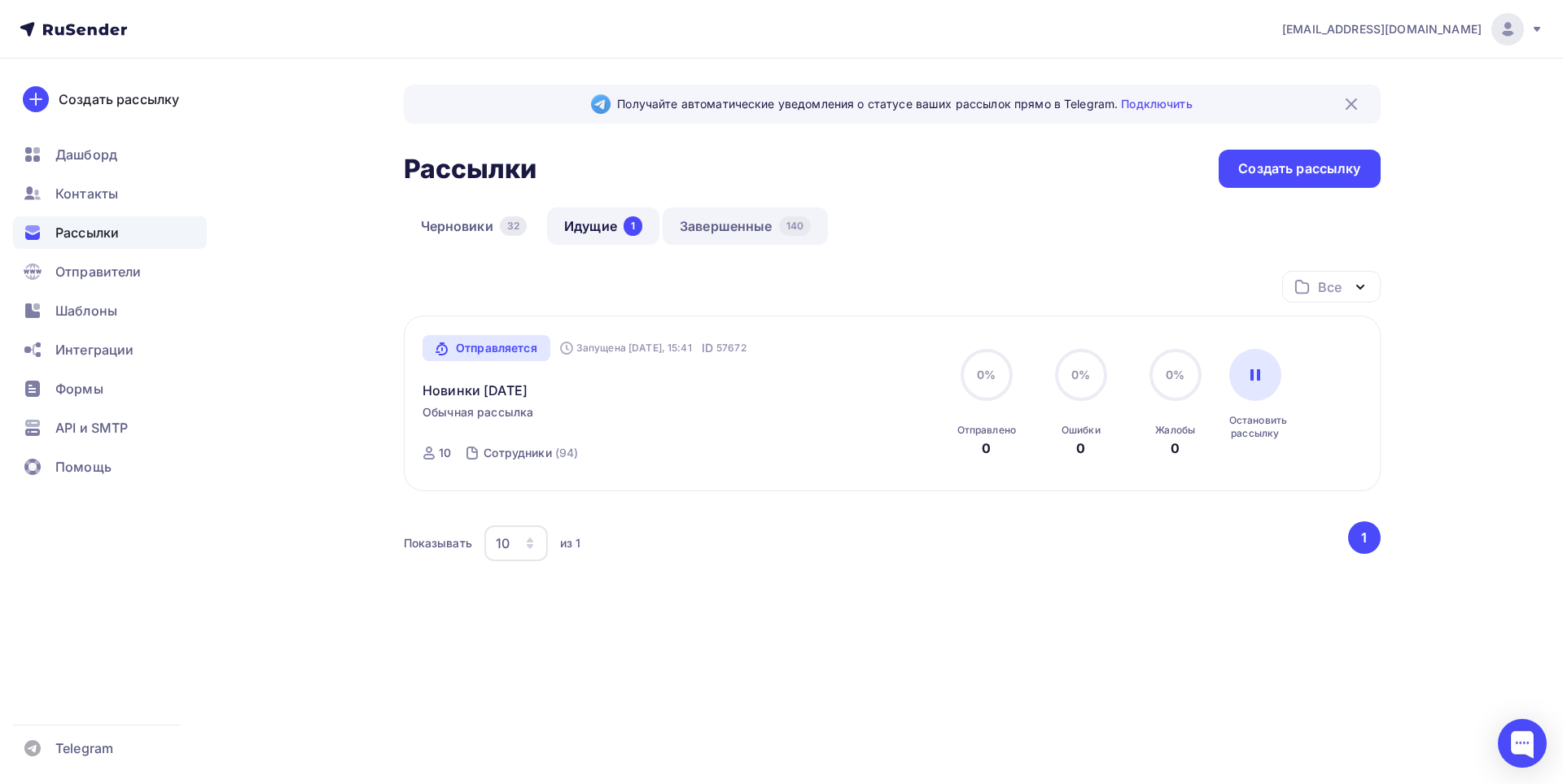
click at [746, 231] on link "Завершенные 140" at bounding box center [744, 225] width 166 height 37
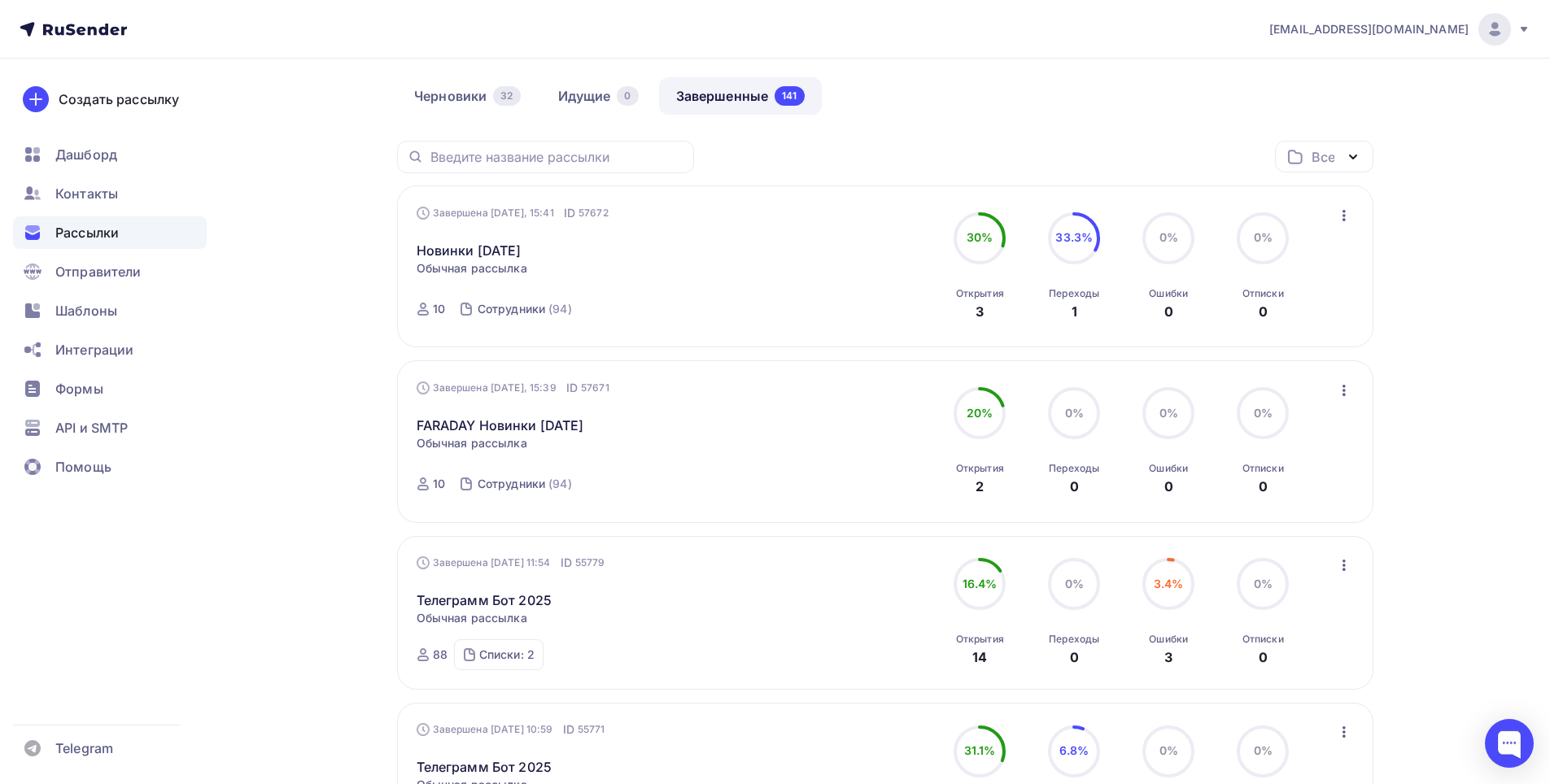
scroll to position [163, 0]
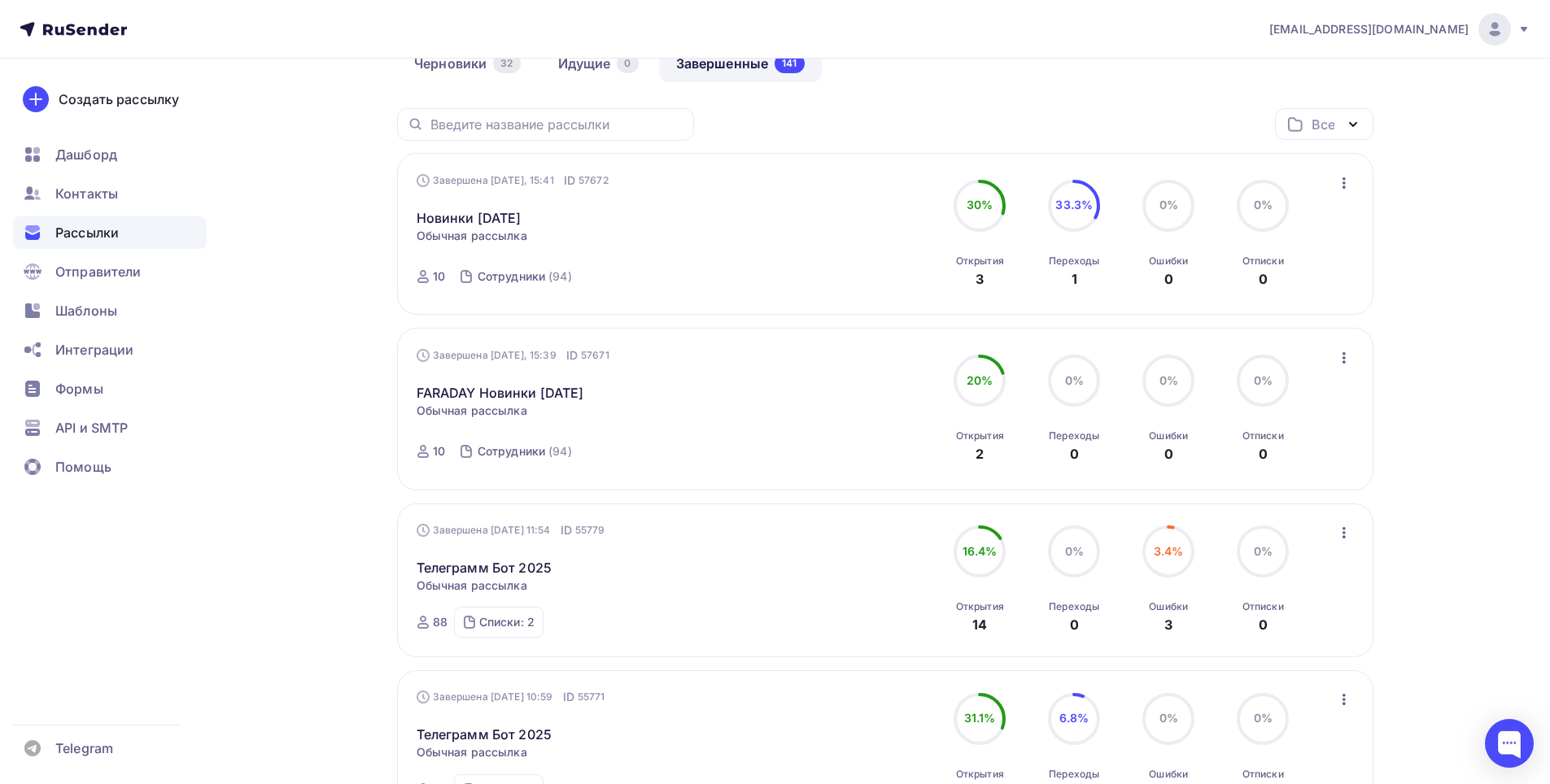
click at [1344, 361] on icon "button" at bounding box center [1345, 358] width 20 height 20
click at [1279, 466] on div "Копировать в новую" at bounding box center [1270, 466] width 166 height 20
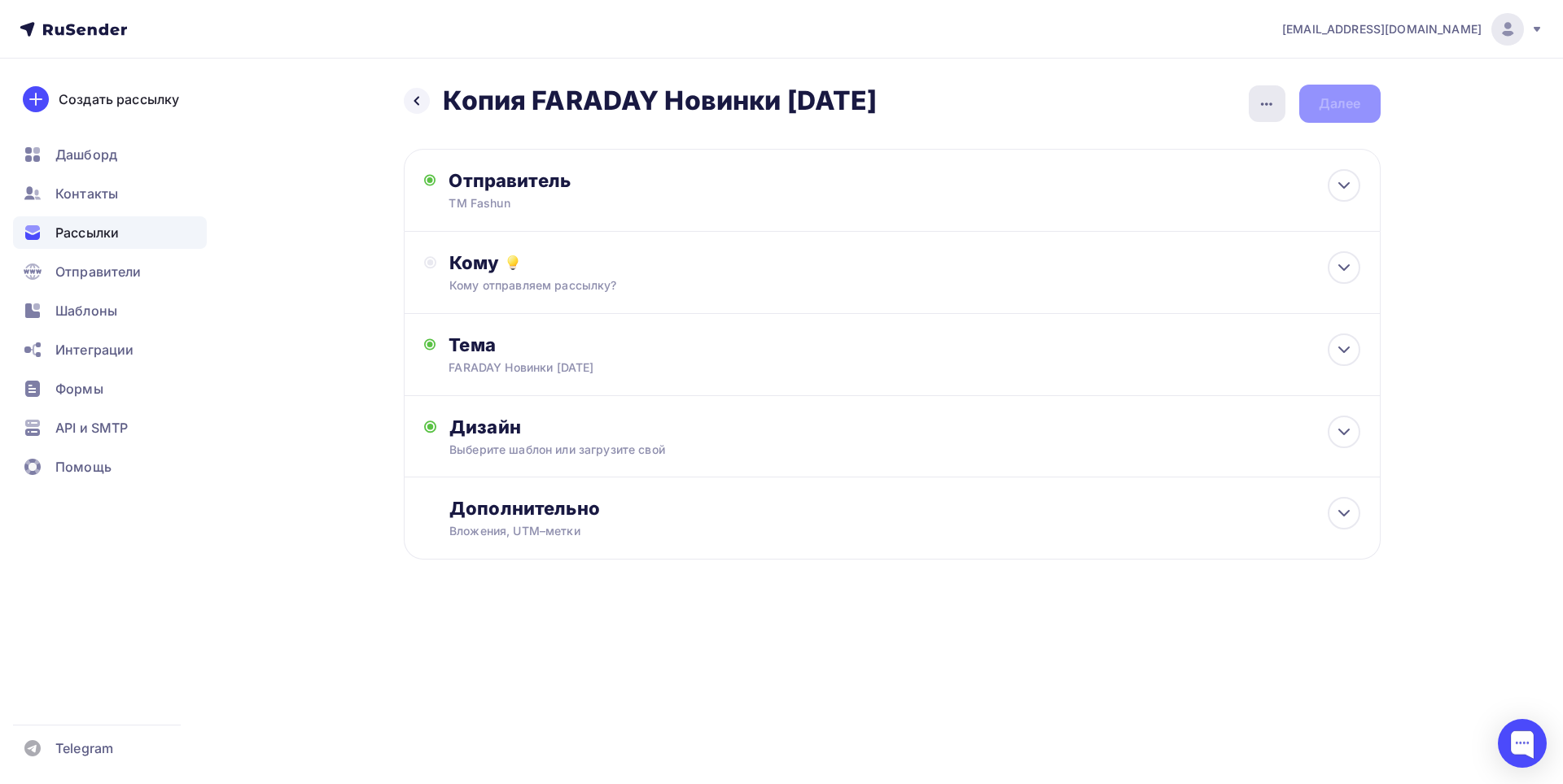
click at [1270, 104] on icon "button" at bounding box center [1266, 104] width 12 height 4
click at [1198, 191] on div "Переименовать рассылку" at bounding box center [1180, 187] width 202 height 20
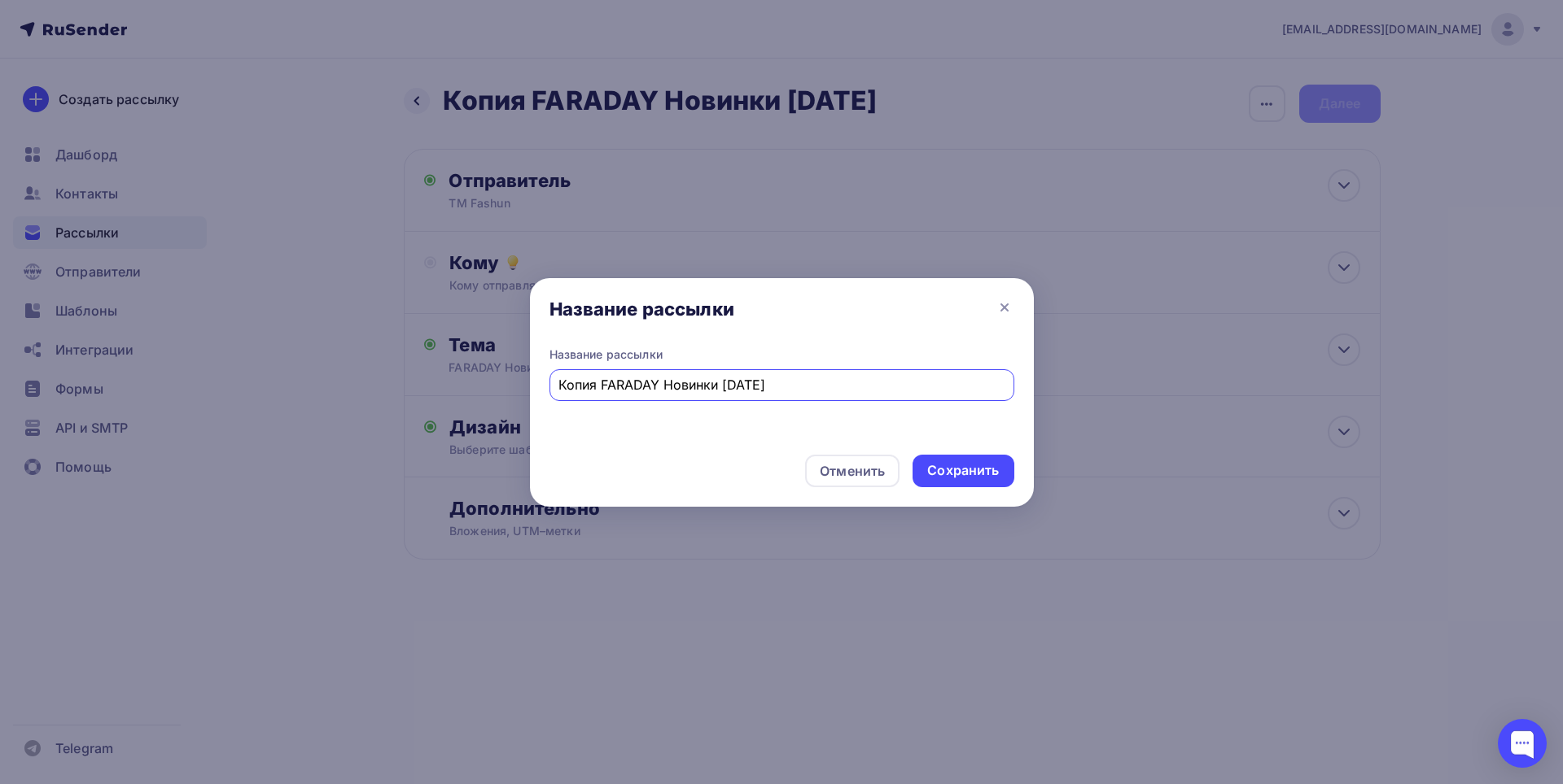
drag, startPoint x: 600, startPoint y: 386, endPoint x: 433, endPoint y: 376, distance: 167.3
click at [433, 376] on div "Название рассылки Название рассылки Копия FARADAY Новинки [DATE] Отменить Сохра…" at bounding box center [782, 392] width 1563 height 784
type input "FARADAY Новинки [DATE]"
click at [976, 477] on div "Сохранить" at bounding box center [962, 470] width 71 height 19
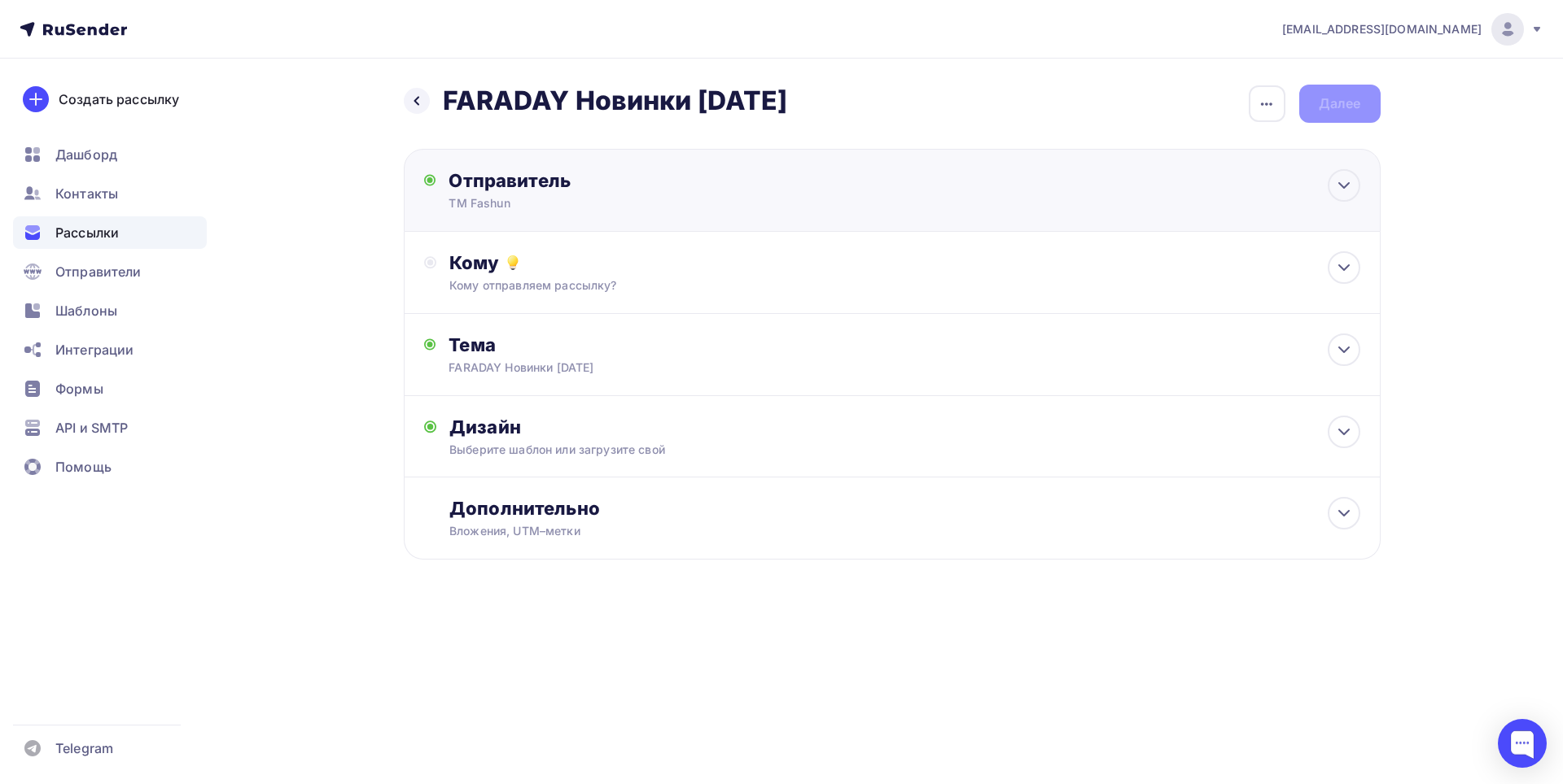
click at [824, 192] on div "Отправитель ТМ Fashun Email * [EMAIL_ADDRESS][DOMAIN_NAME] [EMAIL_ADDRESS][DOMA…" at bounding box center [892, 191] width 977 height 83
type input "ТМ Fashun"
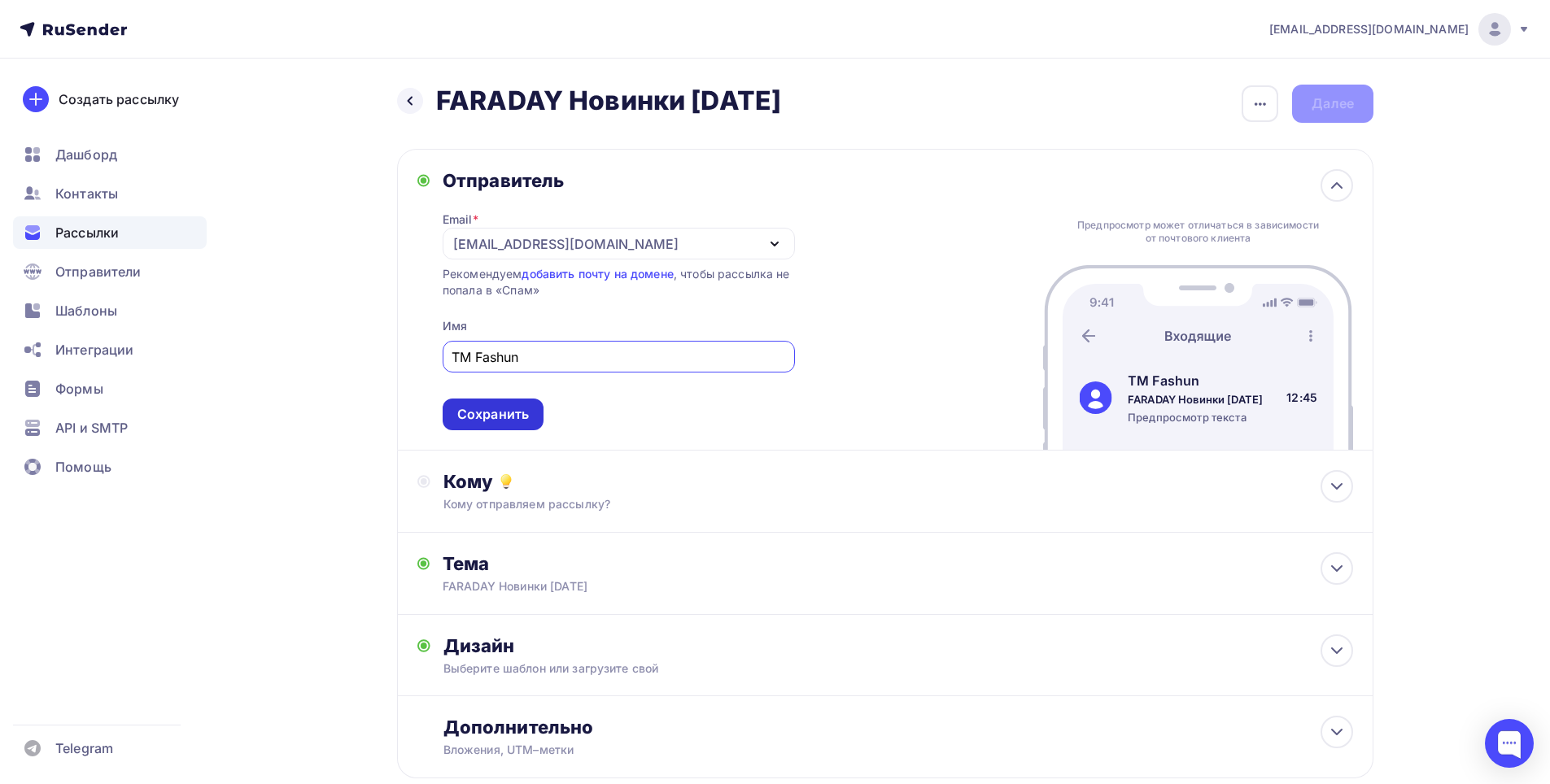
click at [523, 411] on div "Сохранить" at bounding box center [493, 414] width 71 height 19
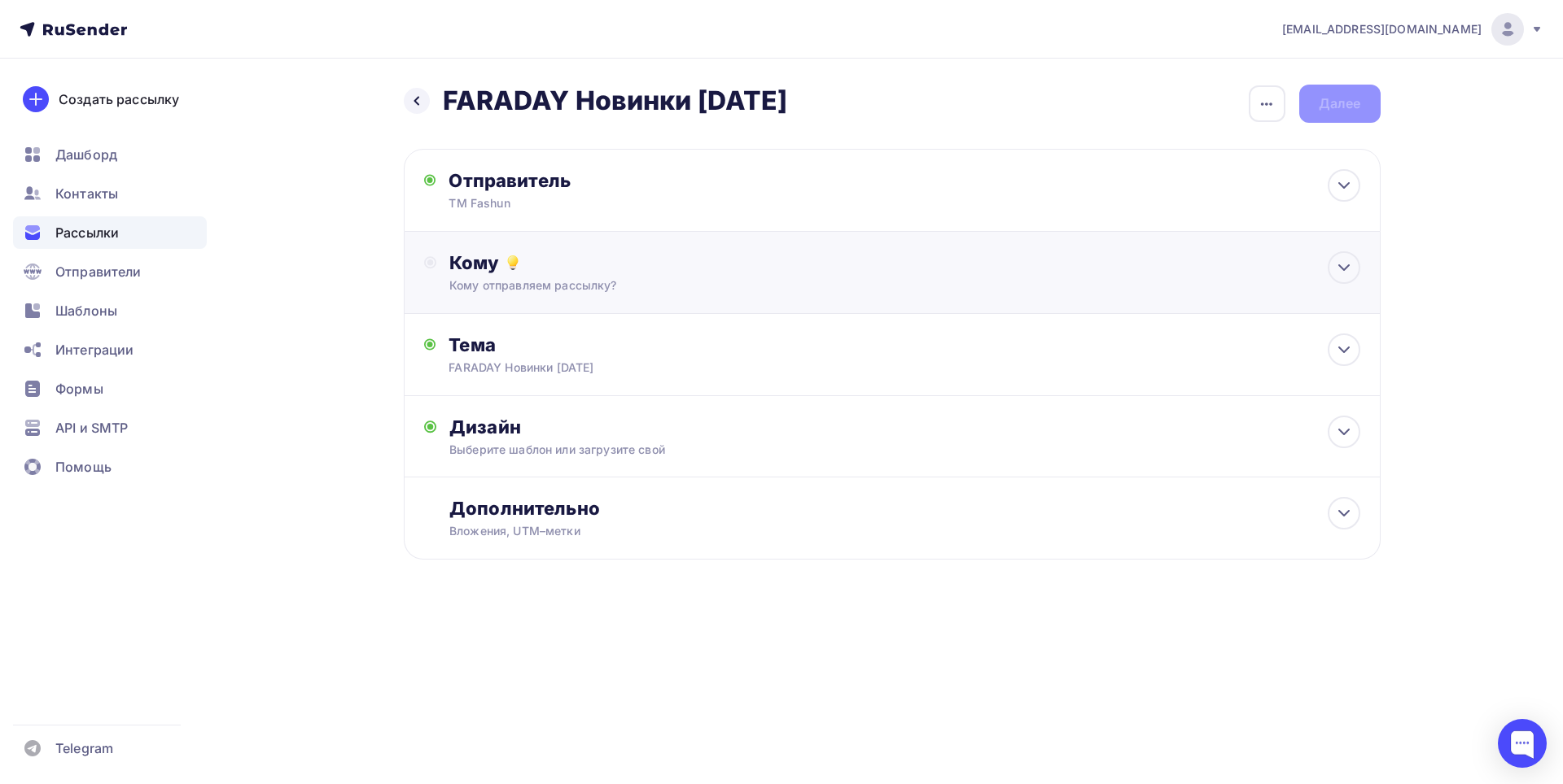
click at [607, 287] on div "Кому отправляем рассылку?" at bounding box center [859, 286] width 819 height 16
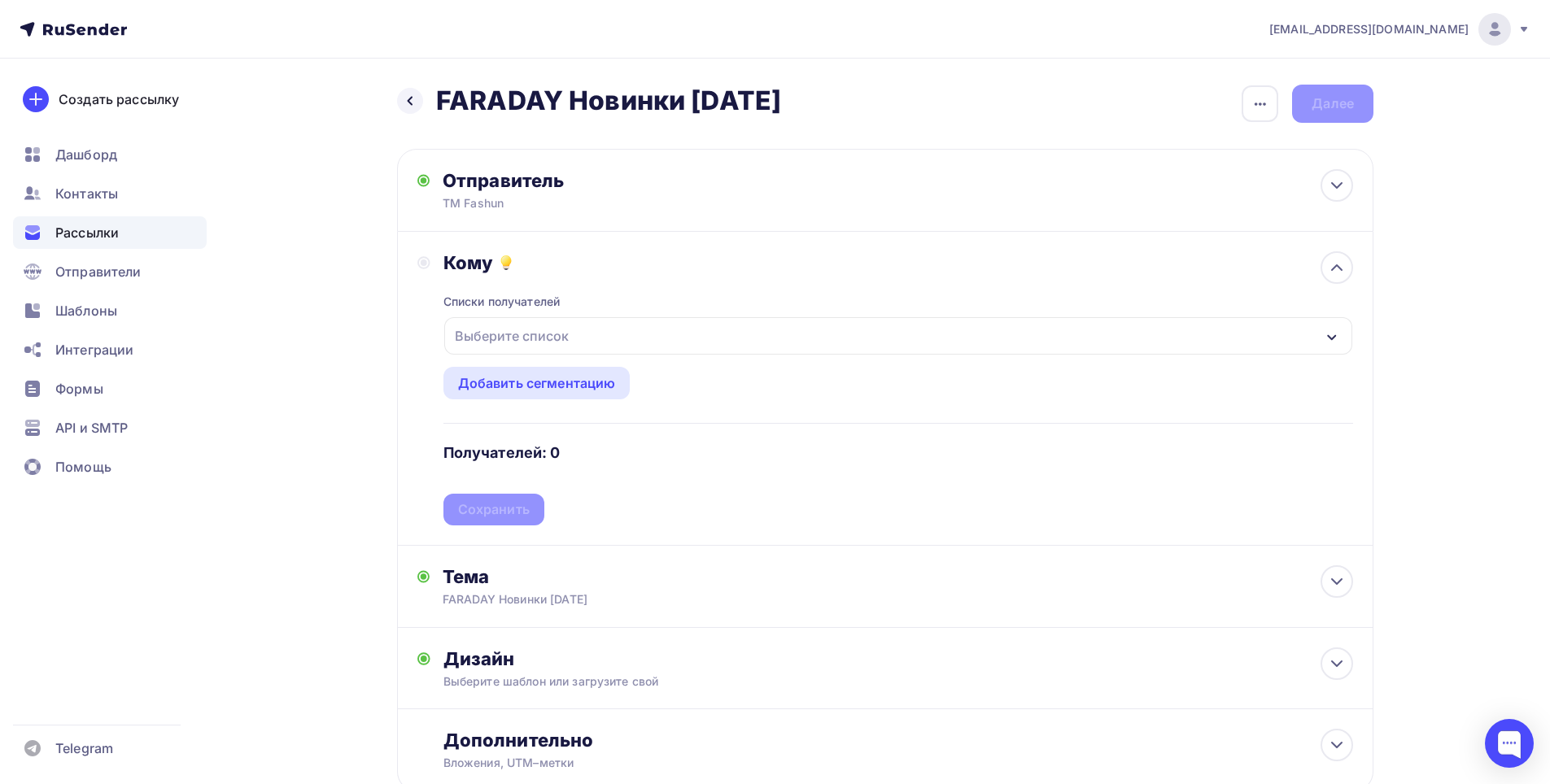
click at [594, 334] on div "Выберите список" at bounding box center [898, 335] width 908 height 37
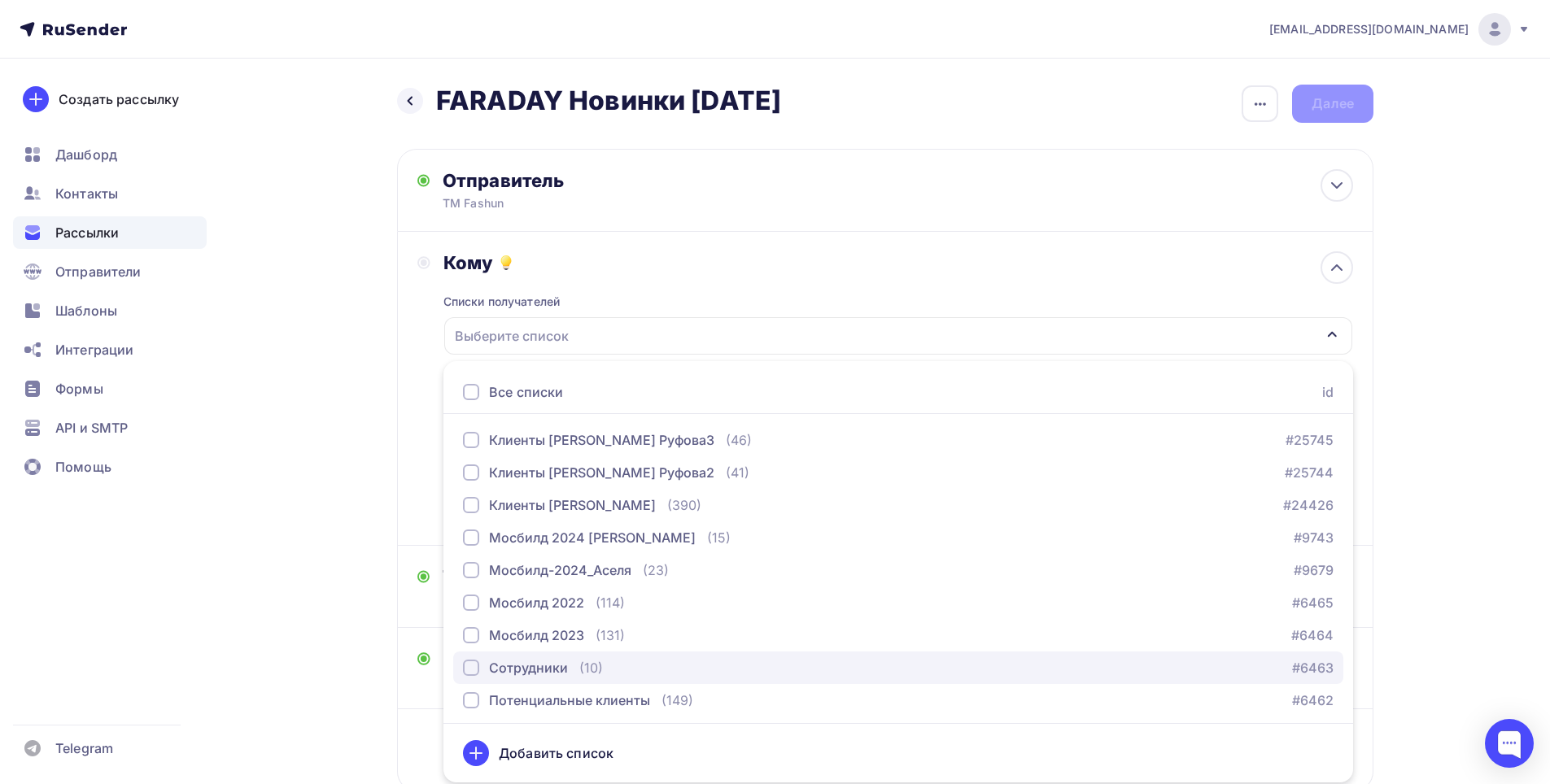
click at [544, 670] on div "Сотрудники" at bounding box center [528, 668] width 79 height 20
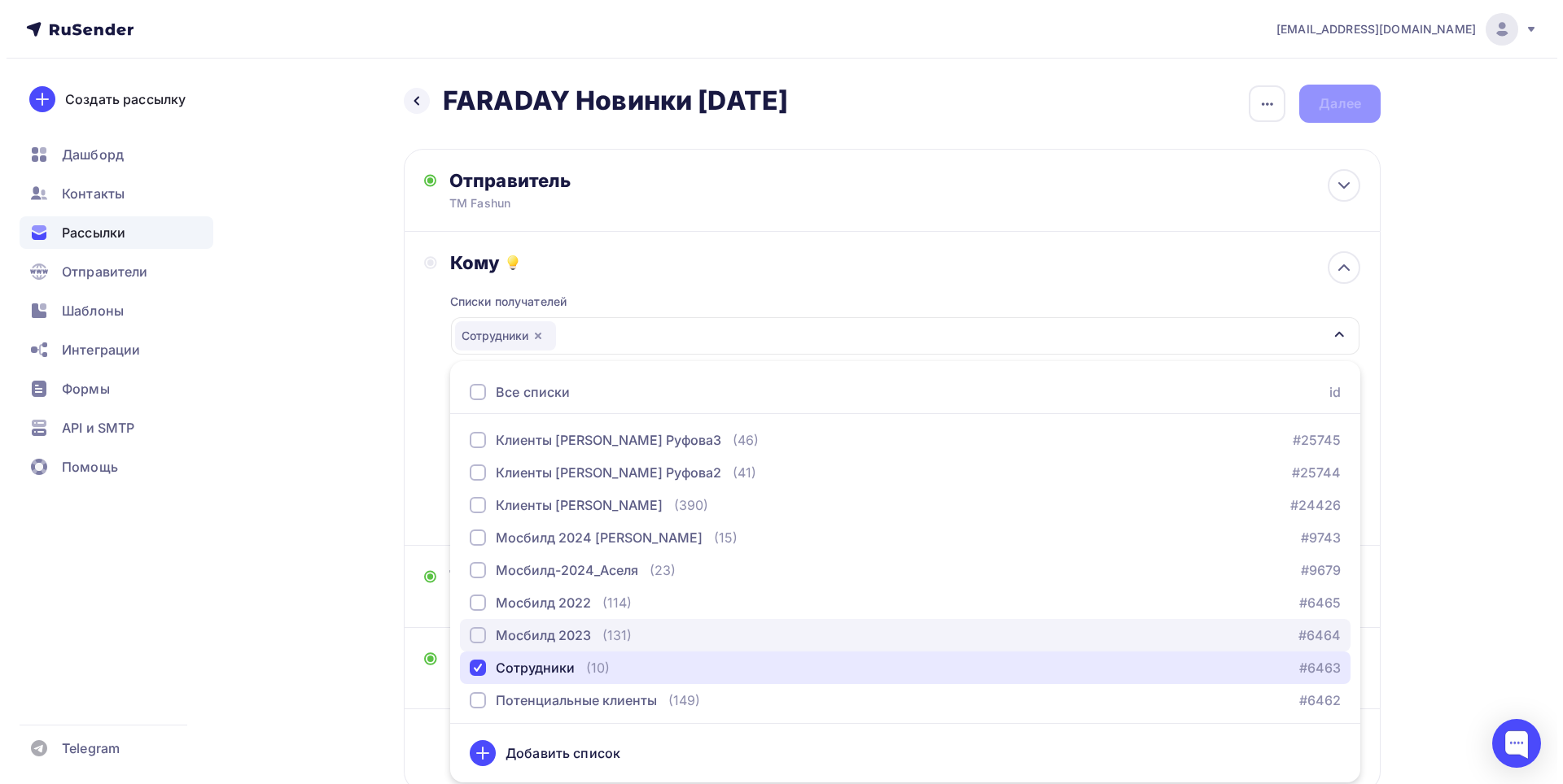
scroll to position [36, 0]
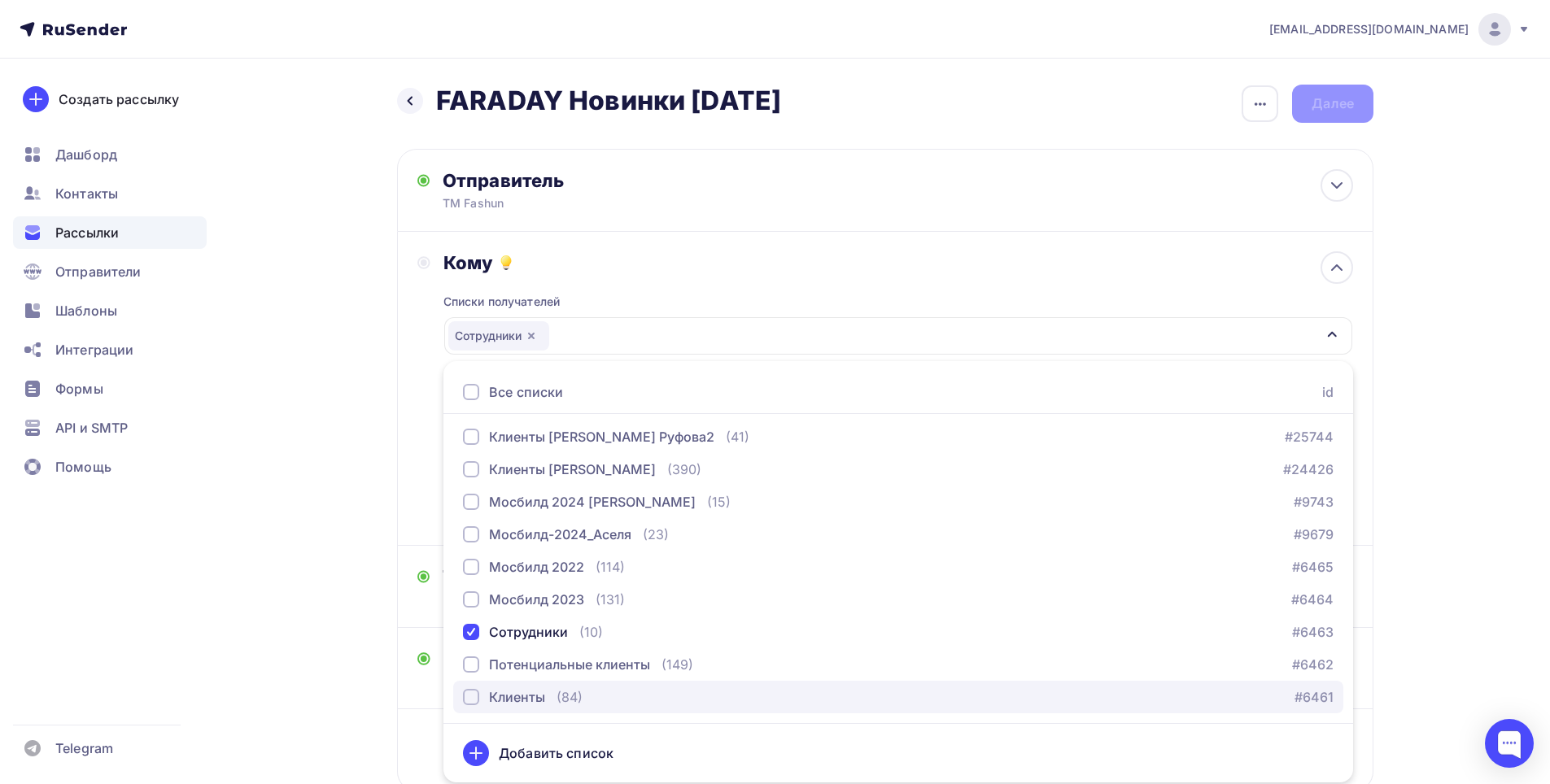
click at [533, 697] on div "Клиенты" at bounding box center [517, 697] width 56 height 20
click at [361, 395] on div "Назад FARADAY Новинки [DATE] FARADAY Новинки [DATE] Закончить позже Переименова…" at bounding box center [775, 477] width 1334 height 838
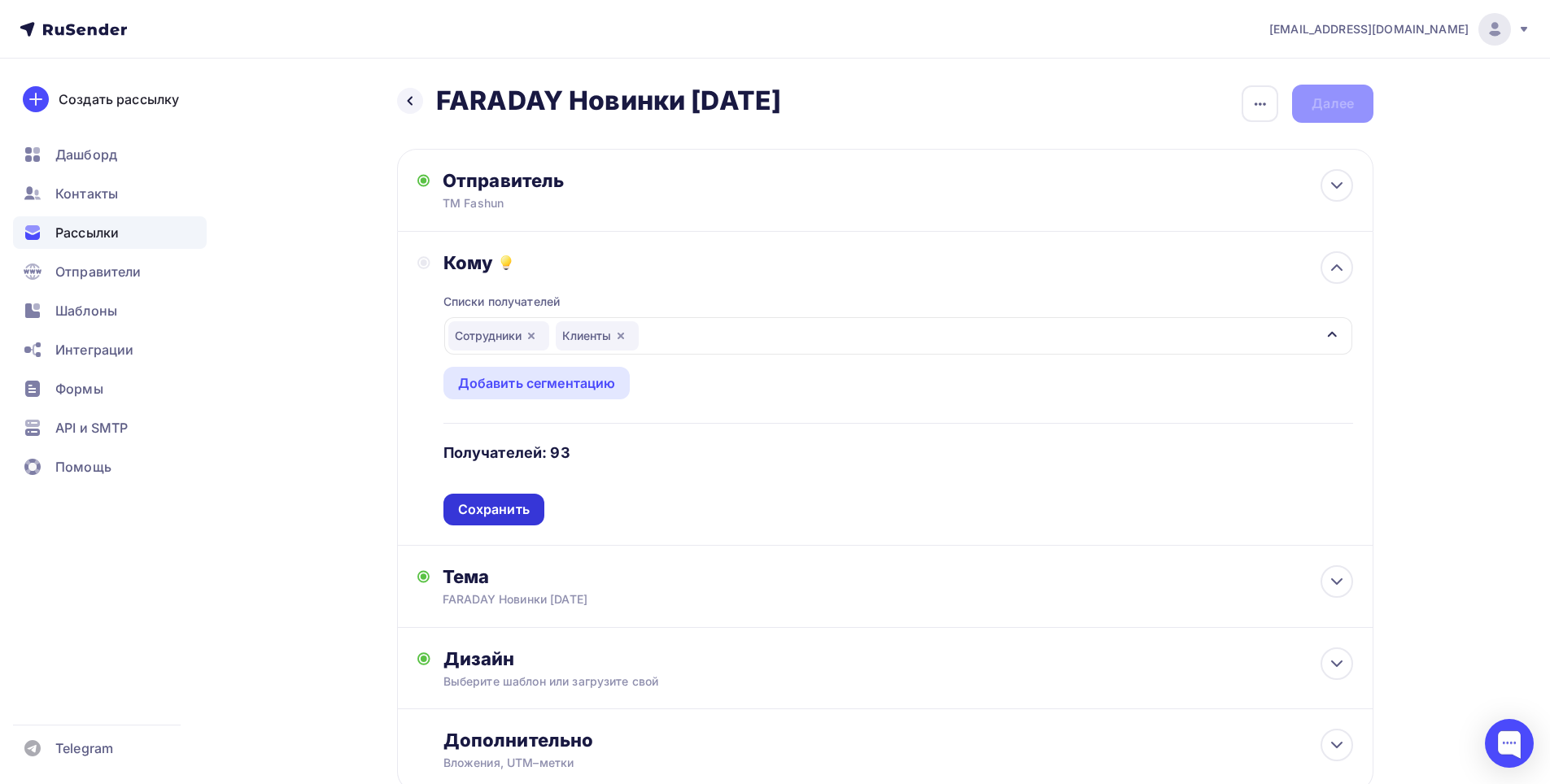
click at [515, 514] on div "Сохранить" at bounding box center [494, 509] width 71 height 19
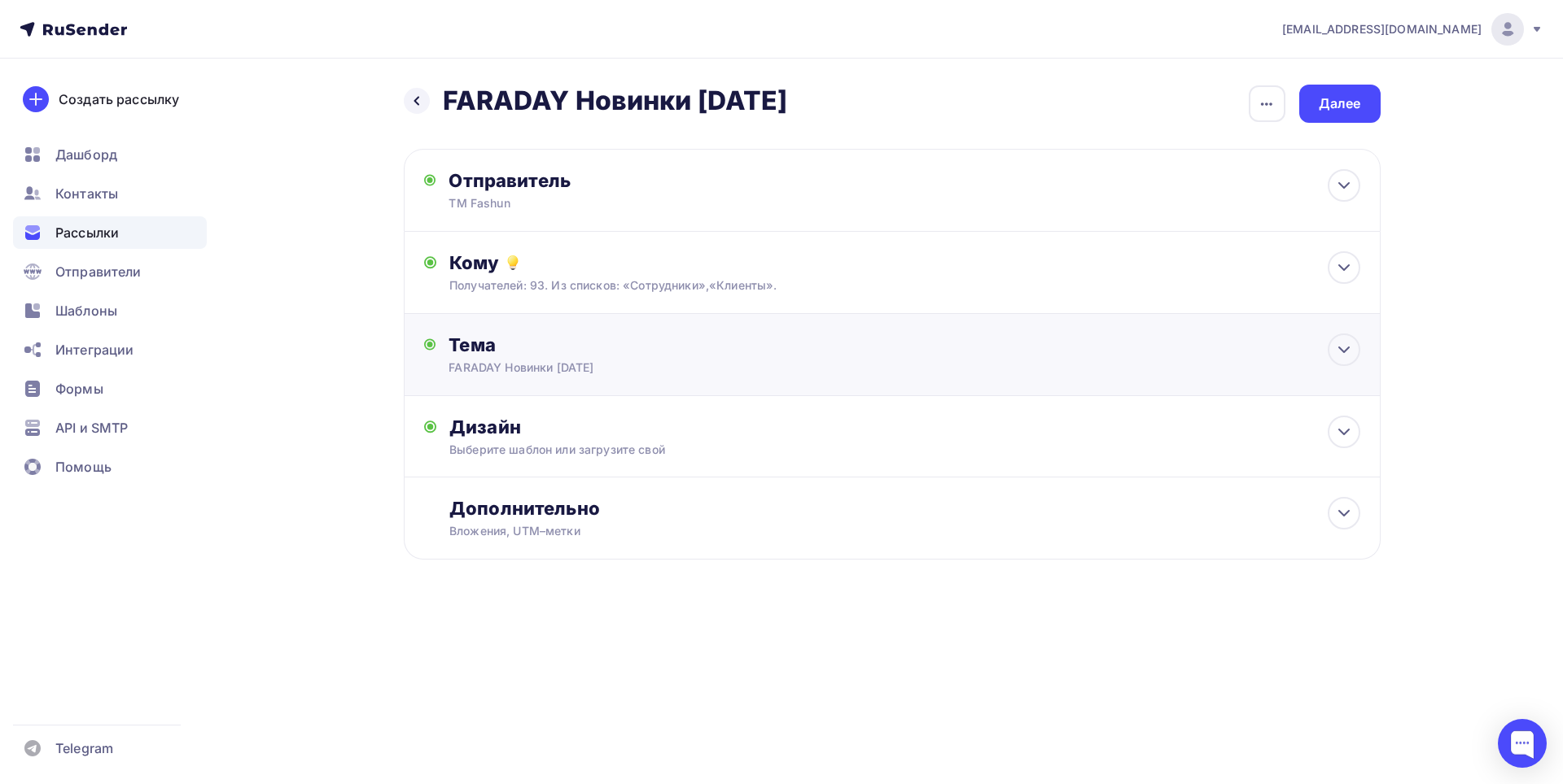
click at [696, 373] on div "FARADAY Новинки [DATE]" at bounding box center [593, 368] width 289 height 16
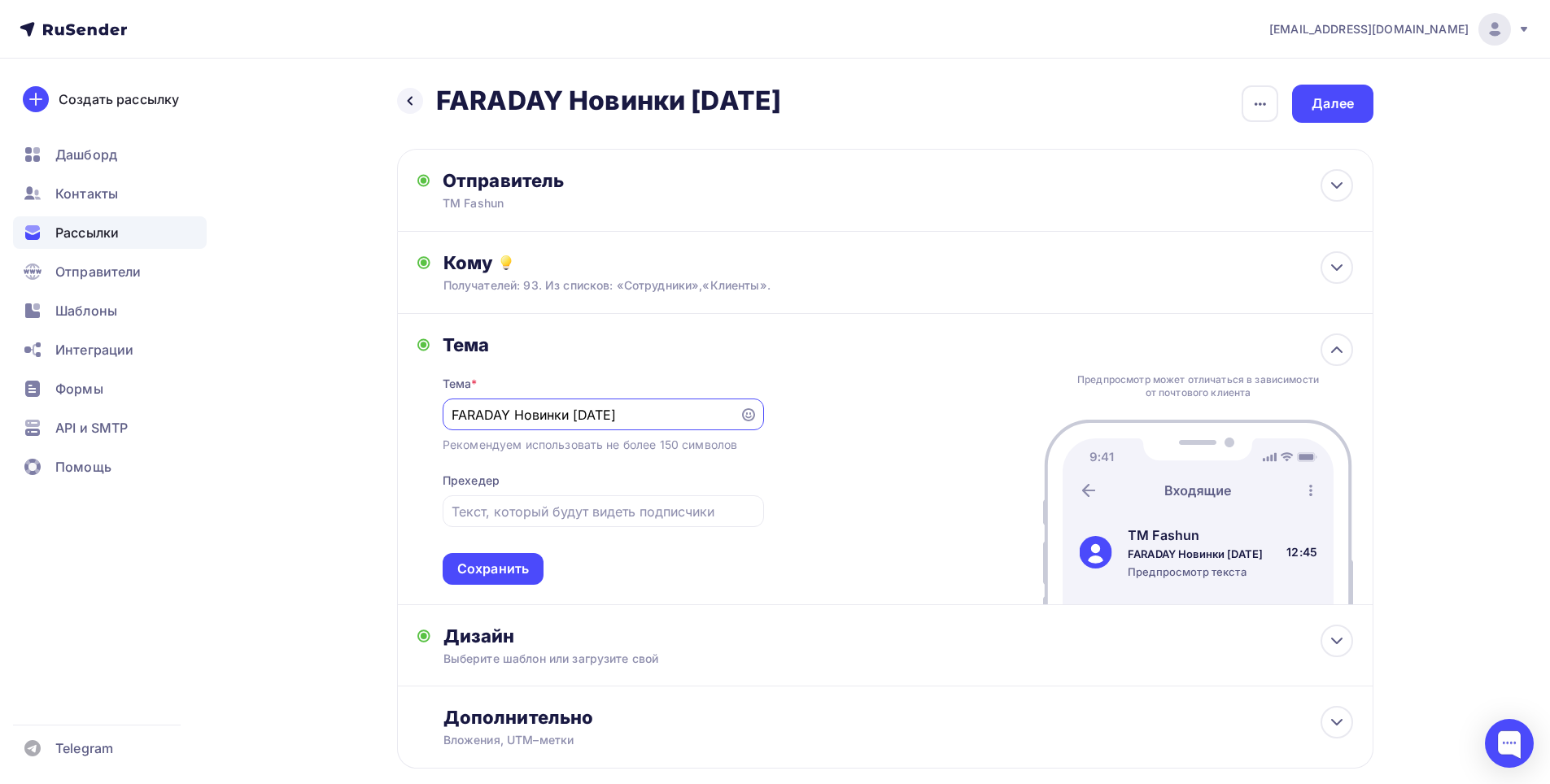
scroll to position [0, 0]
click at [532, 572] on div "Сохранить" at bounding box center [493, 569] width 101 height 32
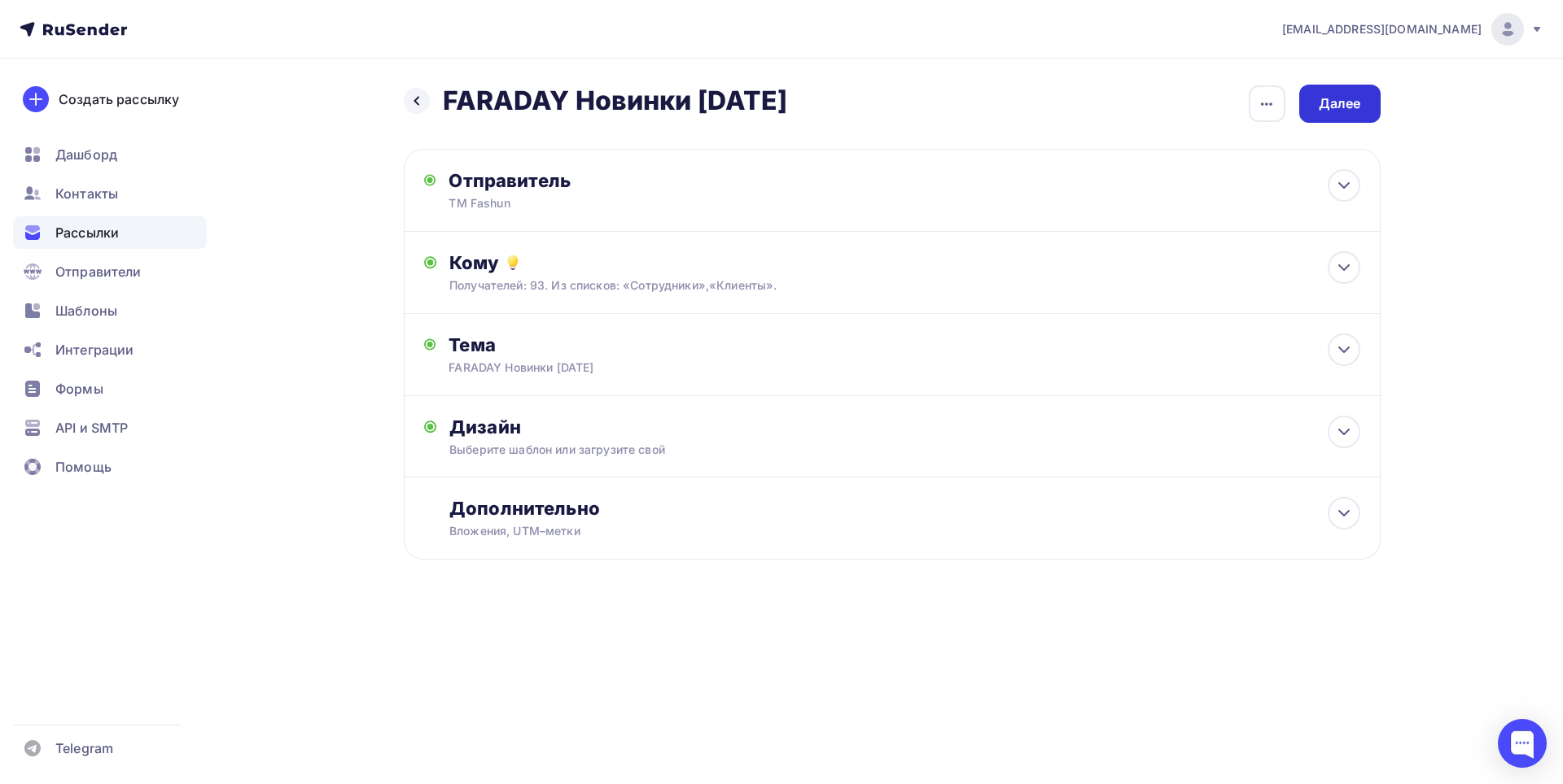
click at [1336, 108] on div "Далее" at bounding box center [1340, 103] width 43 height 19
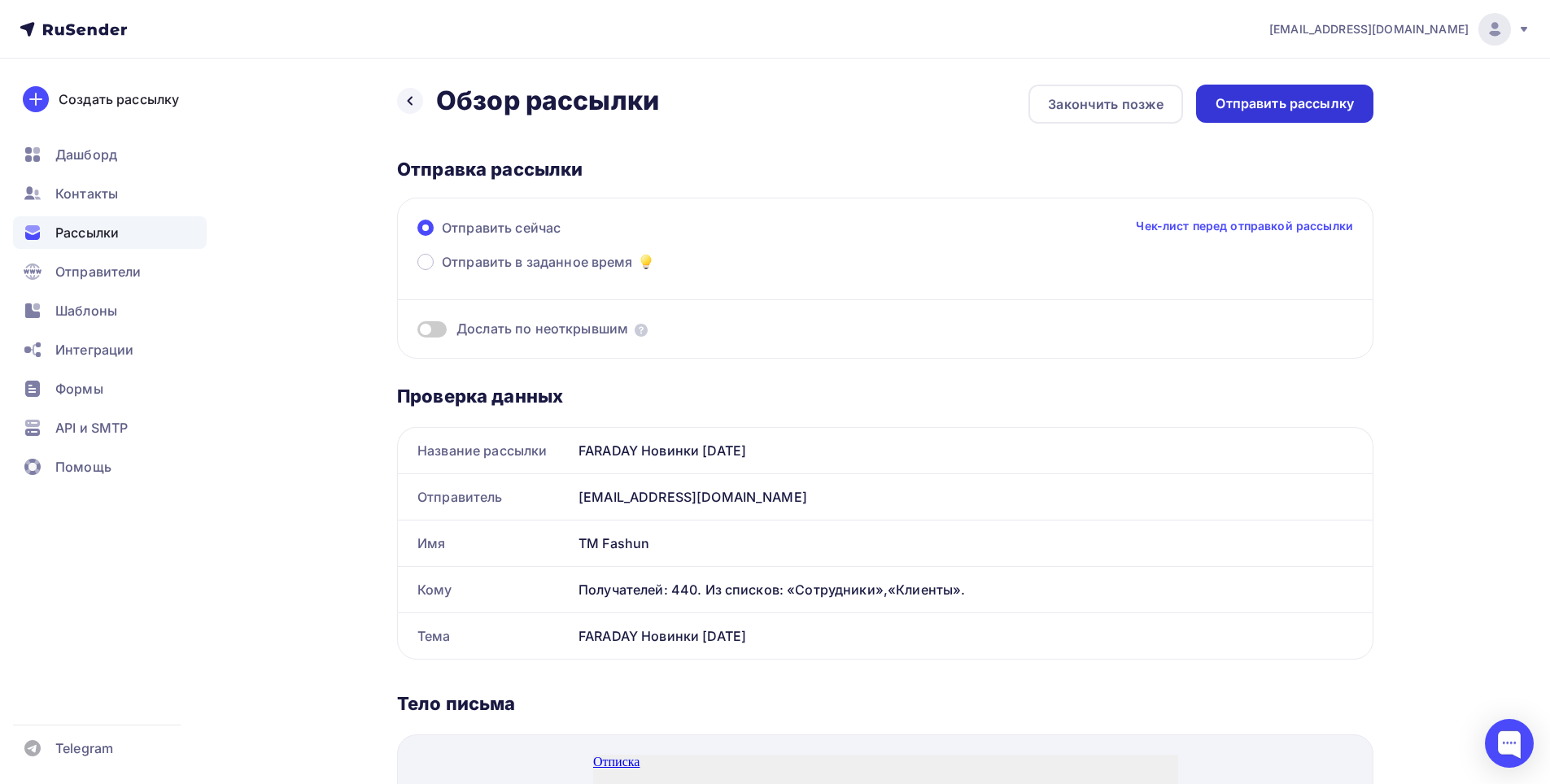
click at [1297, 110] on div "Отправить рассылку" at bounding box center [1284, 103] width 138 height 19
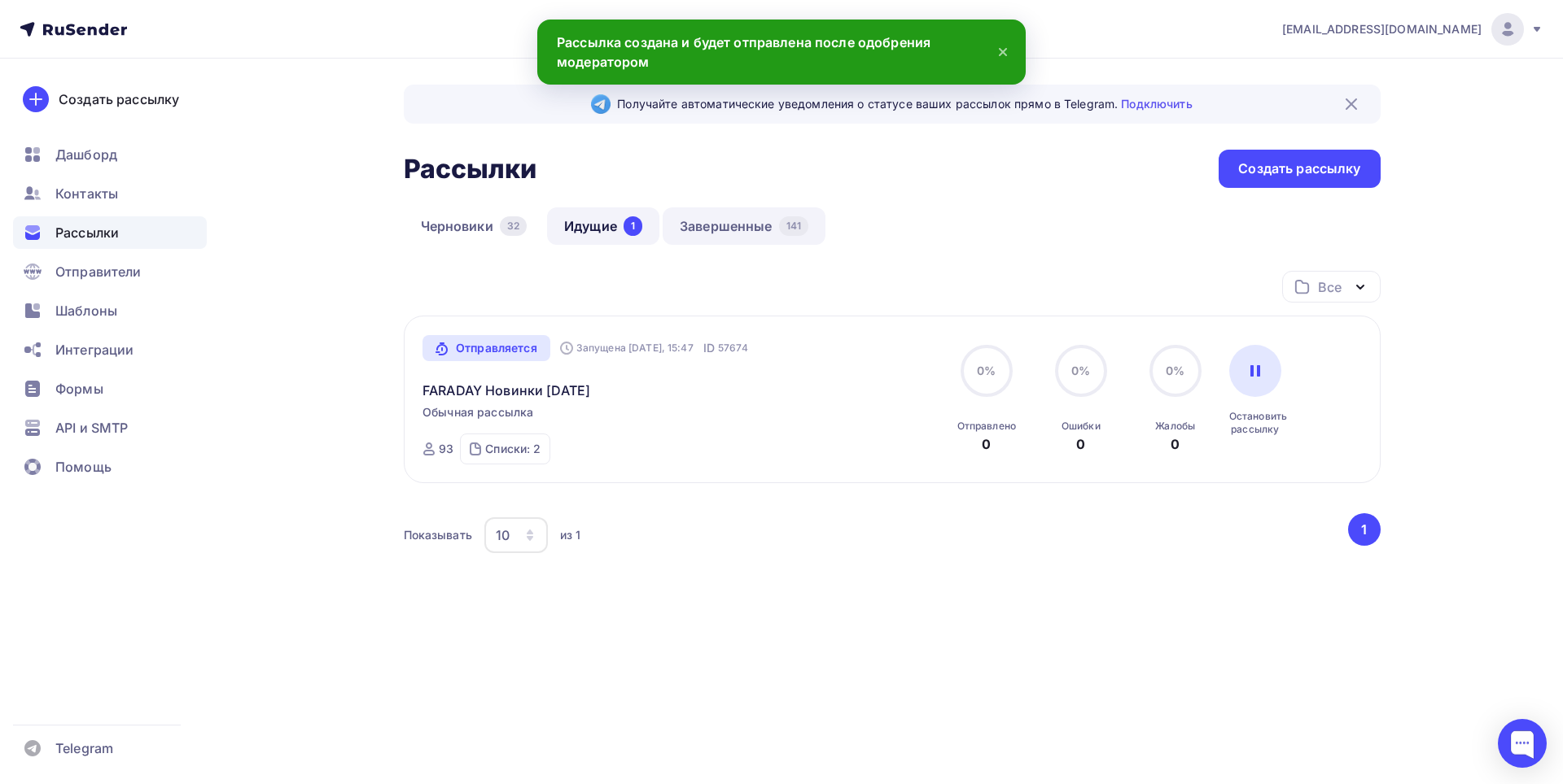
click at [734, 231] on link "Завершенные 141" at bounding box center [744, 225] width 163 height 37
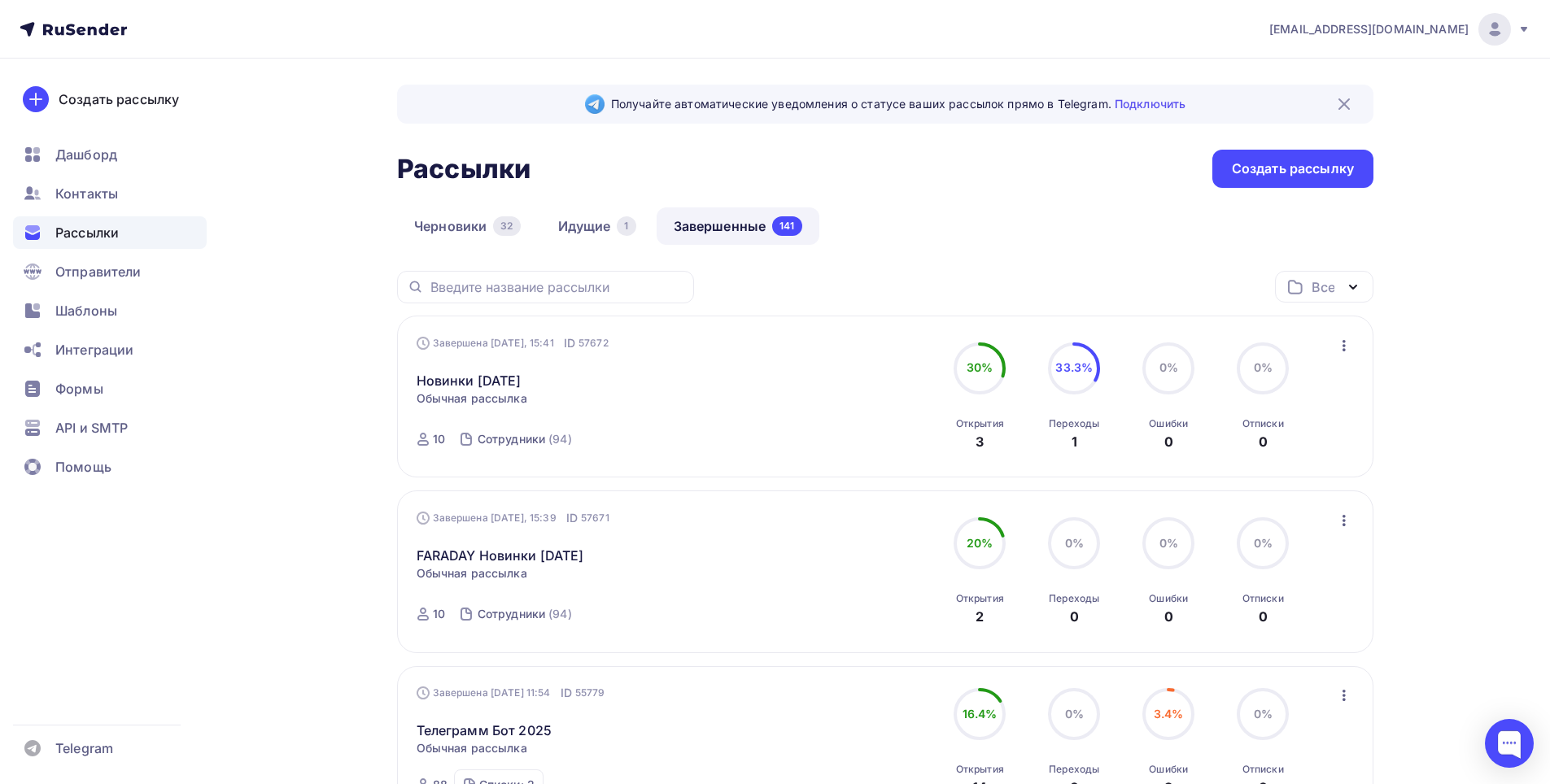
click at [1349, 345] on icon "button" at bounding box center [1345, 346] width 20 height 20
click at [1281, 455] on div "Копировать в новую" at bounding box center [1270, 453] width 166 height 20
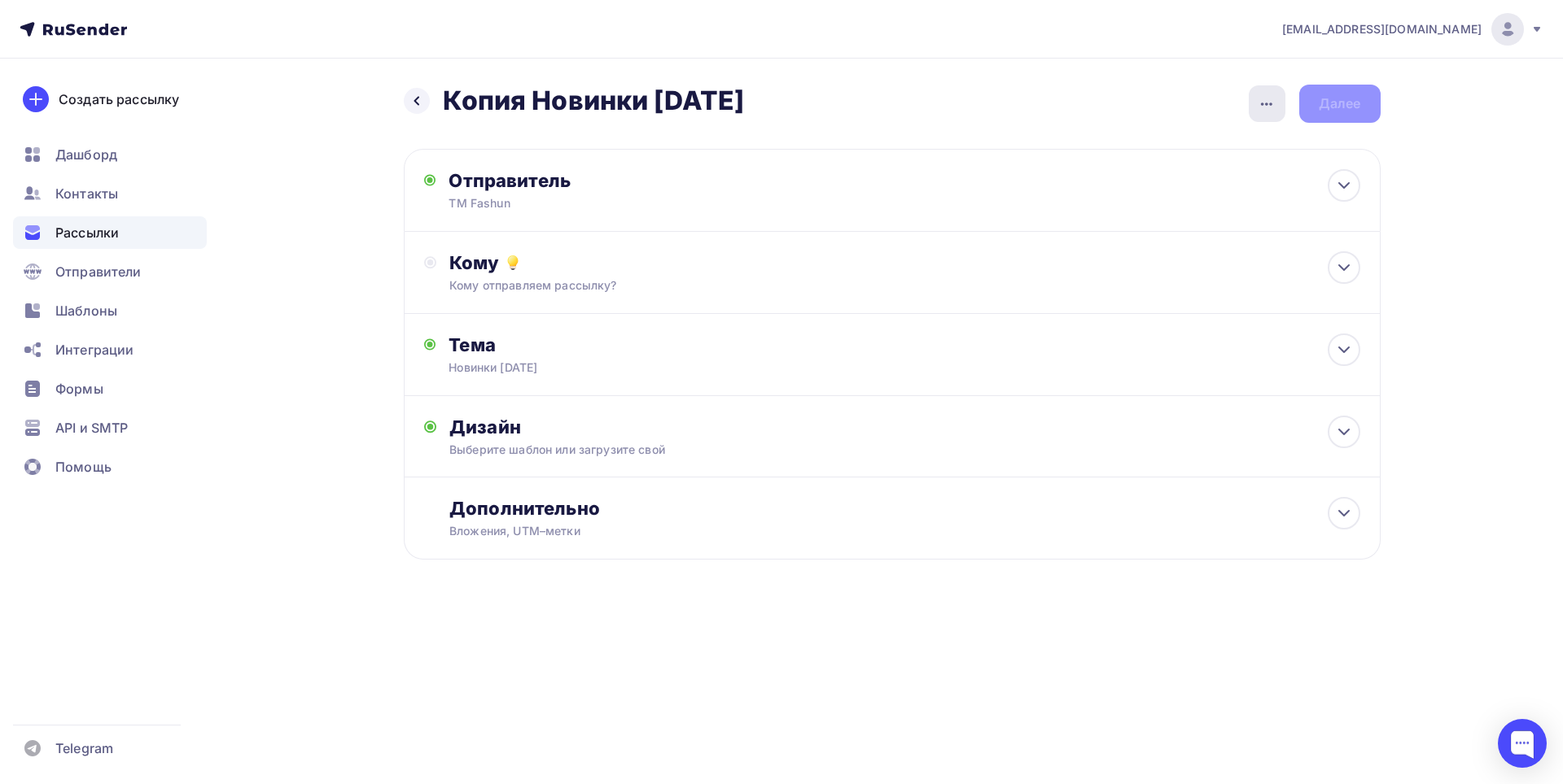
click at [1256, 109] on icon "button" at bounding box center [1266, 104] width 20 height 20
click at [1183, 188] on div "Переименовать рассылку" at bounding box center [1180, 187] width 202 height 20
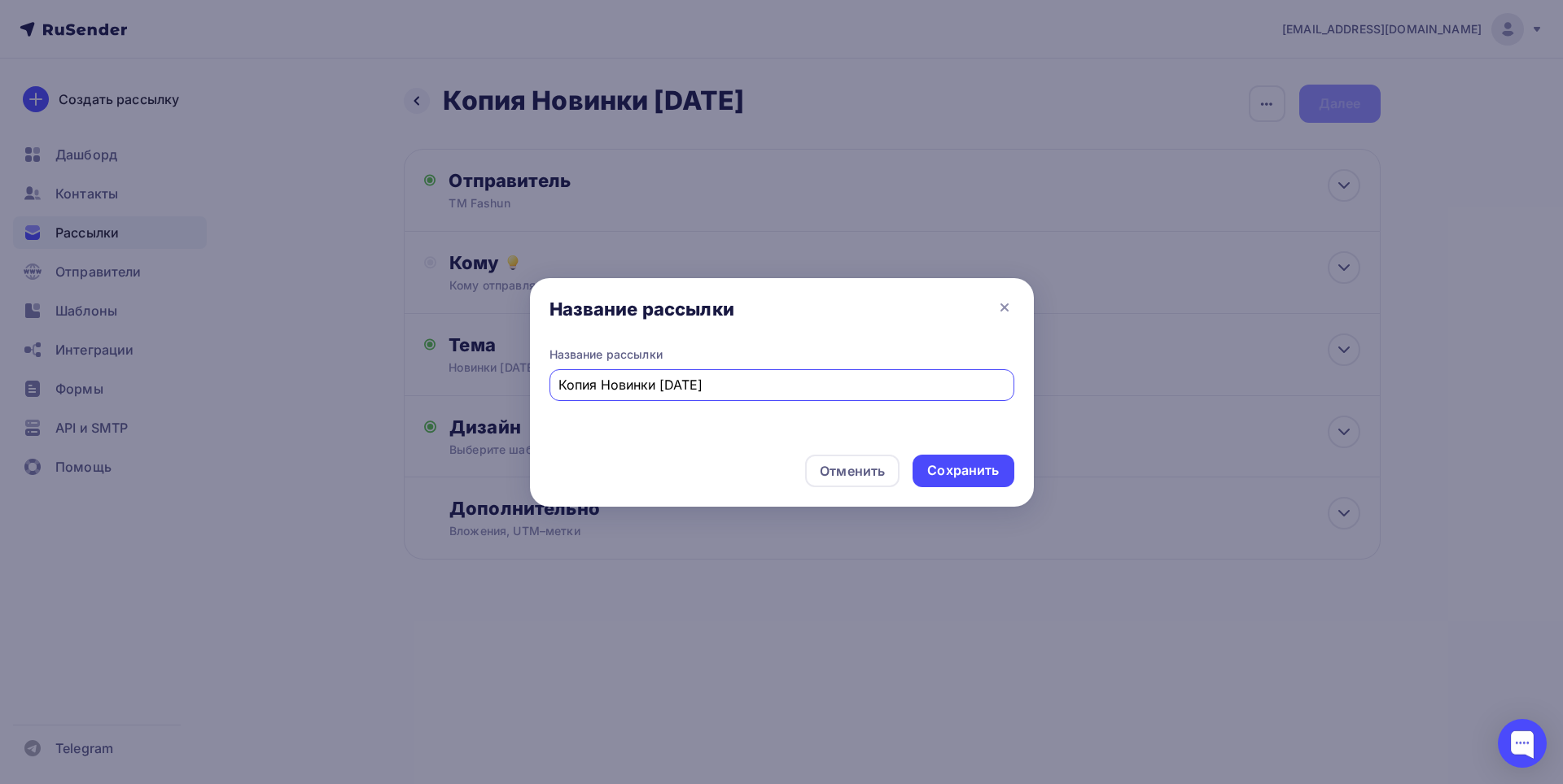
drag, startPoint x: 580, startPoint y: 387, endPoint x: 427, endPoint y: 364, distance: 154.7
click at [422, 385] on div "Название рассылки Название рассылки Копия Новинки [DATE] Отменить Сохранить" at bounding box center [782, 392] width 1563 height 784
type input "Новинки [DATE]"
click at [954, 483] on div "Сохранить" at bounding box center [963, 471] width 101 height 33
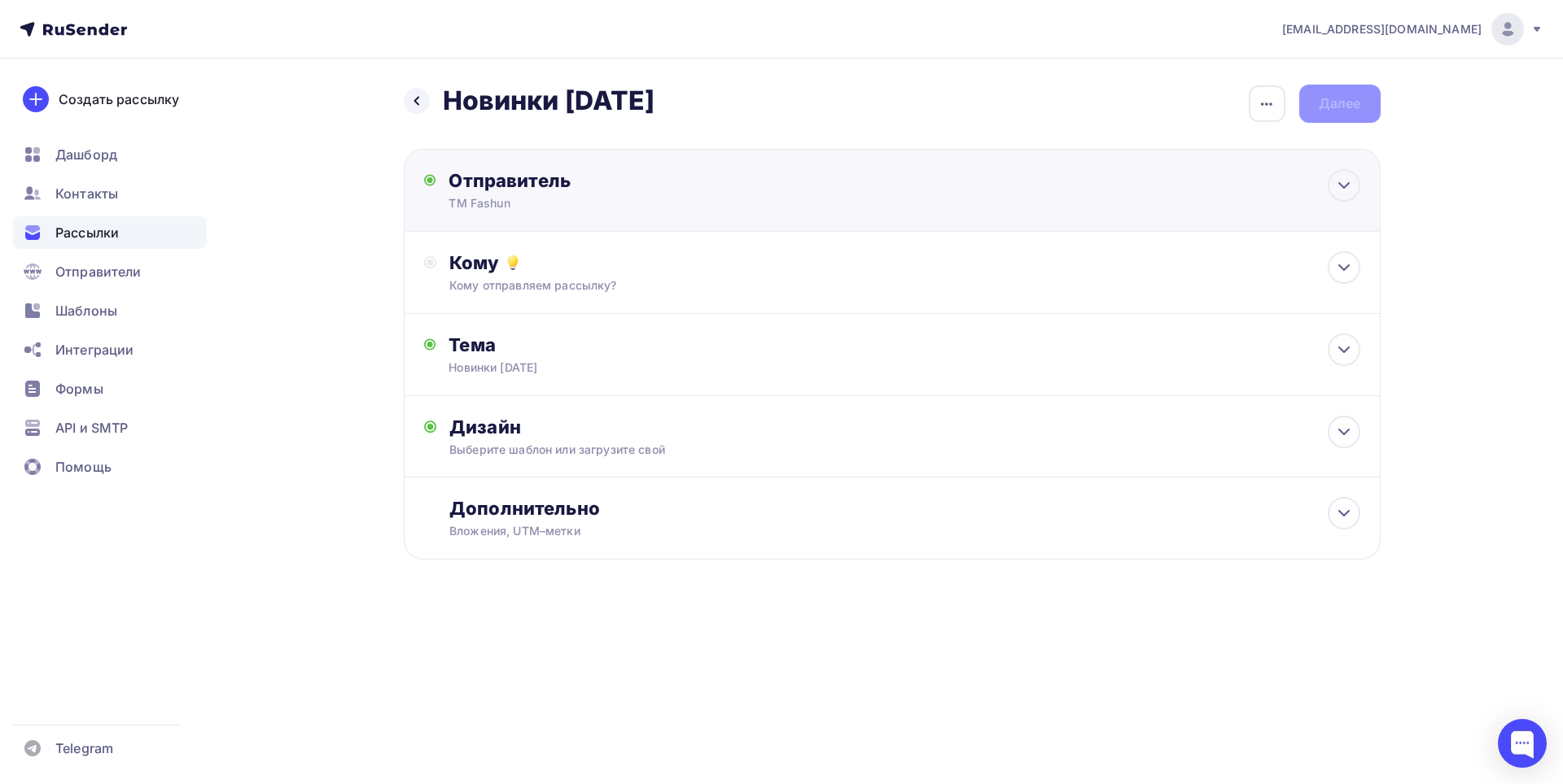
click at [705, 197] on div "ТМ Fashun" at bounding box center [607, 203] width 317 height 16
type input "ТМ Fashun"
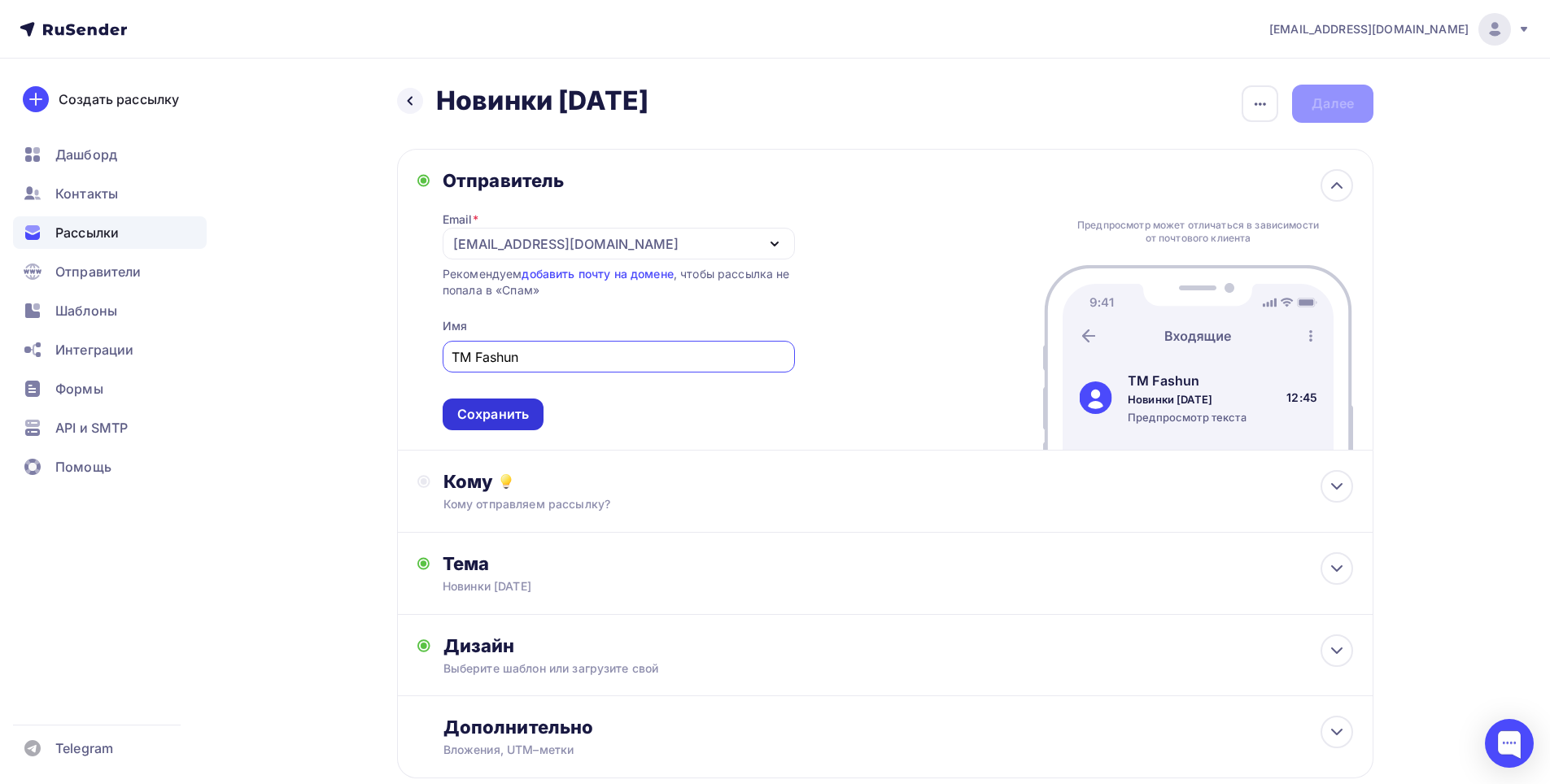
click at [514, 421] on div "Сохранить" at bounding box center [493, 414] width 71 height 19
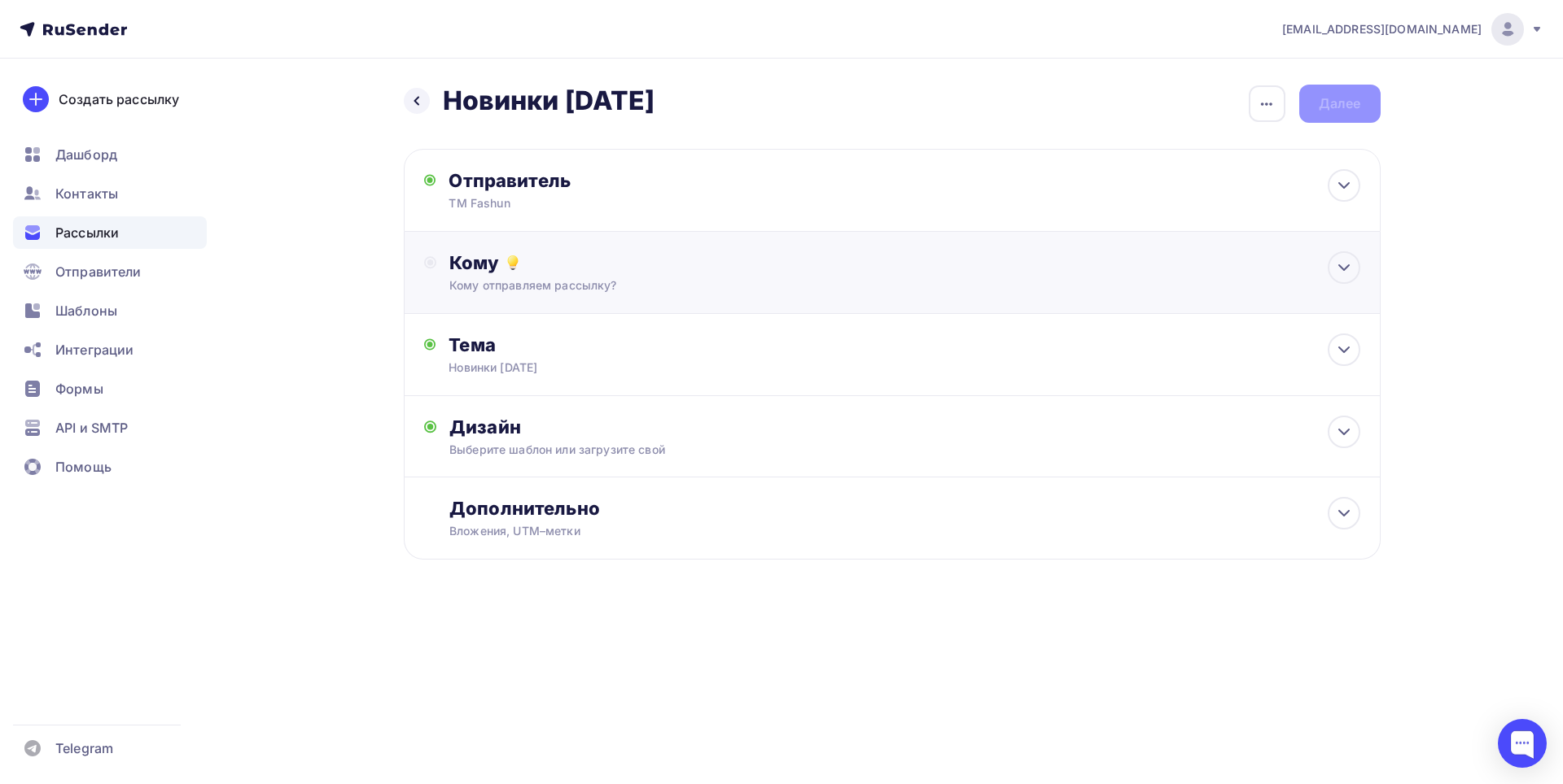
click at [591, 286] on div "Кому отправляем рассылку?" at bounding box center [859, 286] width 819 height 16
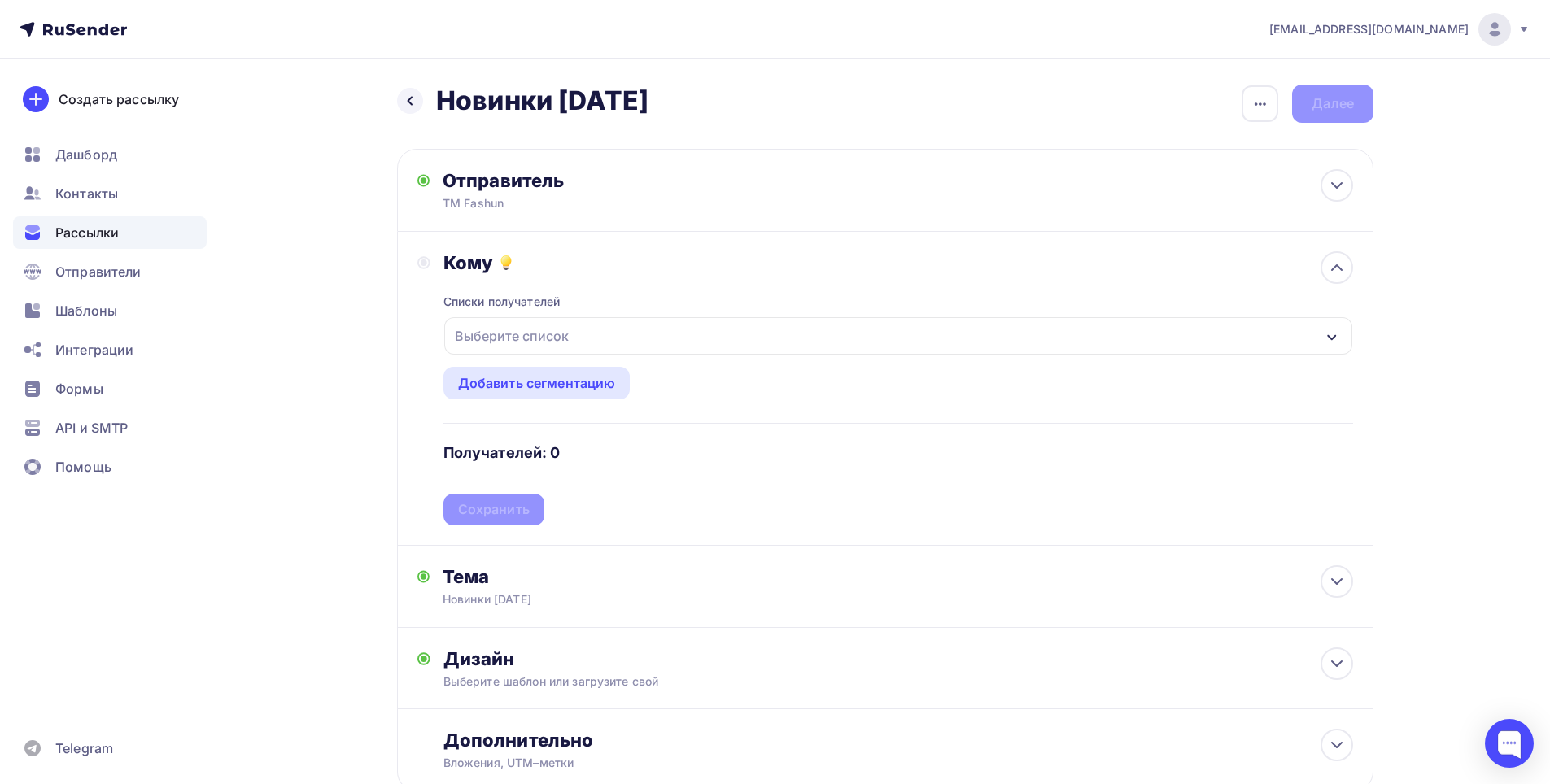
click at [590, 343] on div "Выберите список" at bounding box center [898, 335] width 908 height 37
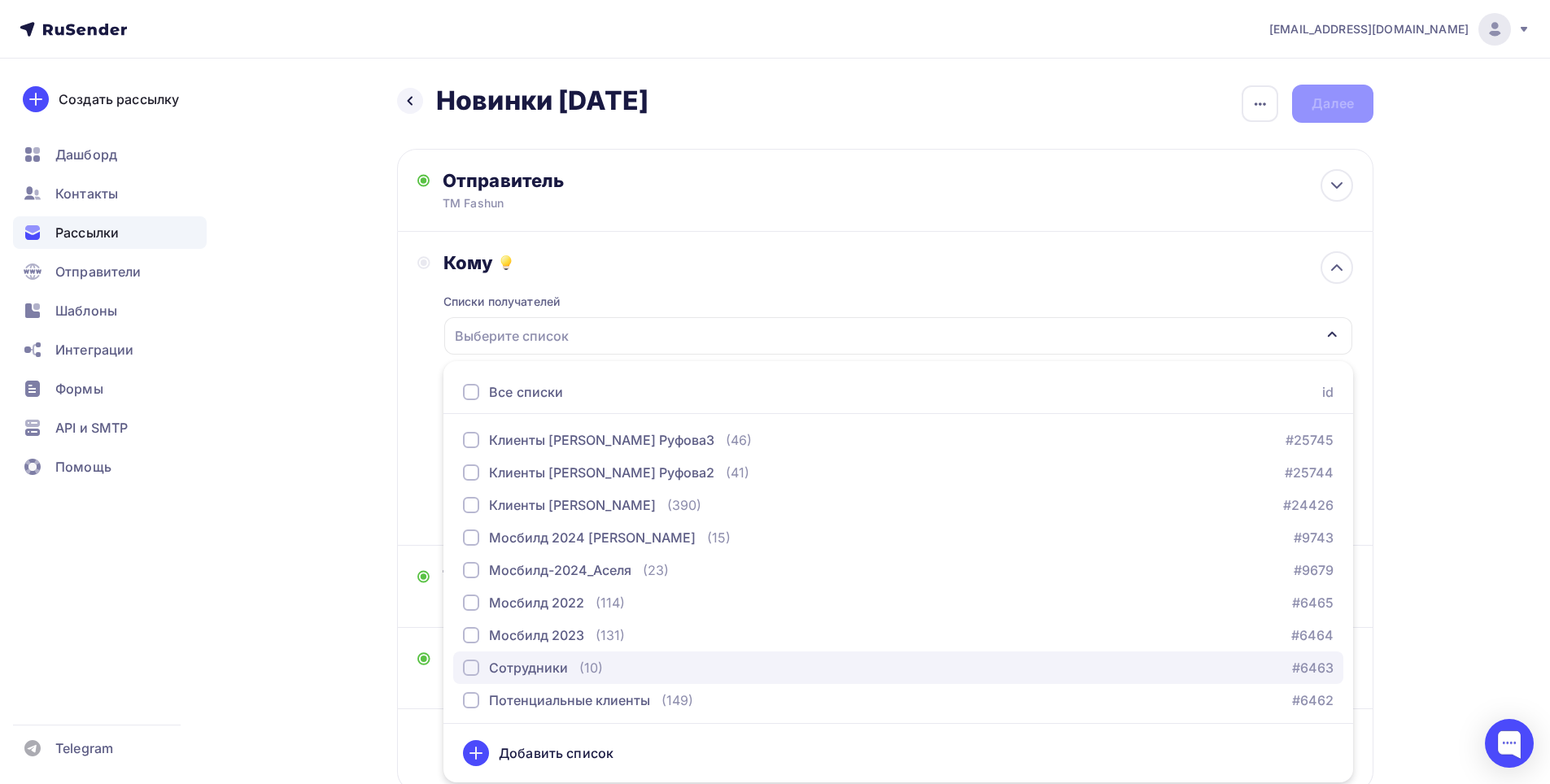
click at [522, 669] on div "Сотрудники" at bounding box center [528, 668] width 79 height 20
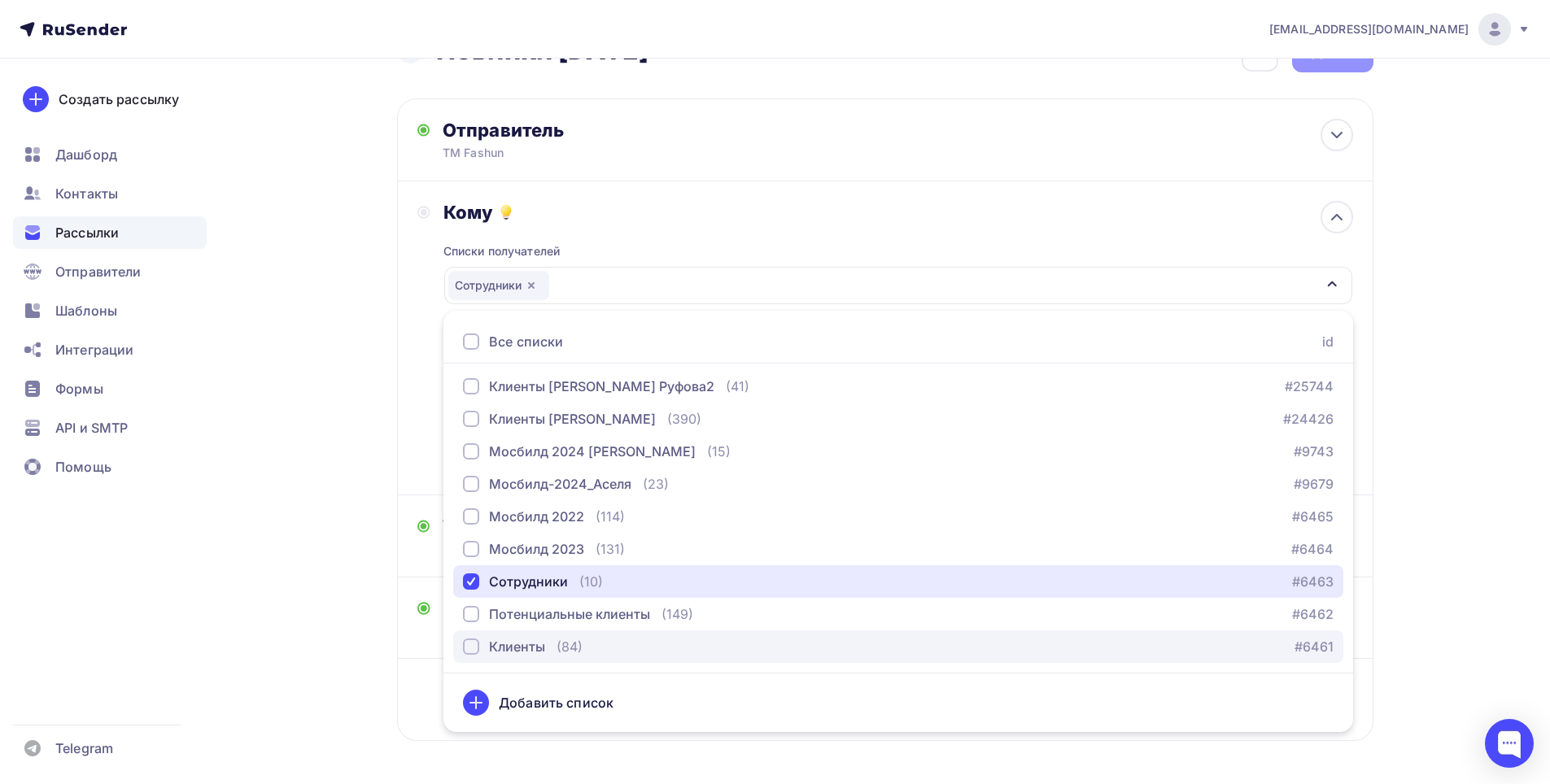
scroll to position [112, 0]
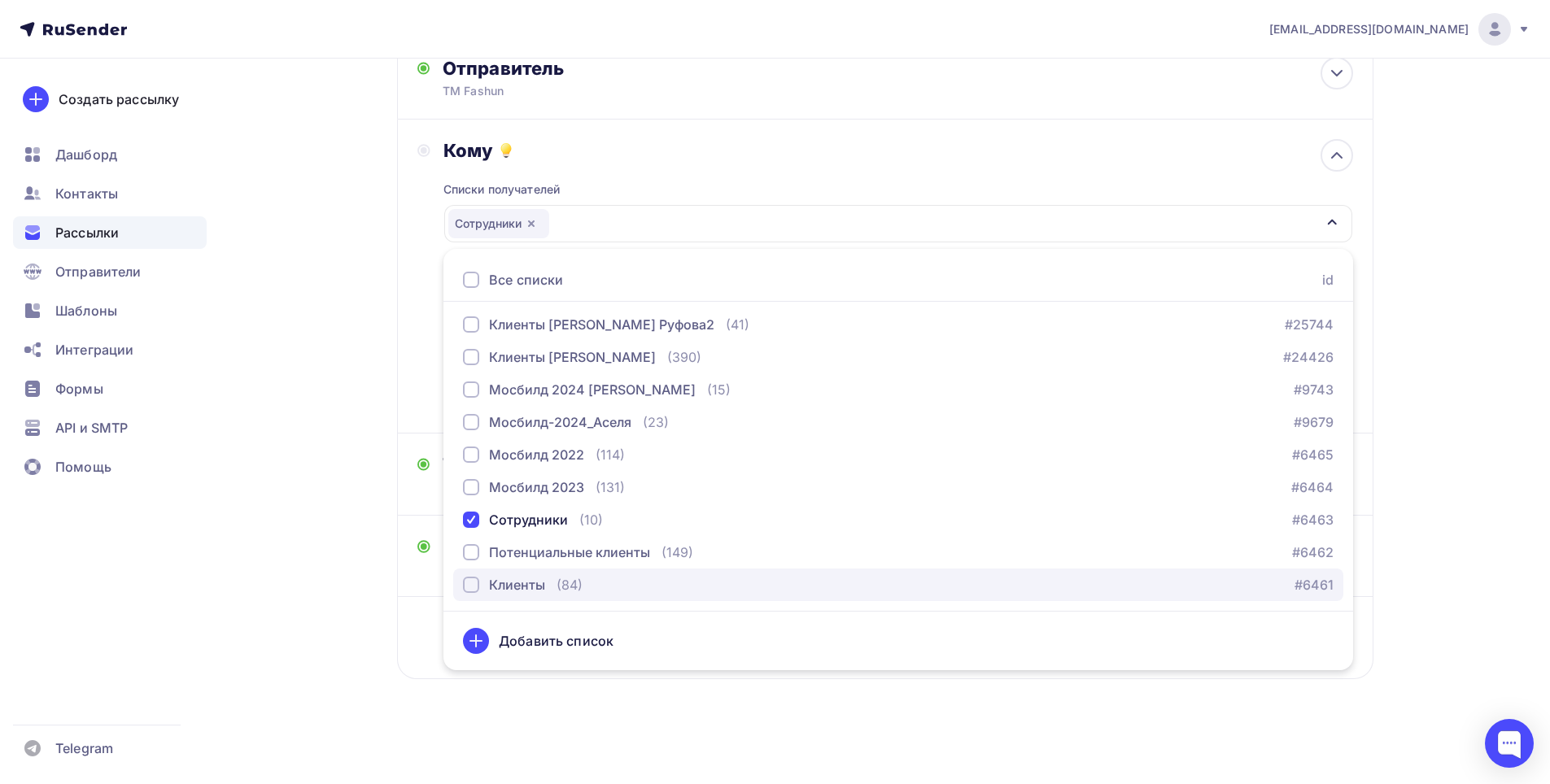
click at [534, 586] on div "Клиенты" at bounding box center [517, 585] width 56 height 20
click at [321, 419] on div "Назад Новинки [DATE] Новинки [DATE] Закончить позже Переименовать рассылку Удал…" at bounding box center [775, 365] width 1334 height 838
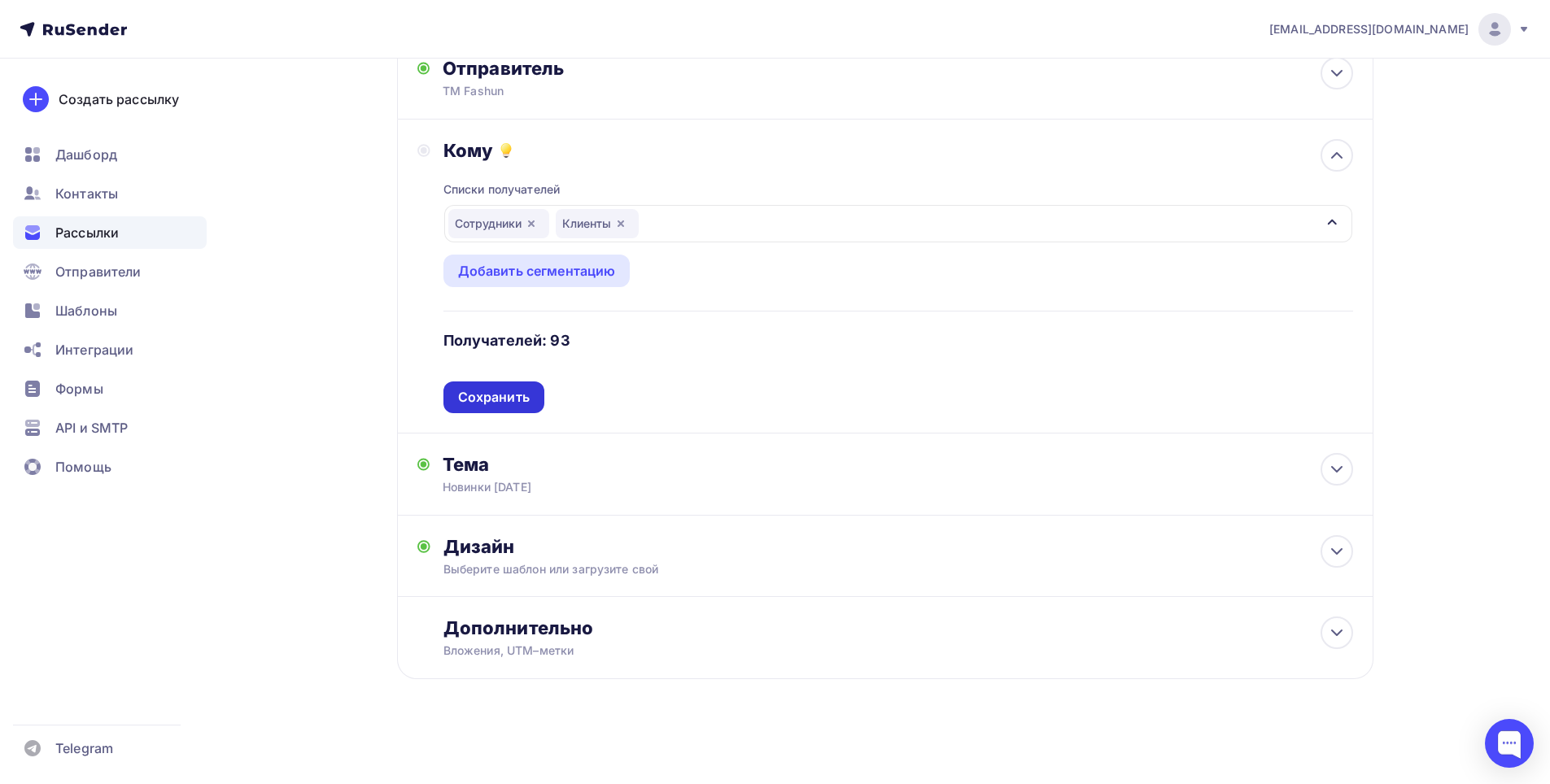
click at [470, 401] on div "Сохранить" at bounding box center [494, 397] width 71 height 19
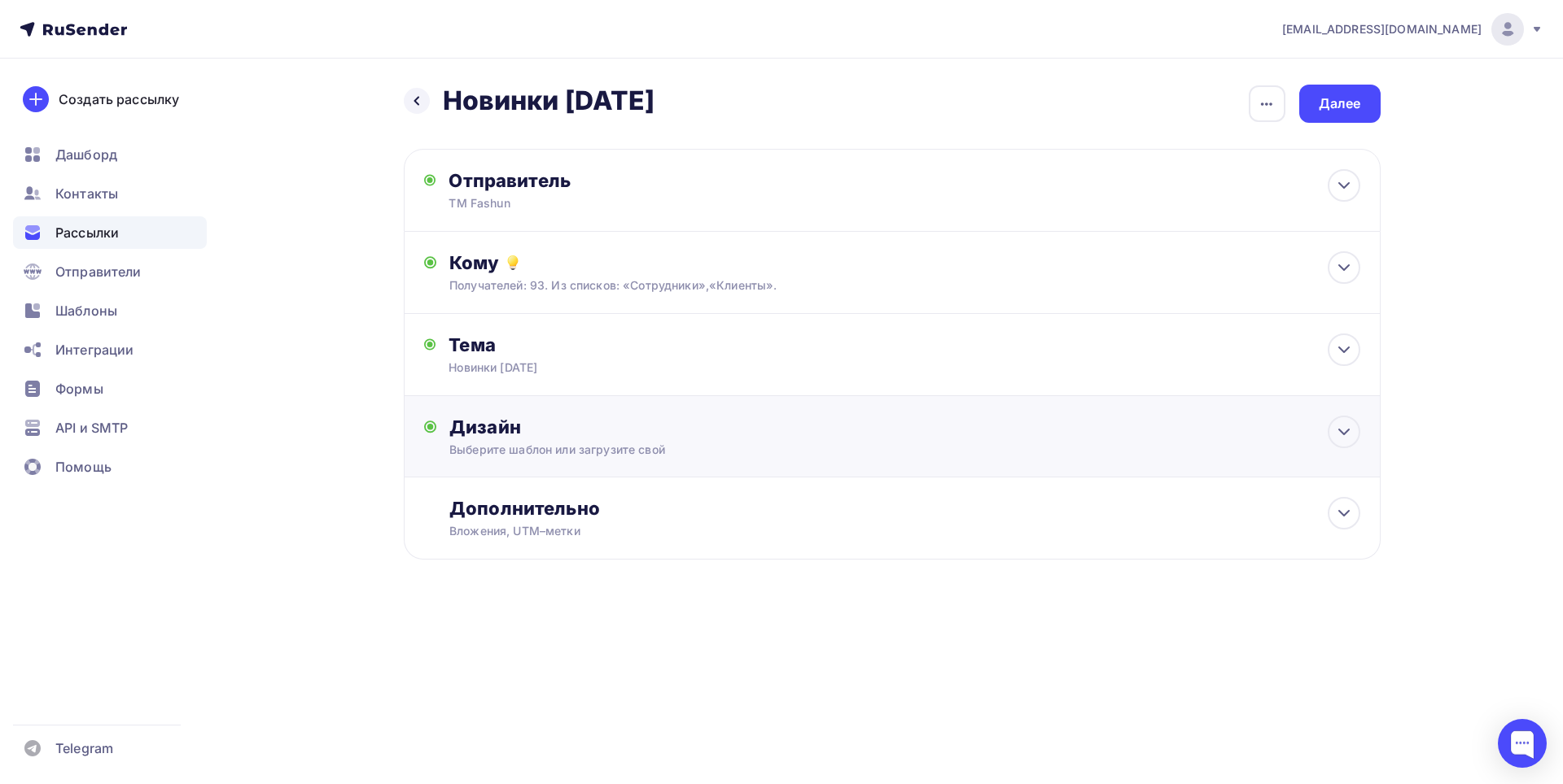
click at [708, 450] on div "Выберите шаблон или загрузите свой" at bounding box center [859, 450] width 819 height 16
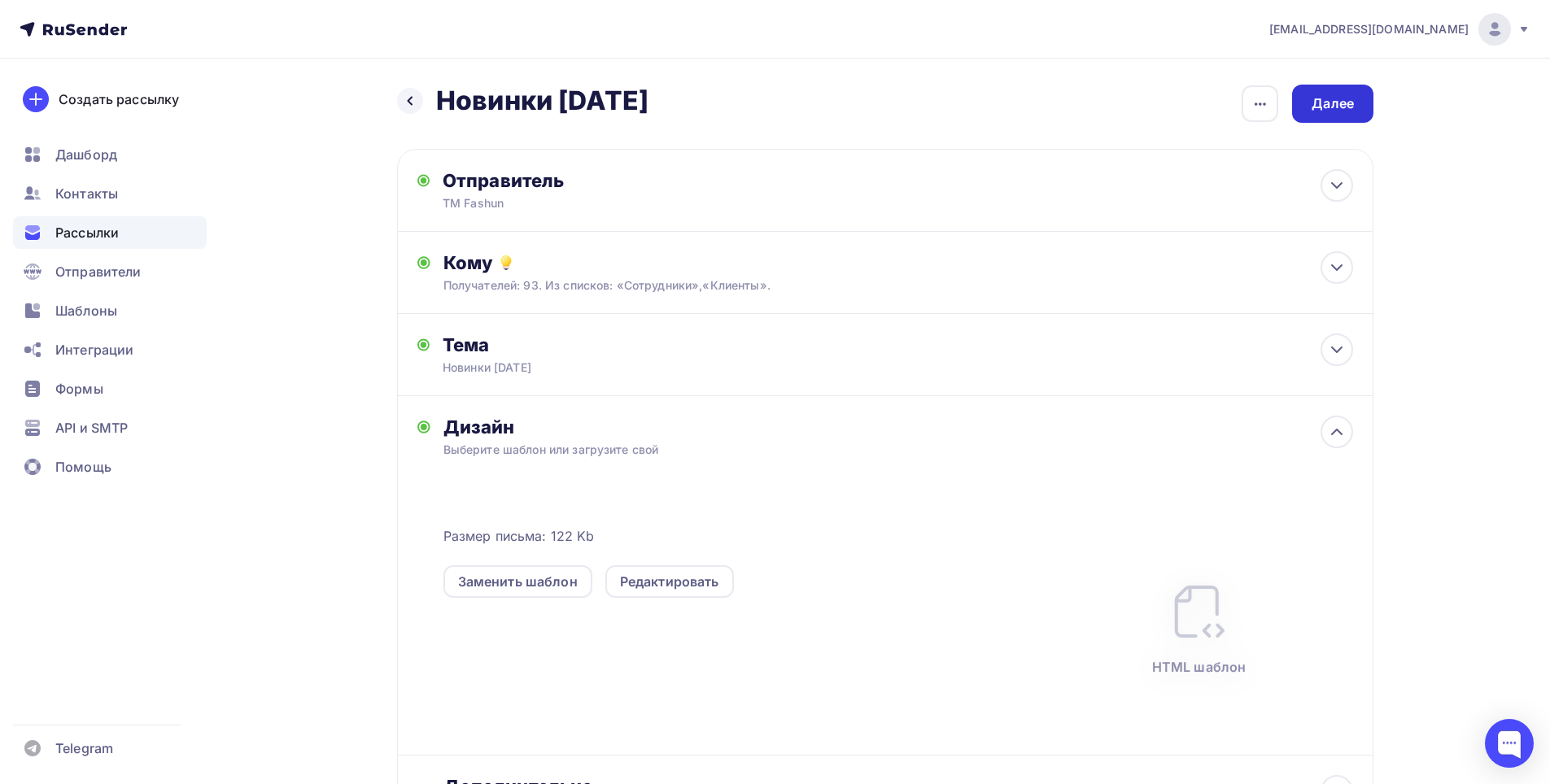
click at [1346, 111] on div "Далее" at bounding box center [1332, 103] width 43 height 19
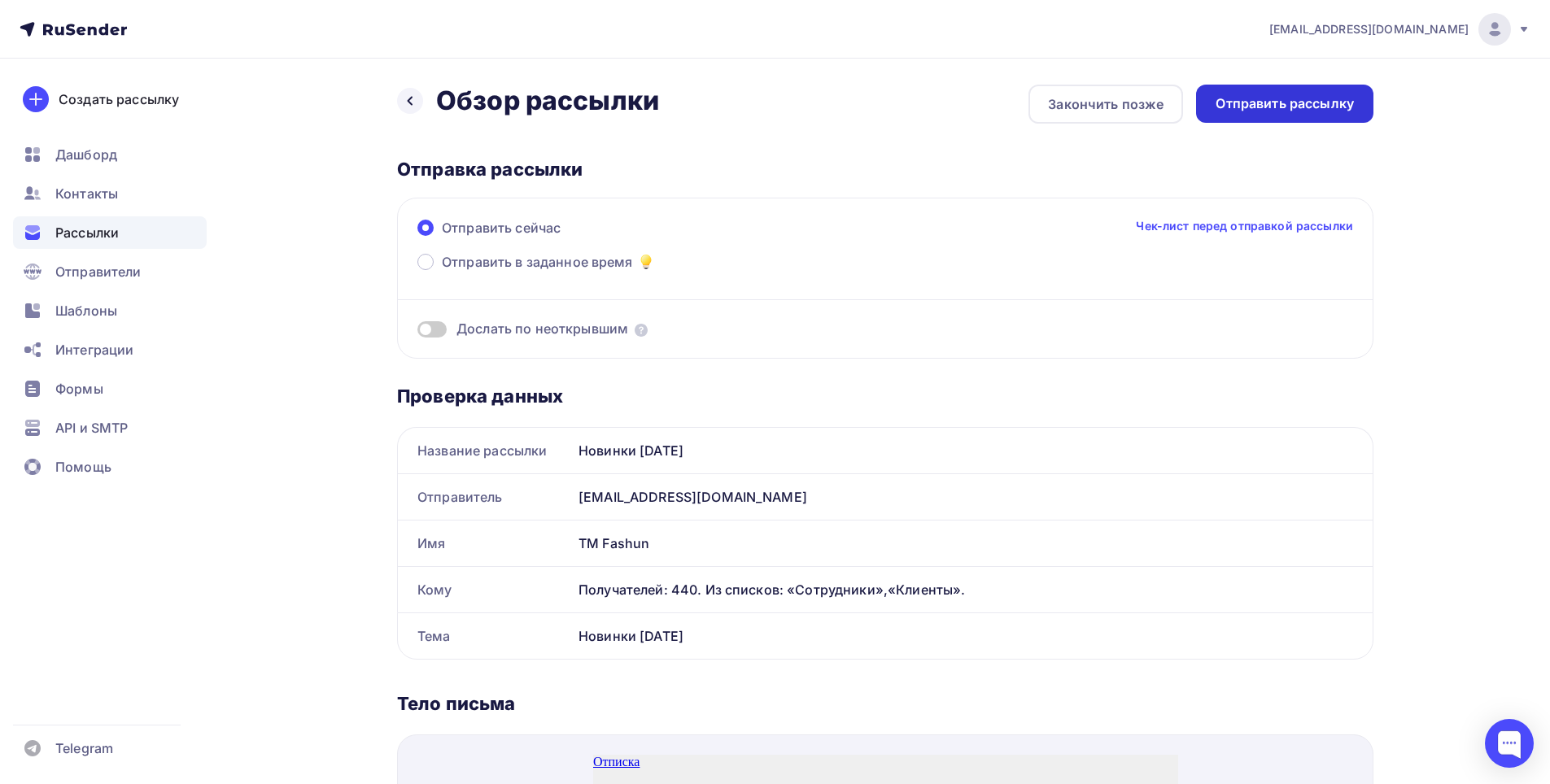
click at [1295, 109] on div "Отправить рассылку" at bounding box center [1284, 103] width 138 height 19
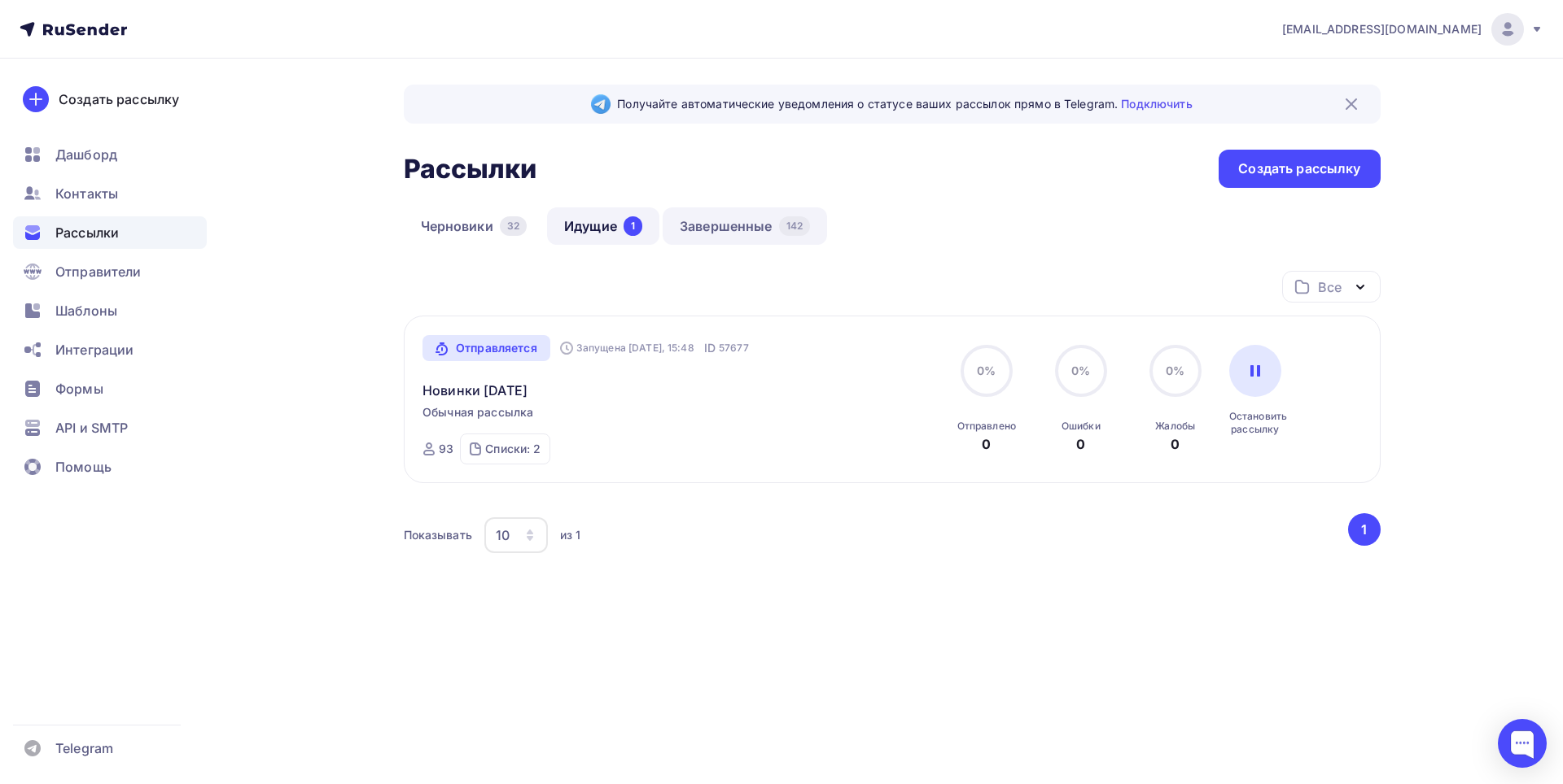
click at [715, 227] on link "Завершенные 142" at bounding box center [744, 225] width 165 height 37
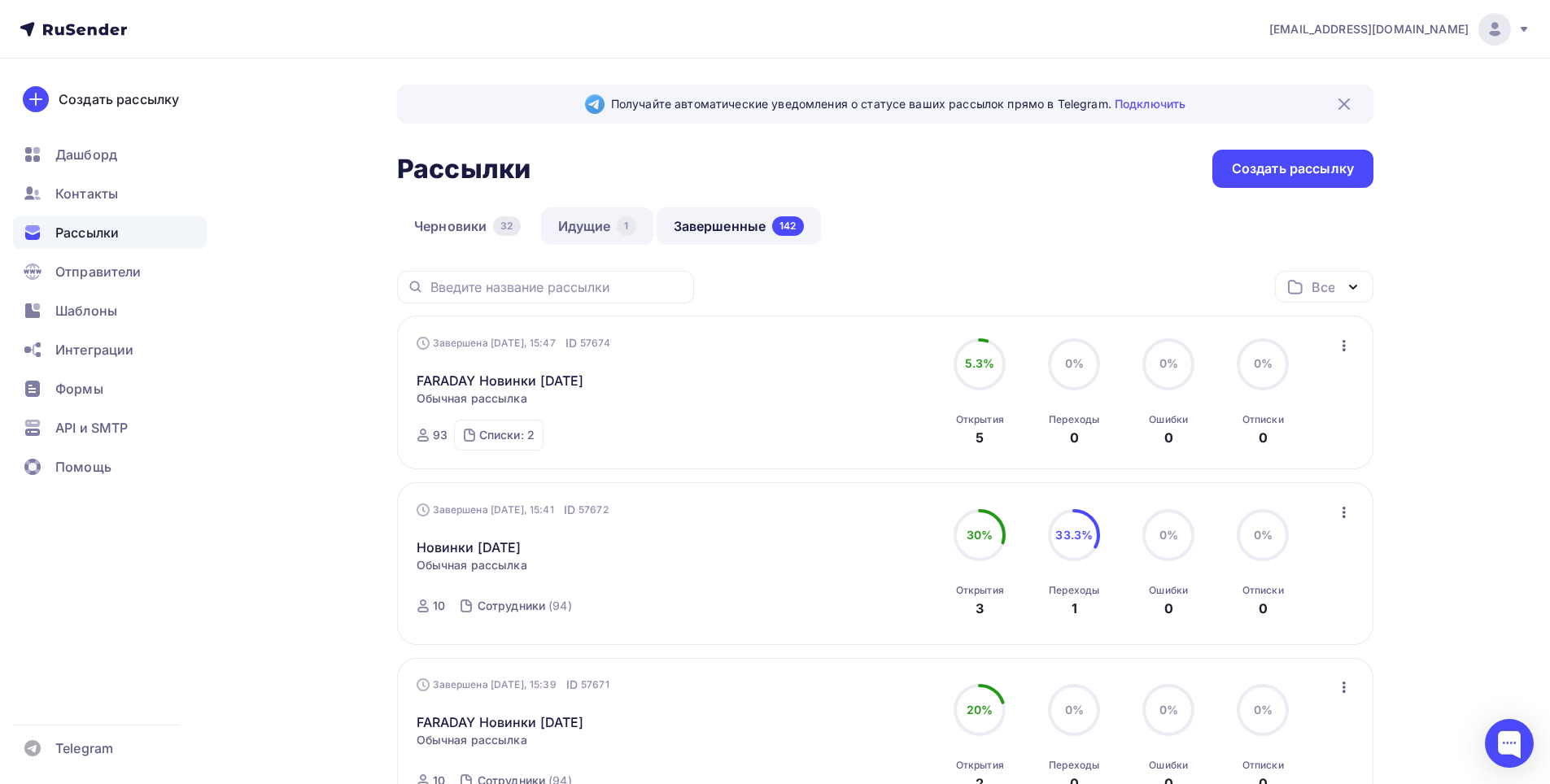
click at [574, 227] on link "Идущие 1" at bounding box center [597, 225] width 112 height 37
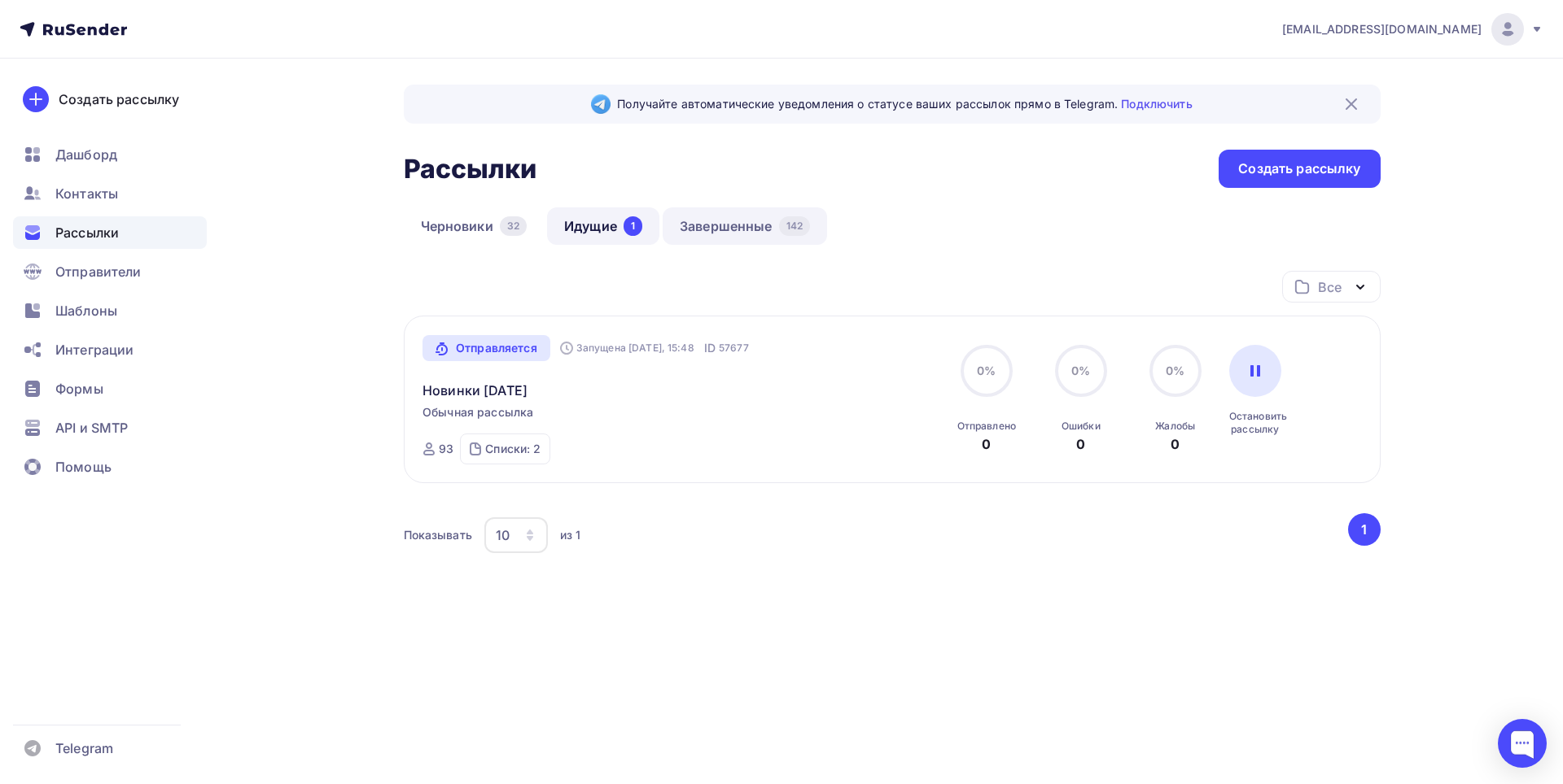
click at [743, 225] on link "Завершенные 142" at bounding box center [744, 225] width 165 height 37
